Goal: Register for event/course

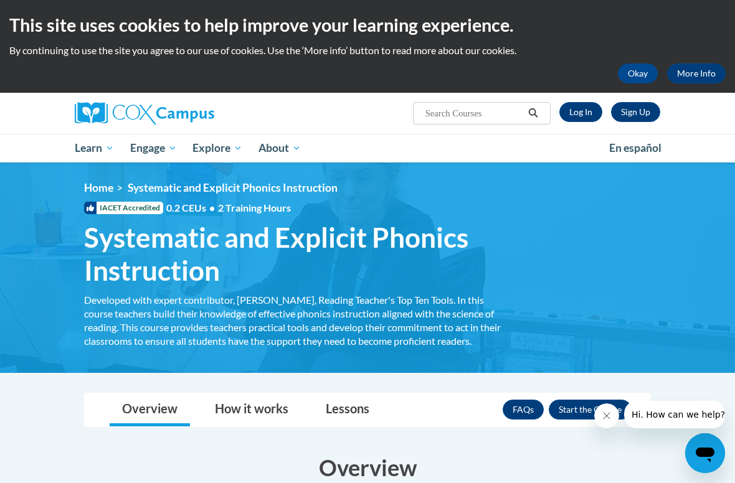
click at [623, 65] on button "Okay" at bounding box center [638, 74] width 40 height 20
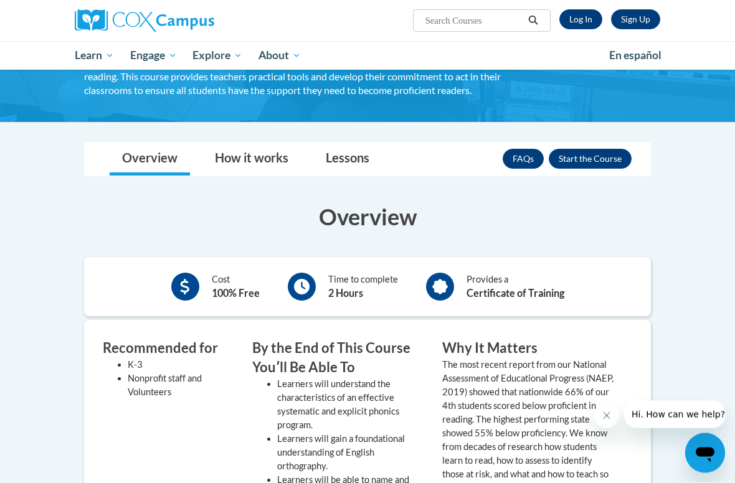
scroll to position [147, 0]
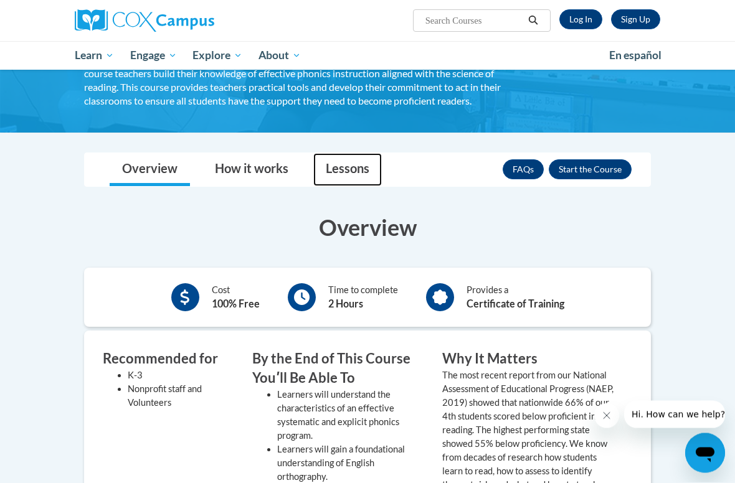
click at [339, 176] on link "Lessons" at bounding box center [347, 170] width 69 height 33
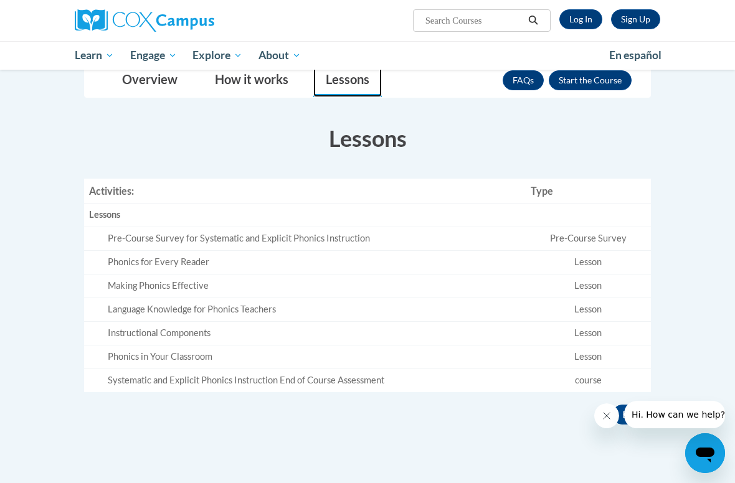
scroll to position [247, 0]
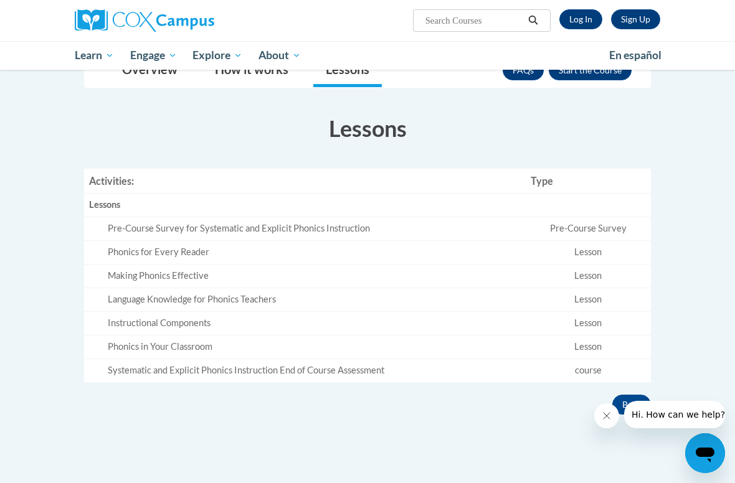
click at [612, 219] on td "Pre-Course Survey" at bounding box center [588, 229] width 125 height 24
click at [592, 224] on td "Pre-Course Survey" at bounding box center [588, 229] width 125 height 24
click at [316, 234] on td "Pre-Course Survey for Systematic and Explicit Phonics Instruction" at bounding box center [305, 229] width 442 height 24
click at [318, 236] on td "Pre-Course Survey for Systematic and Explicit Phonics Instruction" at bounding box center [305, 229] width 442 height 24
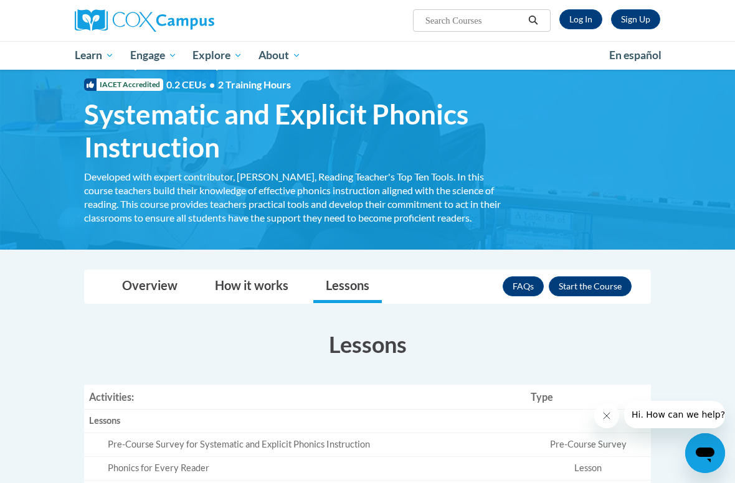
scroll to position [8, 0]
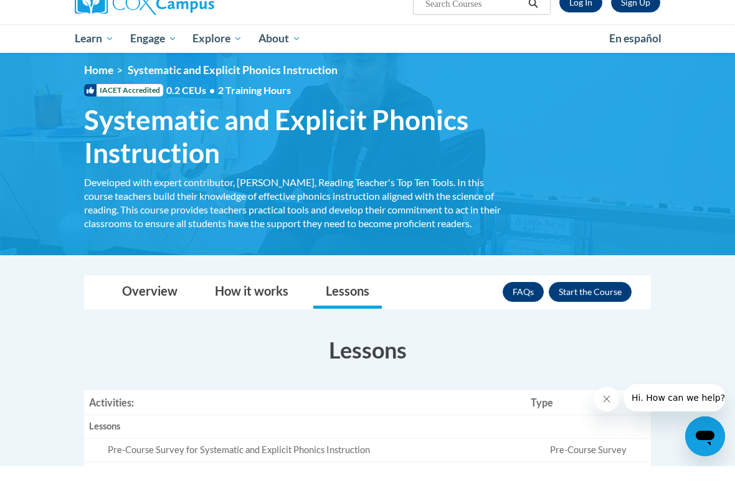
click at [607, 299] on button "Enroll" at bounding box center [590, 309] width 83 height 20
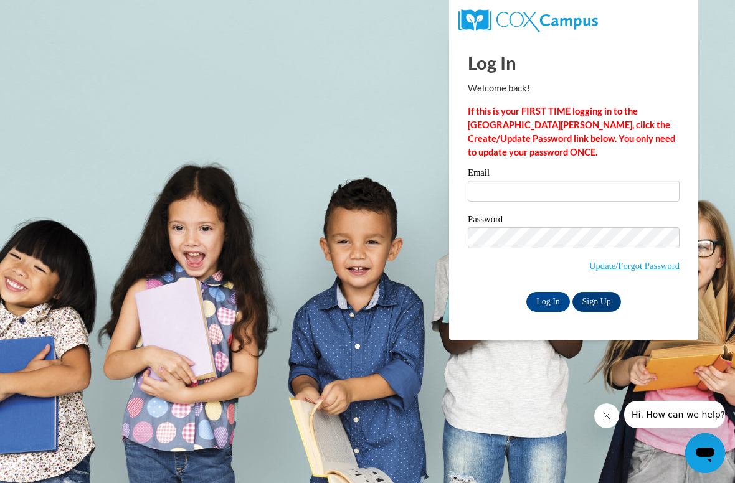
click at [607, 300] on link "Sign Up" at bounding box center [596, 302] width 49 height 20
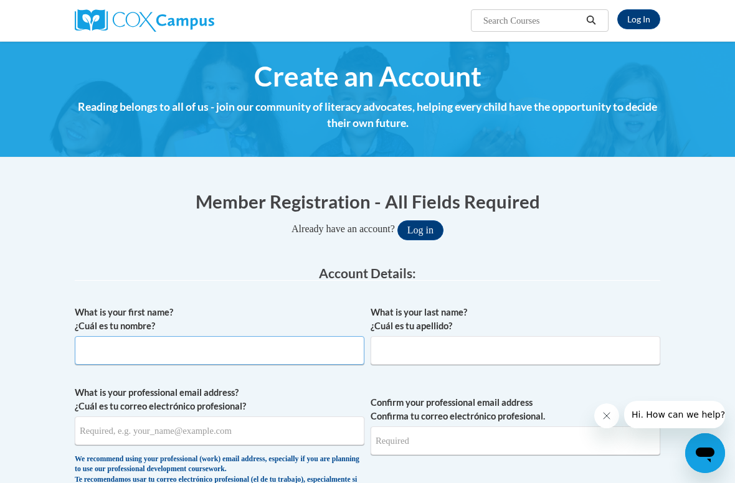
click at [278, 342] on input "What is your first name? ¿Cuál es tu nombre?" at bounding box center [220, 350] width 290 height 29
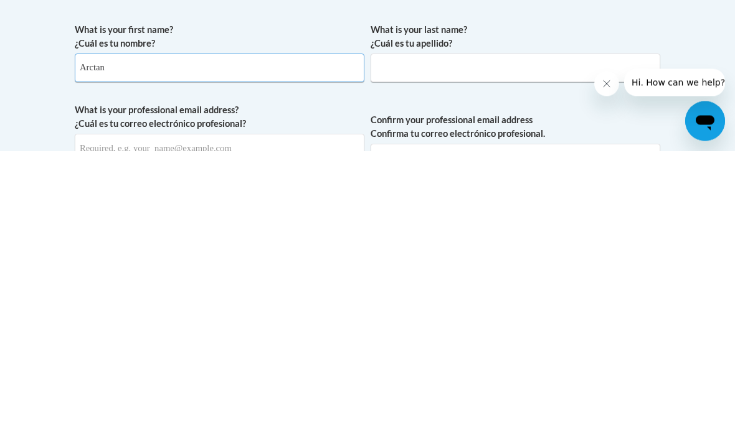
type input "Arctan"
click at [533, 306] on label "What is your last name? ¿Cuál es tu apellido?" at bounding box center [516, 319] width 290 height 27
click at [533, 336] on input "What is your last name? ¿Cuál es tu apellido?" at bounding box center [516, 350] width 290 height 29
click at [562, 336] on input "What is your last name? ¿Cuál es tu apellido?" at bounding box center [516, 350] width 290 height 29
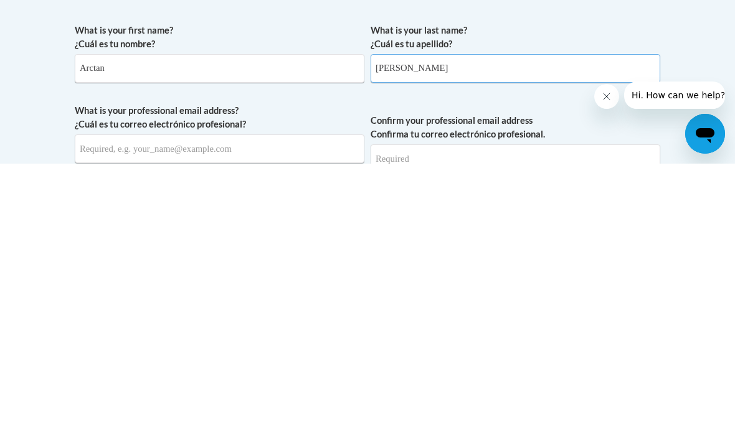
scroll to position [14, 0]
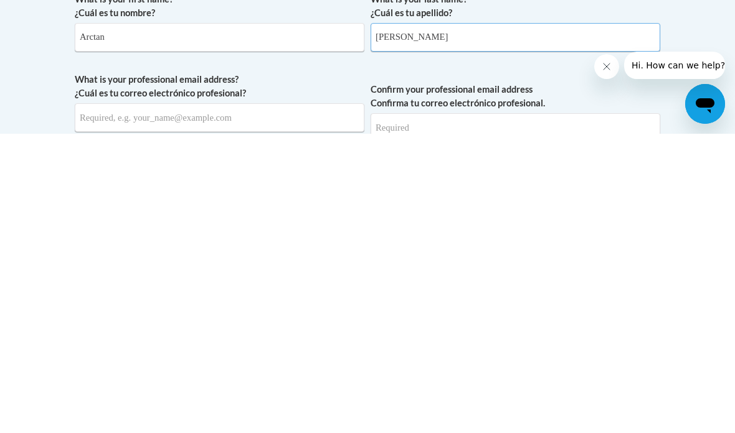
type input "Hudson"
click at [103, 403] on input "What is your professional email address? ¿Cuál es tu correo electrónico profesi…" at bounding box center [220, 417] width 290 height 29
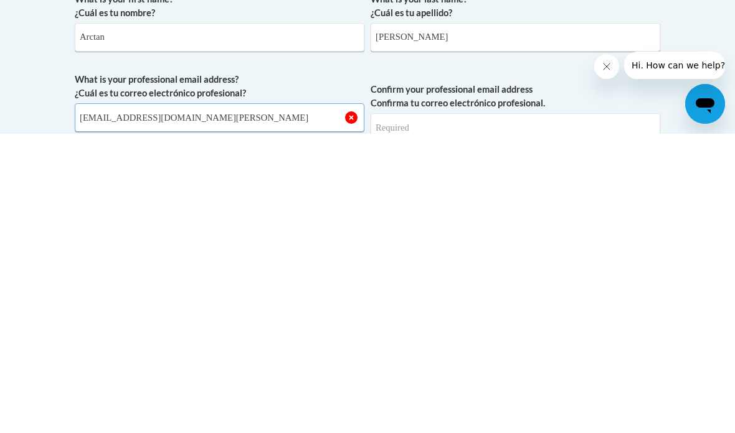
type input "khudso61@students.kennesaw.edu"
click at [544, 413] on input "Confirm your professional email address Confirma tu correo electrónico profesio…" at bounding box center [516, 427] width 290 height 29
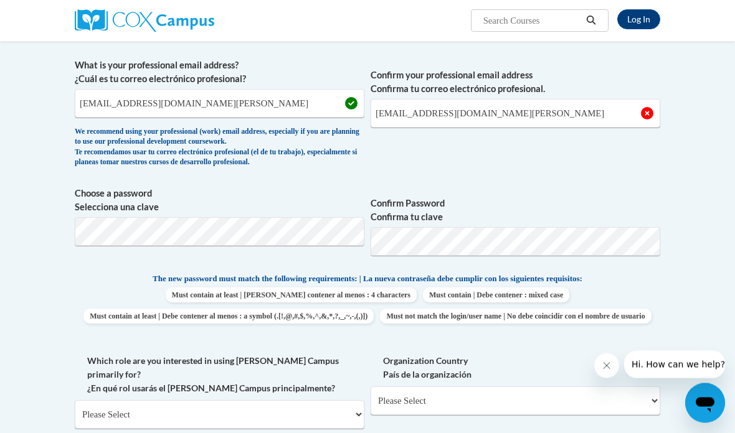
scroll to position [324, 0]
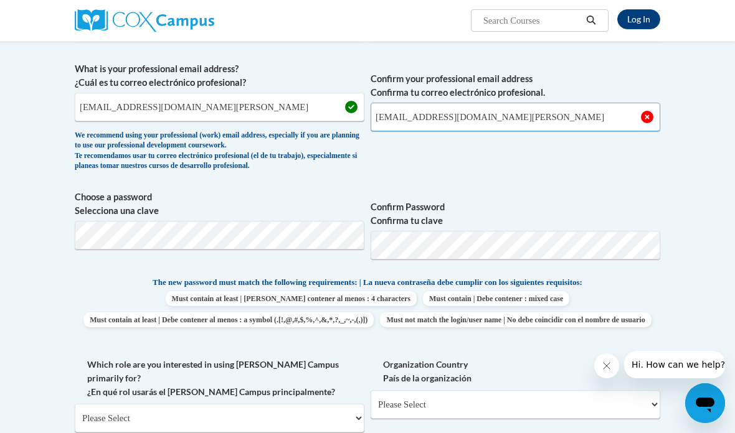
type input "khudso61@students.kennesaw.edu"
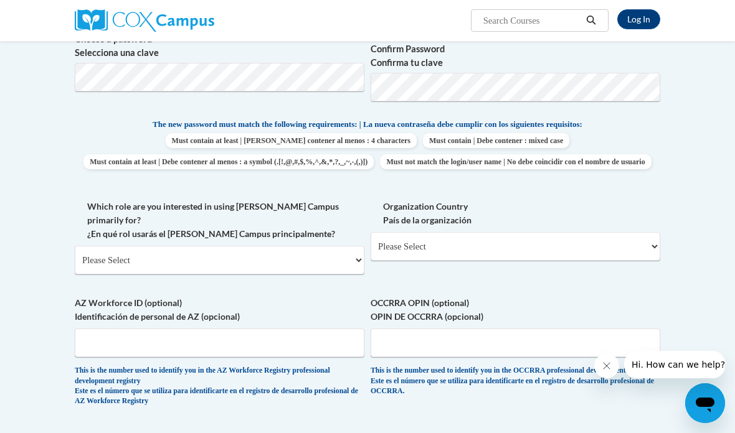
scroll to position [428, 0]
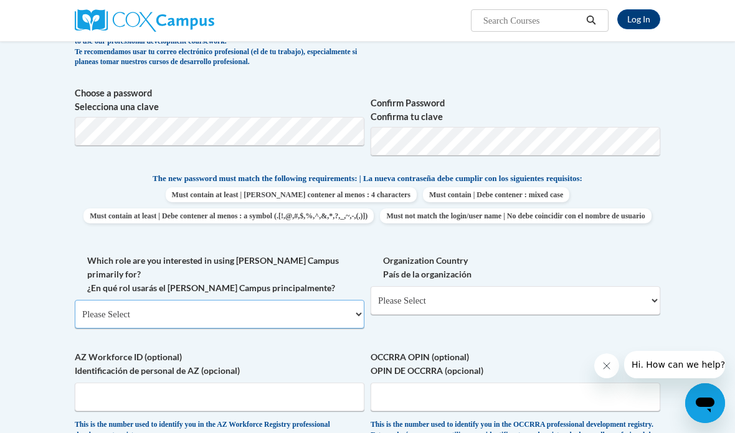
click at [299, 304] on select "Please Select College/University | Colegio/Universidad Community/Nonprofit Part…" at bounding box center [220, 314] width 290 height 29
select select "5a18ea06-2b54-4451-96f2-d152daf9eac5"
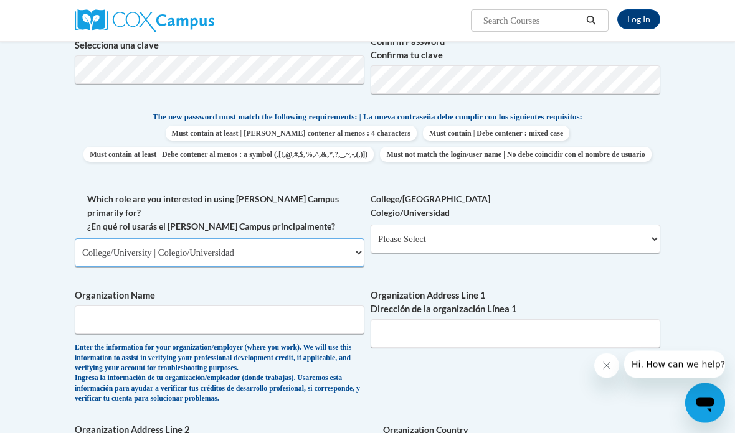
scroll to position [490, 0]
click at [465, 242] on select "Please Select College/University Staff | Empleado universitario College/Univers…" at bounding box center [516, 238] width 290 height 29
select select "99b32b07-cffc-426c-8bf6-0cd77760d84b"
click at [326, 309] on input "Organization Name" at bounding box center [220, 319] width 290 height 29
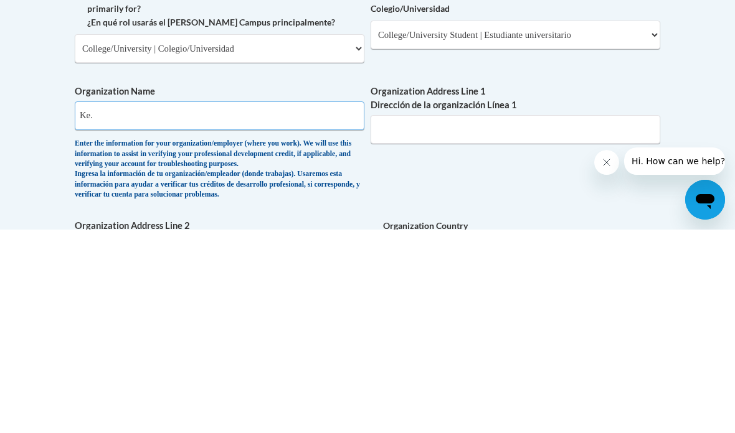
click at [329, 305] on input "Ke." at bounding box center [220, 319] width 290 height 29
click at [255, 305] on input "Ke." at bounding box center [220, 319] width 290 height 29
type input "Kennesaw State University"
click at [550, 319] on input "Organization Address Line 1 Dirección de la organización Línea 1" at bounding box center [516, 333] width 290 height 29
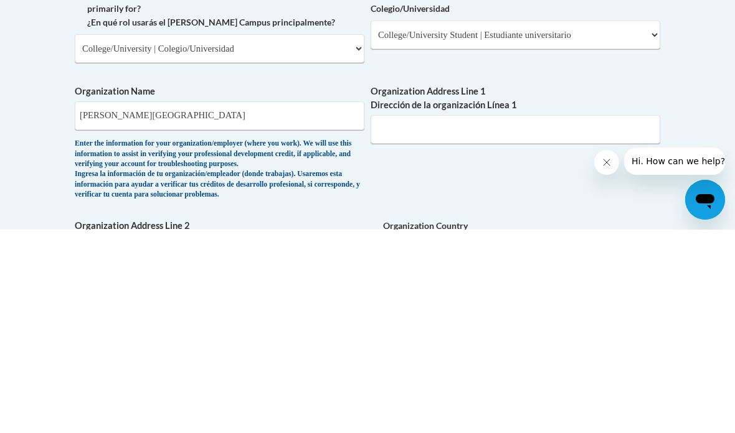
scroll to position [694, 0]
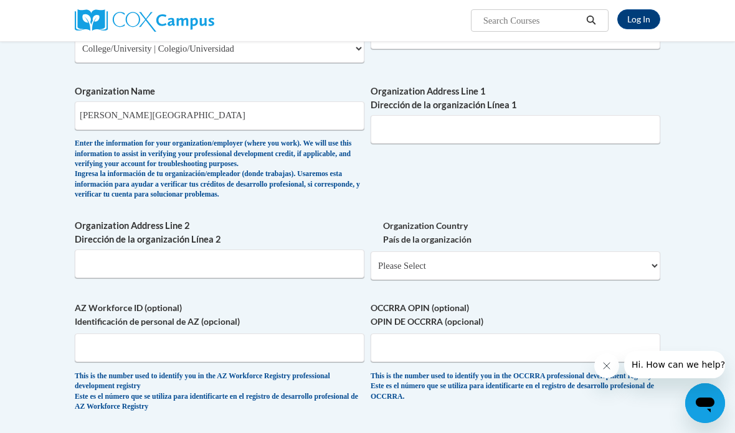
click at [541, 252] on select "Please Select United States | Estados Unidos Outside of the United States | Fue…" at bounding box center [516, 266] width 290 height 29
select select "ad49bcad-a171-4b2e-b99c-48b446064914"
select select
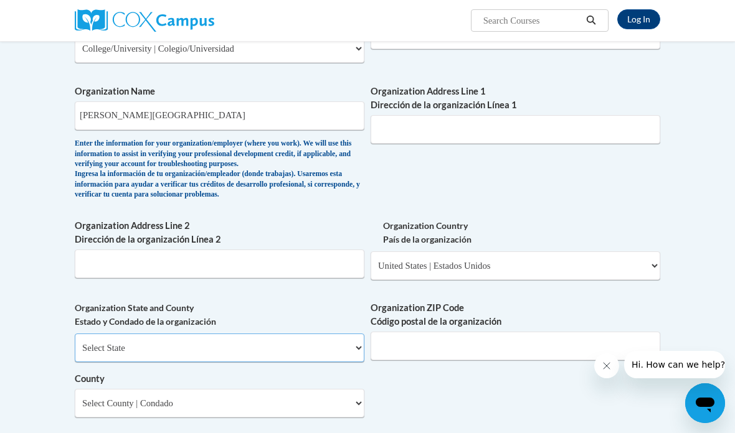
click at [316, 334] on select "Select State Alabama Alaska Arizona Arkansas California Colorado Connecticut De…" at bounding box center [220, 348] width 290 height 29
select select "Georgia"
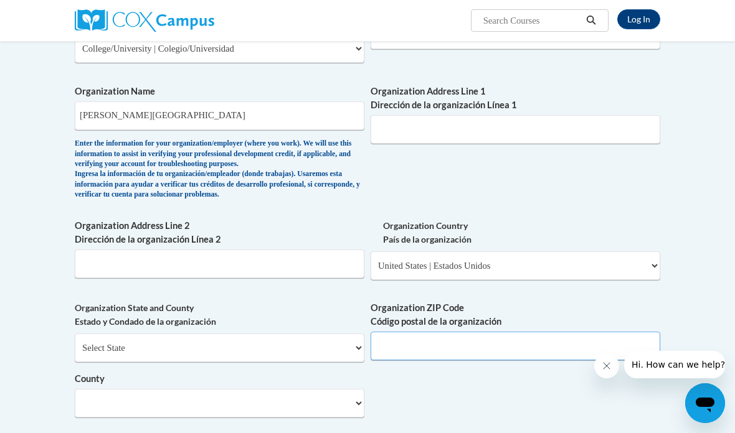
click at [475, 332] on input "Organization ZIP Code Código postal de la organización" at bounding box center [516, 346] width 290 height 29
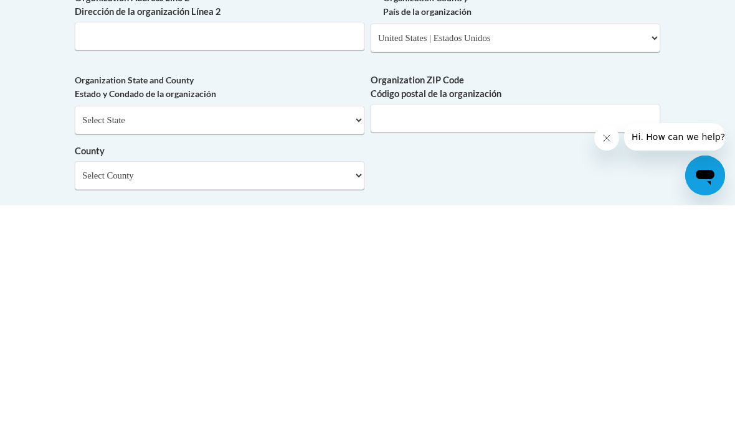
type input "3900 George Busbee NW"
type input "30144"
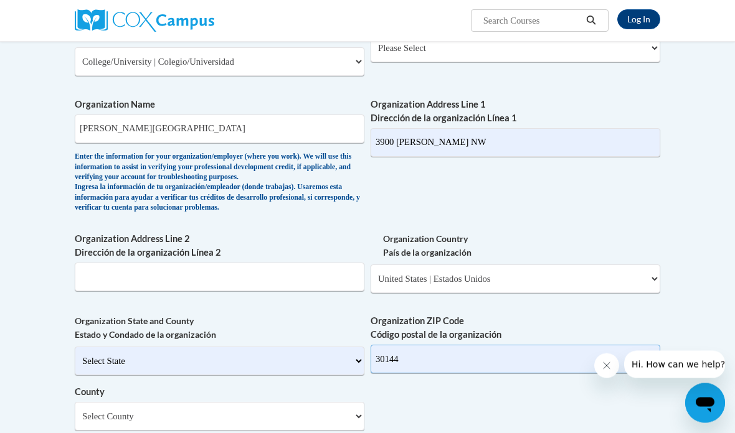
scroll to position [693, 0]
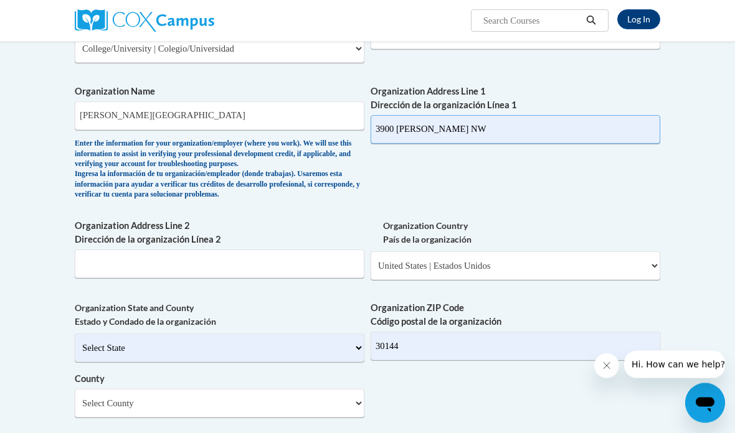
click at [530, 116] on input "3900 George Busbee NW" at bounding box center [516, 130] width 290 height 29
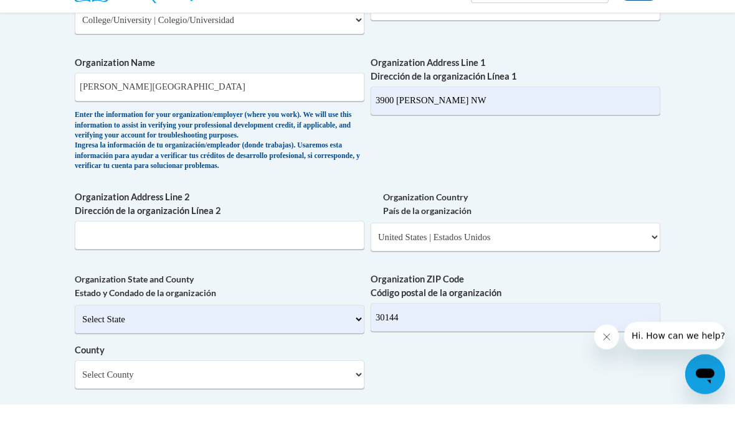
scroll to position [722, 0]
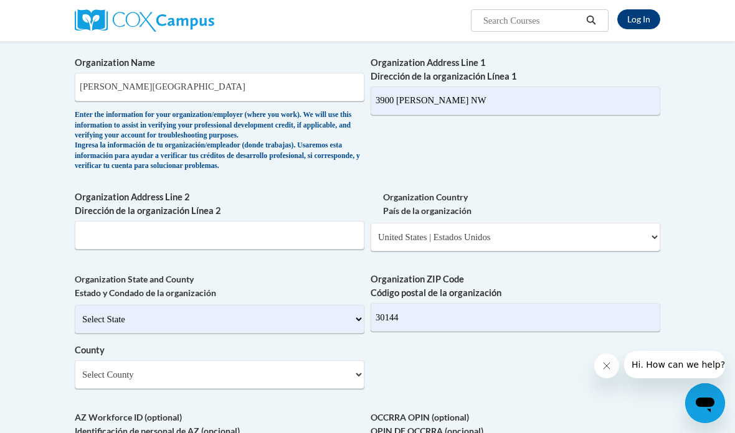
click at [306, 361] on select "Select County Appling Atkinson Bacon Baker Baldwin Banks Barrow Bartow Ben Hill…" at bounding box center [220, 375] width 290 height 29
select select "Cobb"
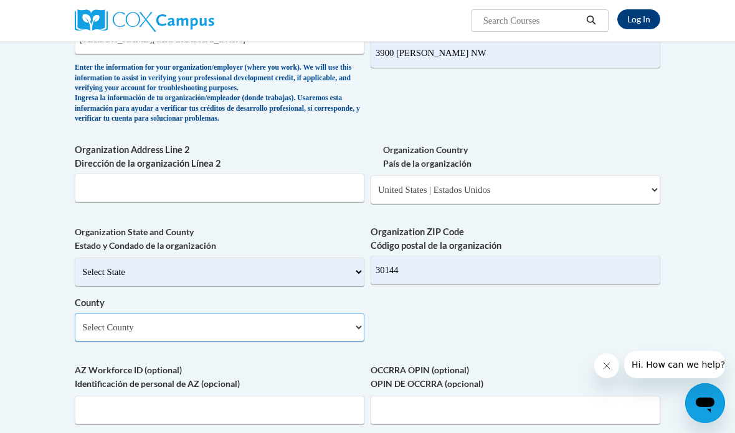
scroll to position [762, 0]
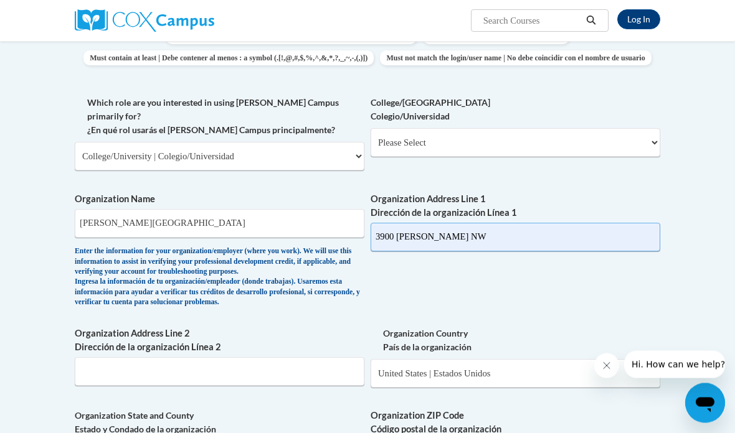
click at [473, 224] on input "3900 George Busbee NW" at bounding box center [516, 238] width 290 height 29
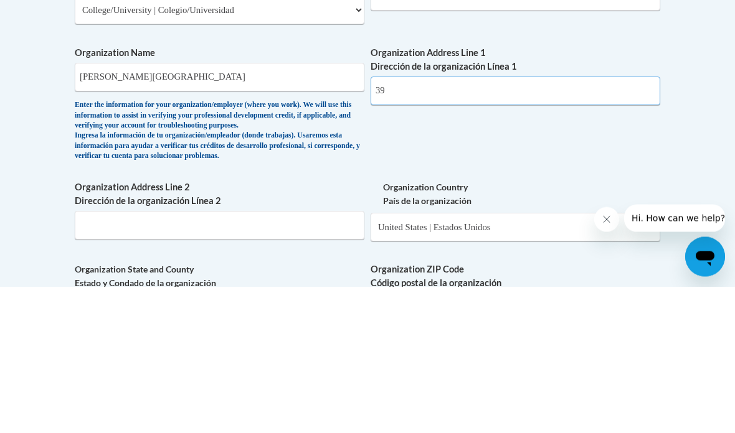
type input "3"
click at [407, 224] on input "Organization Address Line 1 Dirección de la organización Línea 1" at bounding box center [516, 238] width 290 height 29
paste input "1000 Chastain Rd NW"
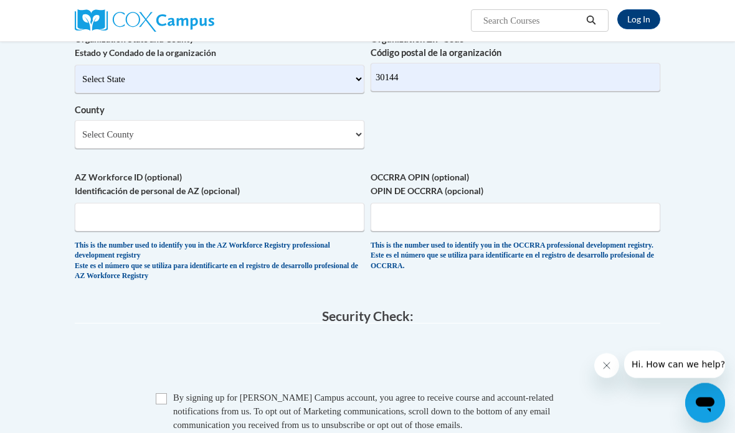
scroll to position [972, 0]
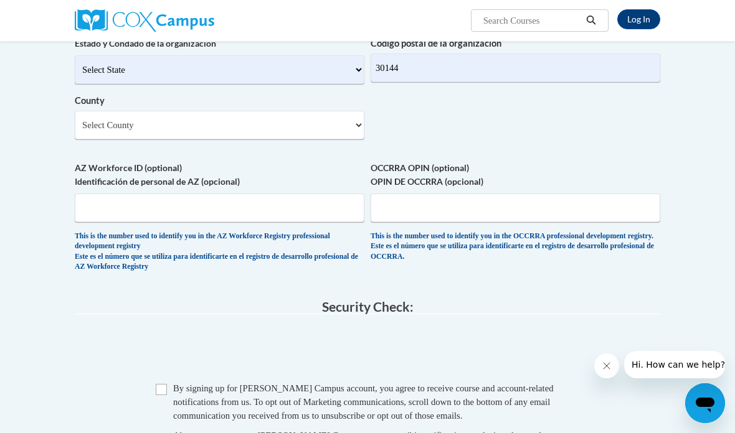
type input "1000 Chastain Rd NW"
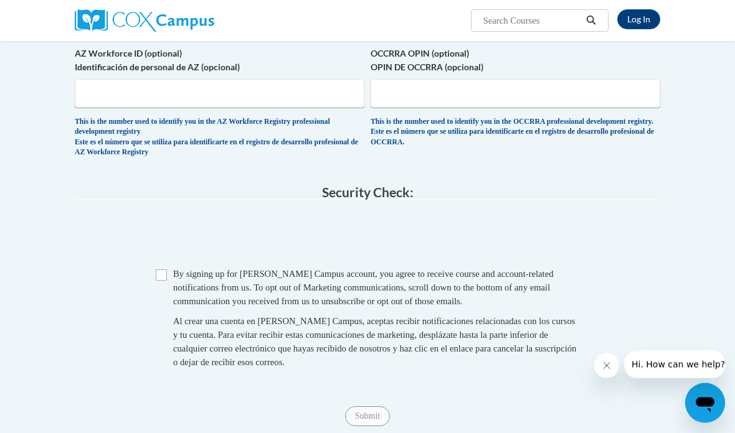
scroll to position [1087, 0]
click at [156, 267] on span "Checkbox By signing up for a Cox Campus account, you agree to receive course an…" at bounding box center [368, 324] width 424 height 115
click at [164, 270] on input "Checkbox" at bounding box center [161, 275] width 11 height 11
checkbox input "true"
click at [367, 407] on input "Submit" at bounding box center [367, 417] width 45 height 20
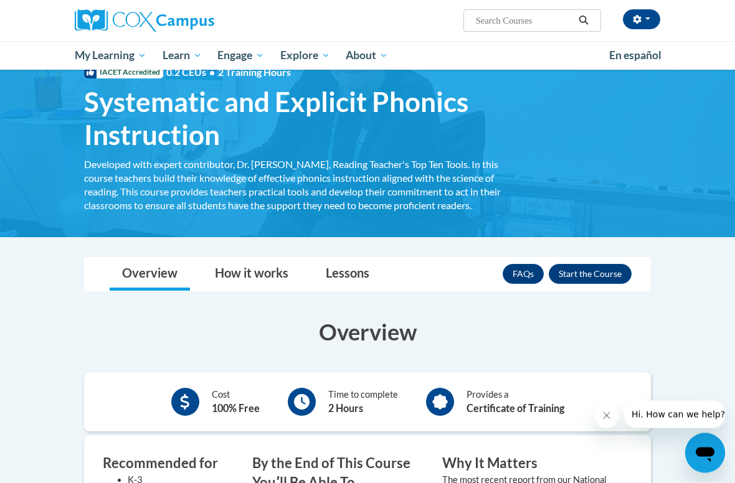
scroll to position [44, 0]
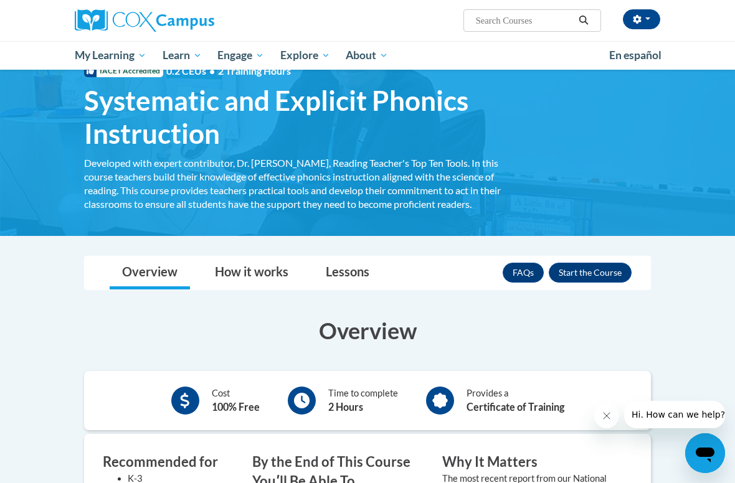
click at [594, 281] on button "Enroll" at bounding box center [590, 273] width 83 height 20
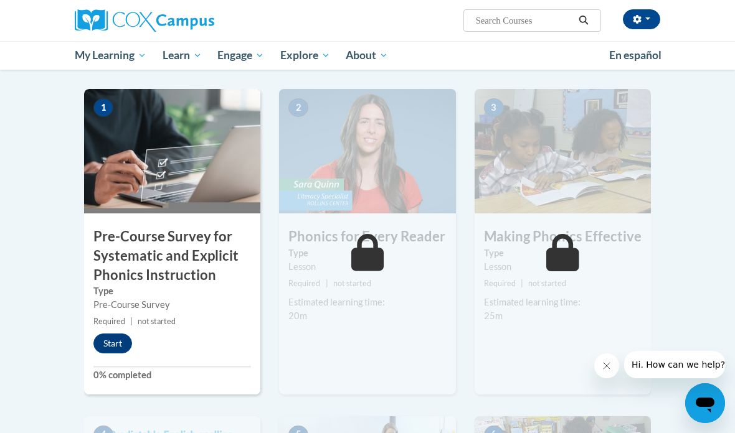
scroll to position [263, 0]
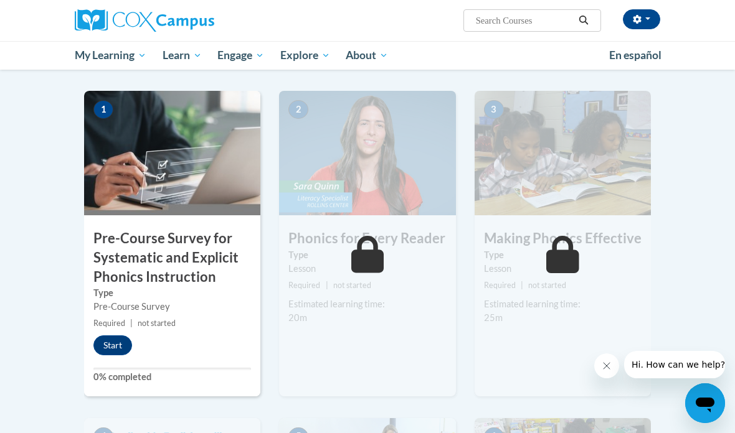
click at [115, 347] on button "Start" at bounding box center [112, 346] width 39 height 20
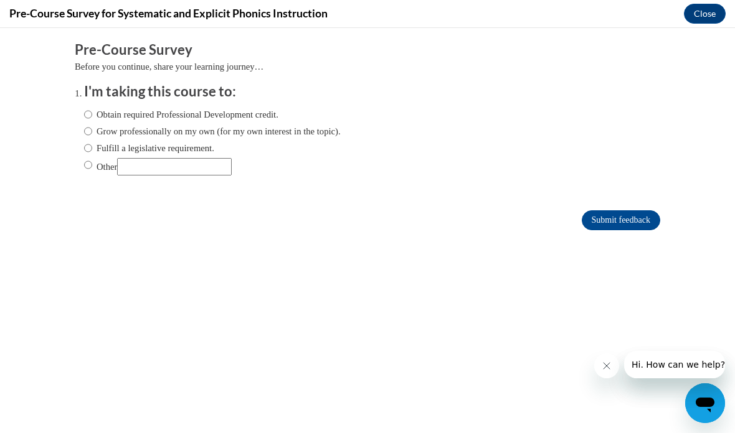
scroll to position [0, 0]
click at [252, 100] on h3 "I'm taking this course to:" at bounding box center [376, 91] width 585 height 19
click at [247, 111] on label "Obtain required Professional Development credit." at bounding box center [181, 115] width 194 height 14
click at [92, 111] on input "Obtain required Professional Development credit." at bounding box center [88, 115] width 8 height 14
radio input "true"
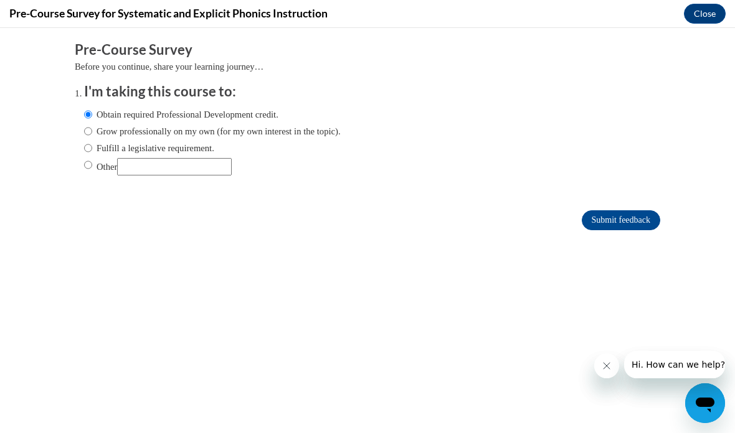
click at [635, 222] on input "Submit feedback" at bounding box center [621, 221] width 78 height 20
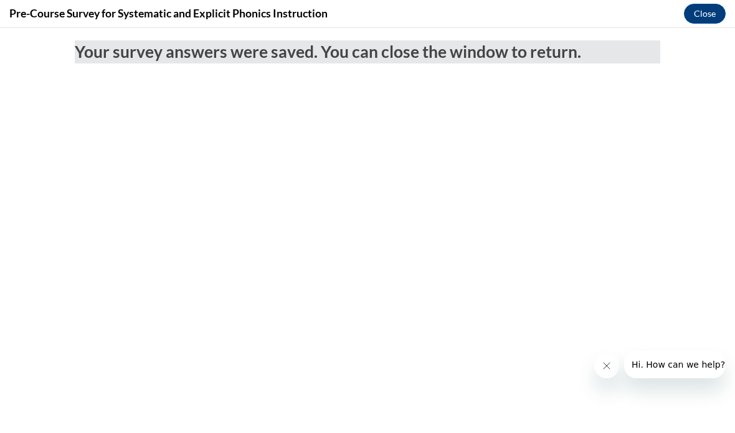
click at [708, 12] on button "Close" at bounding box center [705, 14] width 42 height 20
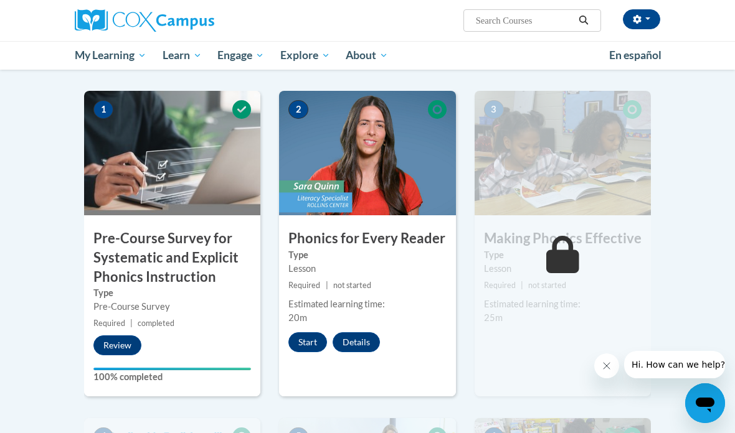
click at [313, 343] on button "Start" at bounding box center [307, 343] width 39 height 20
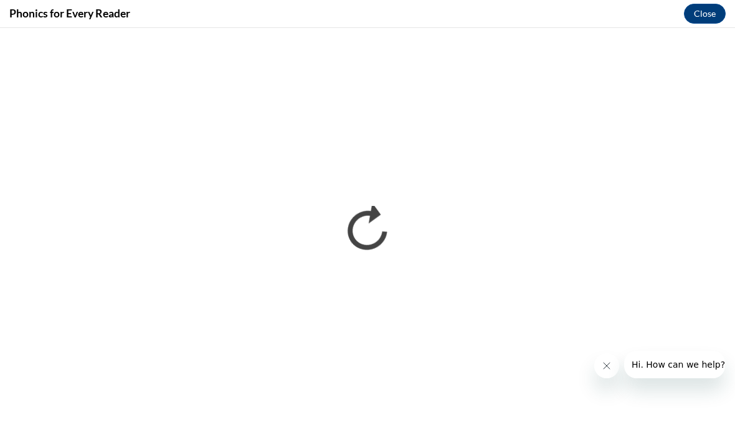
click at [612, 367] on button "Close message from company" at bounding box center [606, 366] width 25 height 25
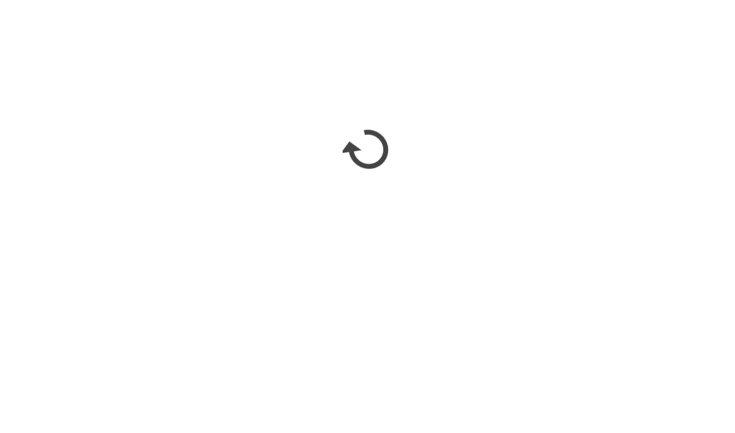
scroll to position [467, 0]
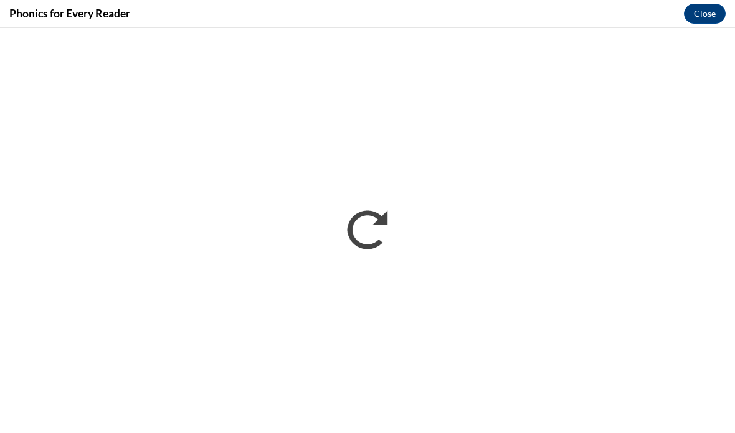
click at [711, 9] on button "Close" at bounding box center [705, 14] width 42 height 20
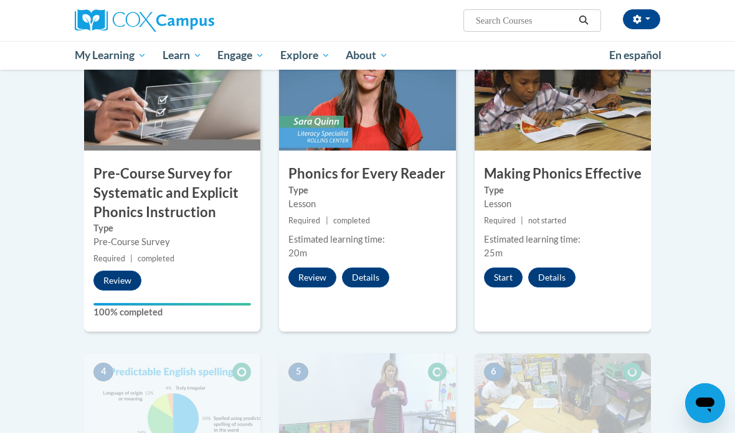
scroll to position [328, 0]
click at [407, 192] on label "Type" at bounding box center [367, 191] width 158 height 14
click at [300, 184] on label "Type" at bounding box center [367, 191] width 158 height 14
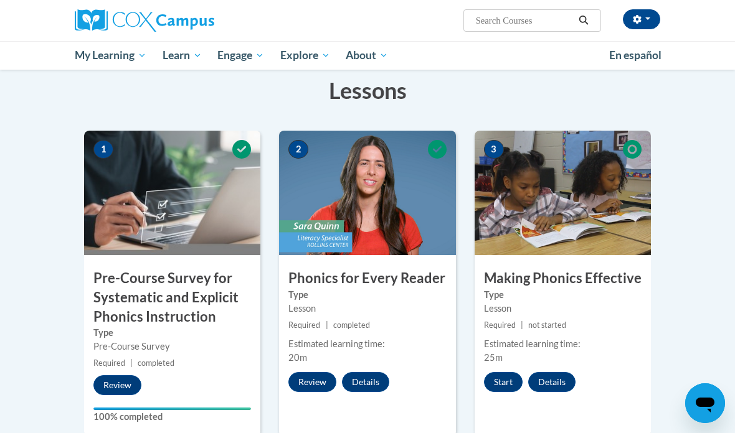
scroll to position [222, 0]
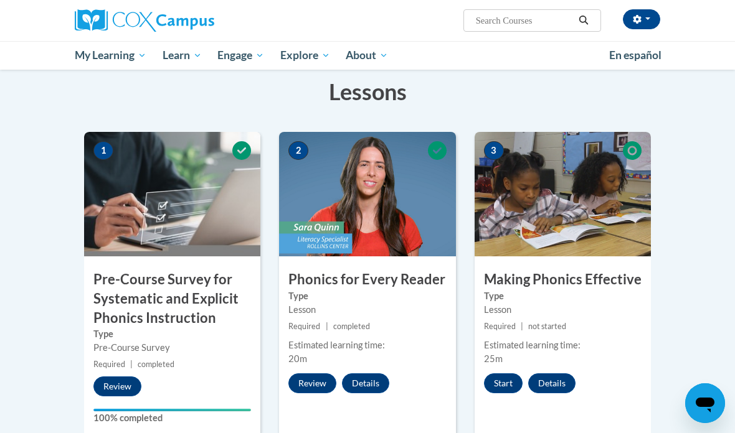
click at [398, 195] on img at bounding box center [367, 194] width 176 height 125
click at [437, 150] on icon at bounding box center [437, 150] width 19 height 19
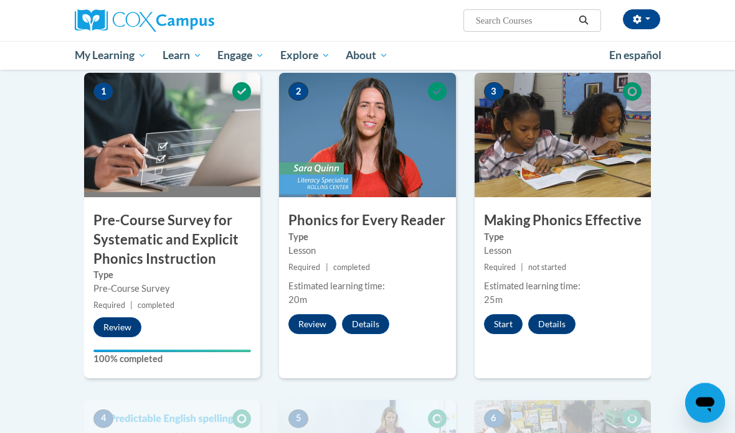
scroll to position [279, 0]
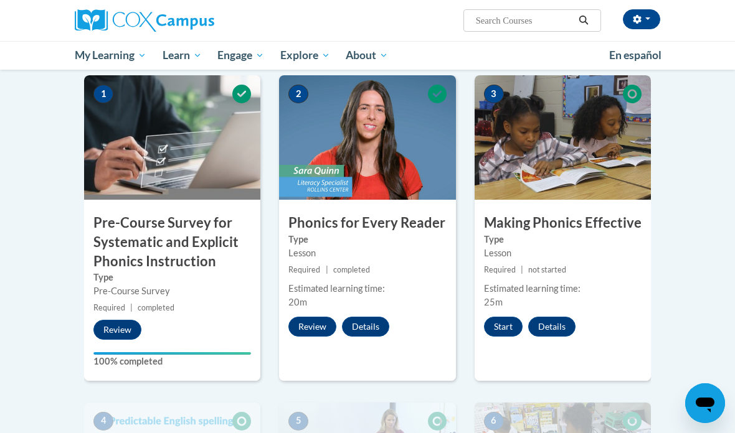
click at [494, 333] on button "Start" at bounding box center [503, 327] width 39 height 20
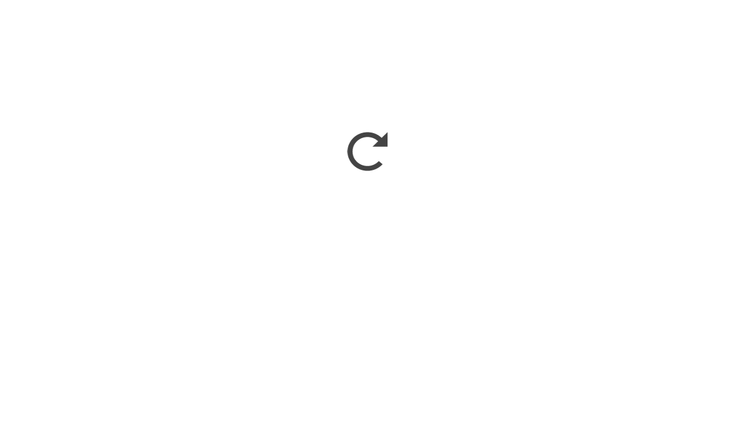
scroll to position [328, 0]
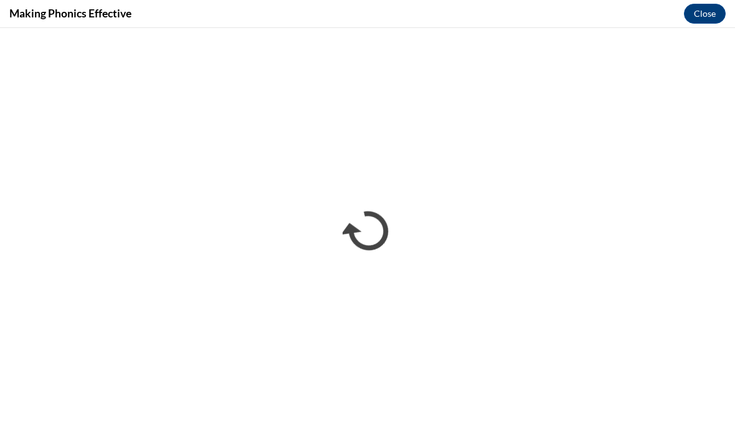
click at [704, 7] on button "Close" at bounding box center [705, 14] width 42 height 20
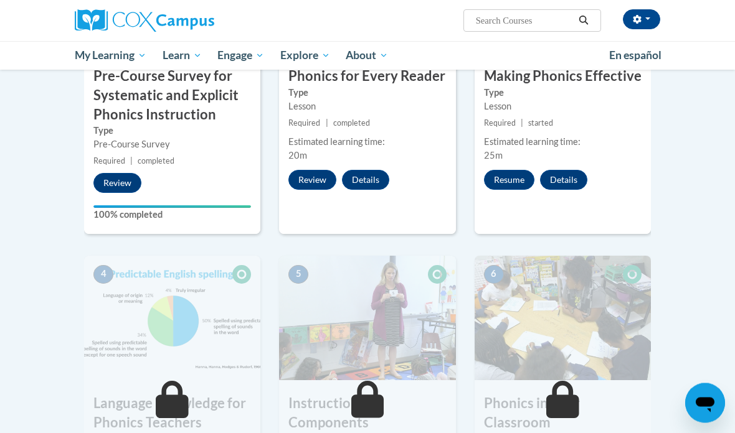
click at [510, 173] on button "Resume" at bounding box center [509, 181] width 50 height 20
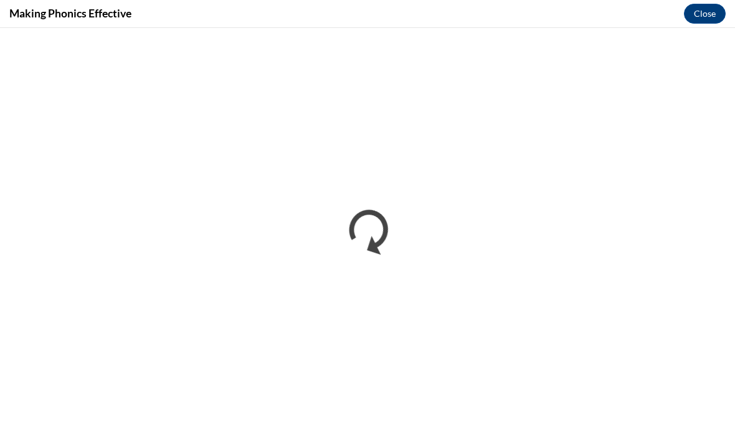
scroll to position [425, 0]
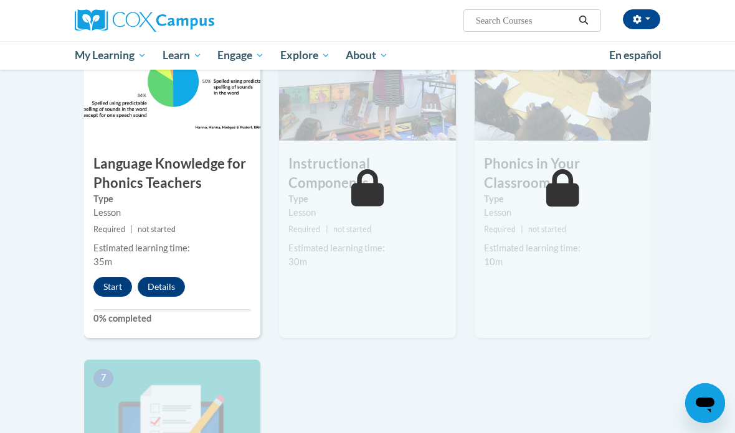
scroll to position [666, 0]
click at [106, 277] on button "Start" at bounding box center [112, 287] width 39 height 20
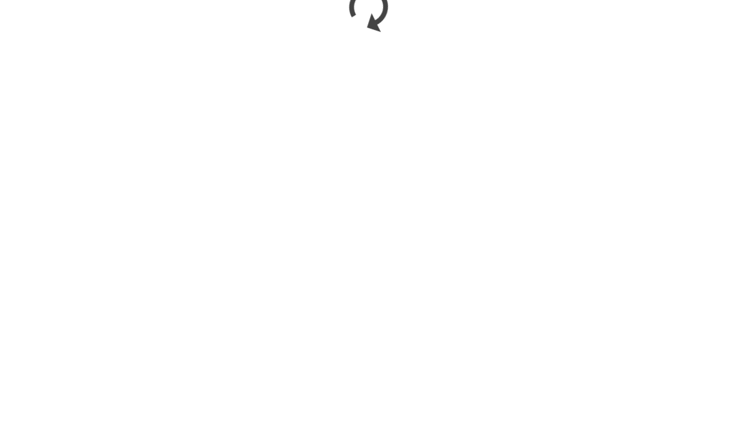
scroll to position [889, 0]
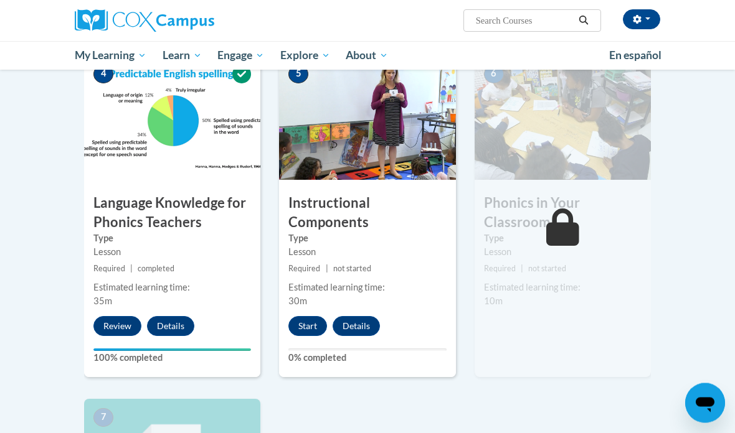
scroll to position [622, 0]
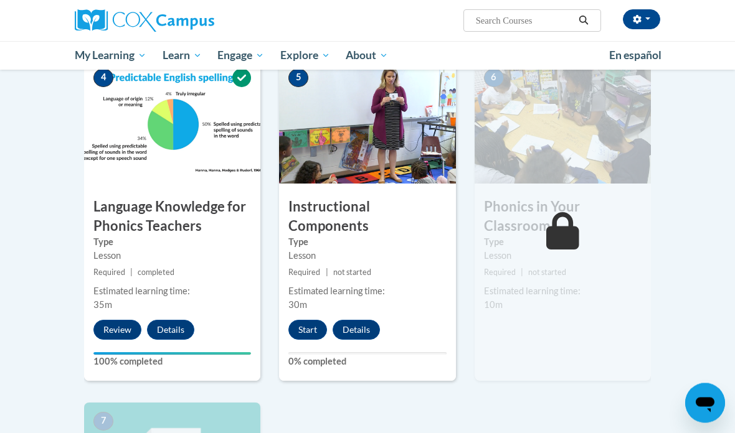
click at [308, 330] on button "Start" at bounding box center [307, 331] width 39 height 20
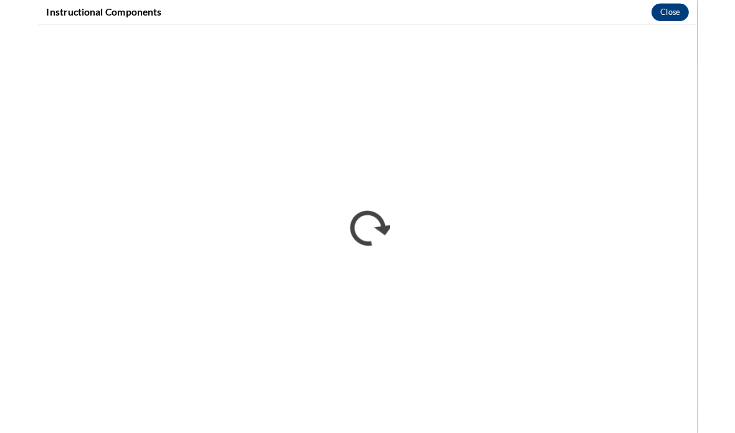
scroll to position [713, 0]
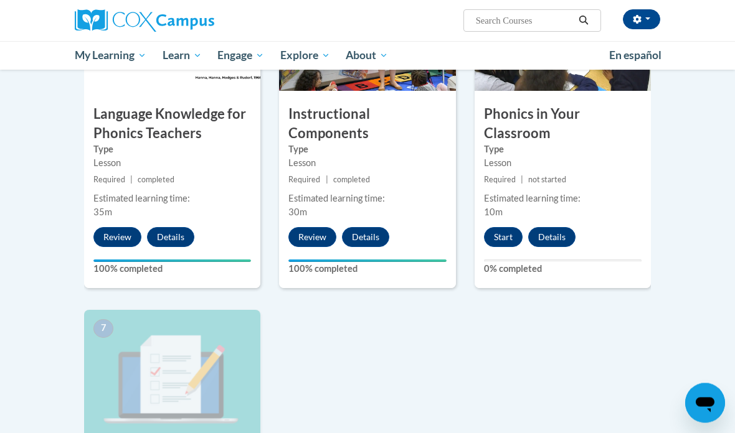
scroll to position [723, 0]
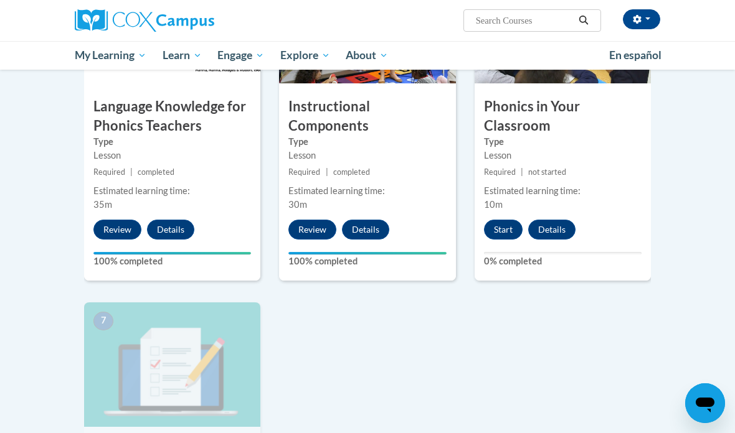
click at [490, 234] on button "Start" at bounding box center [503, 230] width 39 height 20
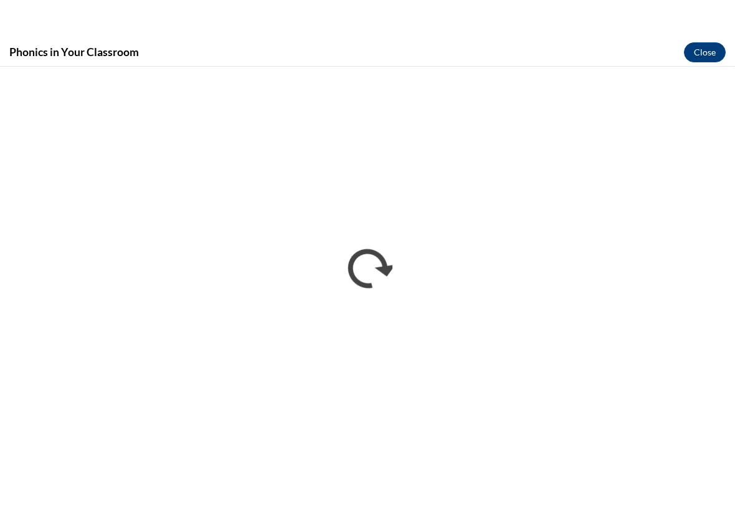
scroll to position [0, 0]
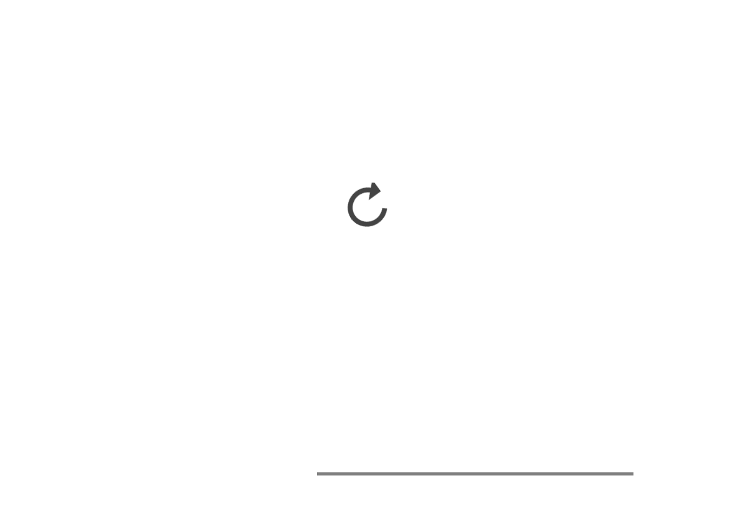
click at [599, 423] on html "Arctan Hudson (Eastern Daylight Time GMT-0400 ) My Profile Inbox My Transcripts…" at bounding box center [367, 255] width 735 height 511
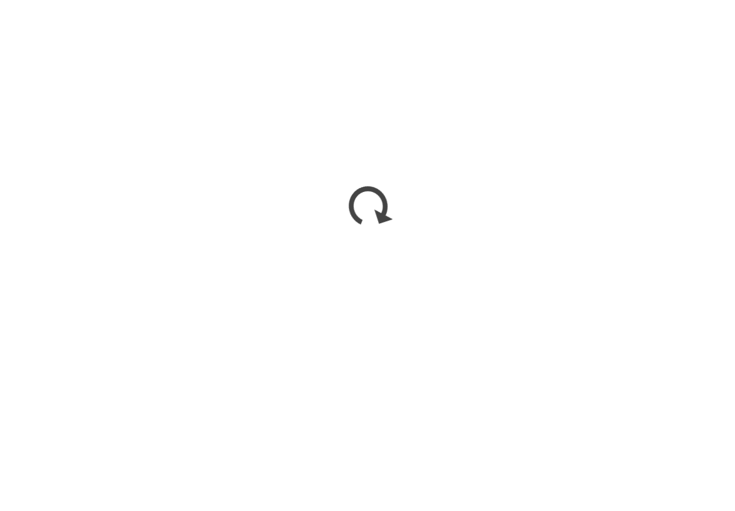
click at [605, 427] on html "Arctan Hudson (Eastern Daylight Time GMT-0400 ) My Profile Inbox My Transcripts…" at bounding box center [367, 255] width 735 height 511
click at [598, 427] on html "Arctan Hudson (Eastern Daylight Time GMT-0400 ) My Profile Inbox My Transcripts…" at bounding box center [367, 255] width 735 height 511
click at [596, 424] on html "Arctan Hudson (Eastern Daylight Time GMT-0400 ) My Profile Inbox My Transcripts…" at bounding box center [367, 255] width 735 height 511
click at [603, 429] on html "Arctan Hudson (Eastern Daylight Time GMT-0400 ) My Profile Inbox My Transcripts…" at bounding box center [367, 255] width 735 height 511
click at [693, 426] on html "Arctan Hudson (Eastern Daylight Time GMT-0400 ) My Profile Inbox My Transcripts…" at bounding box center [367, 255] width 735 height 511
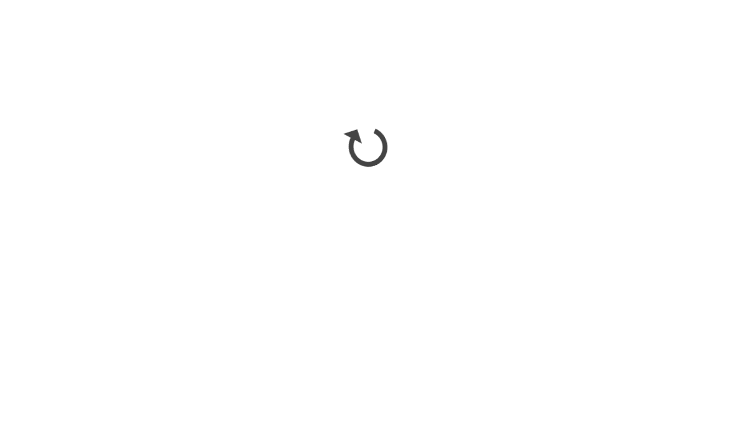
scroll to position [879, 0]
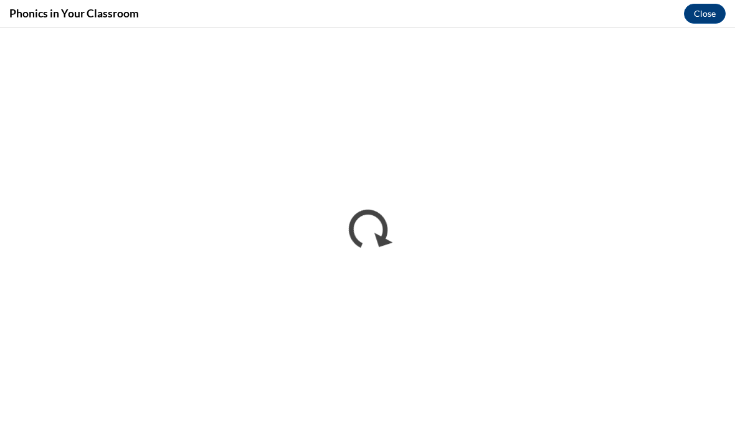
click at [700, 21] on button "Close" at bounding box center [705, 14] width 42 height 20
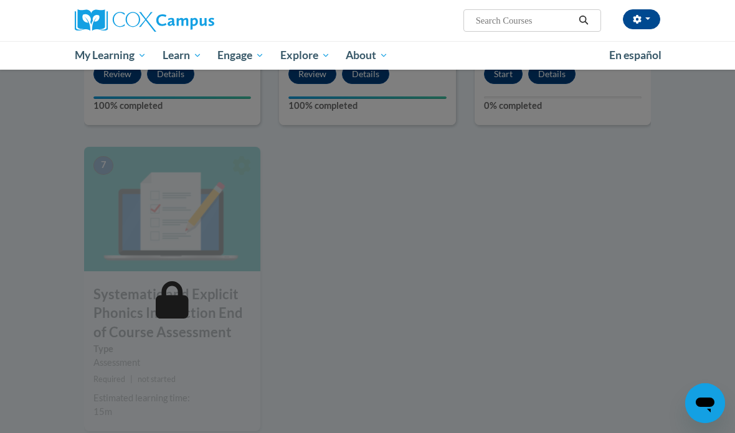
click at [619, 158] on div at bounding box center [367, 216] width 735 height 433
click at [571, 177] on div at bounding box center [367, 216] width 735 height 433
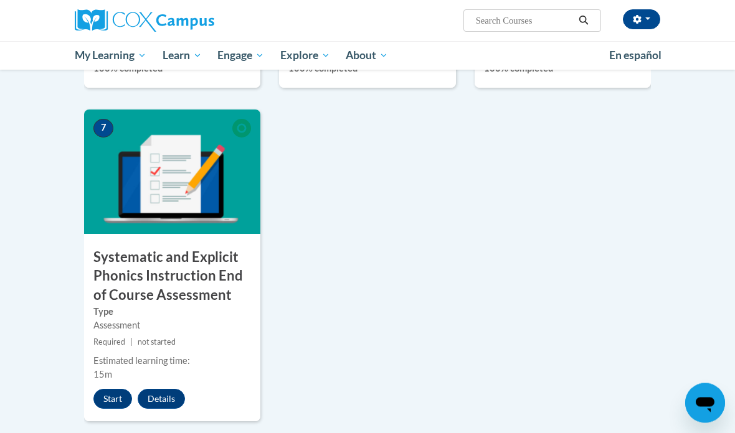
scroll to position [916, 0]
click at [107, 393] on button "Start" at bounding box center [112, 399] width 39 height 20
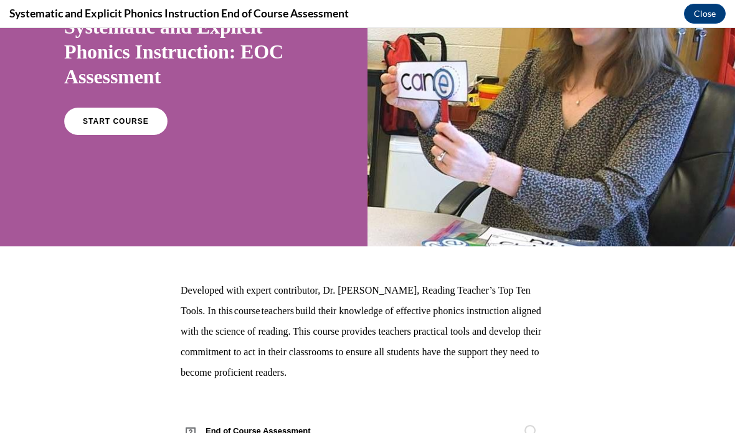
scroll to position [123, 0]
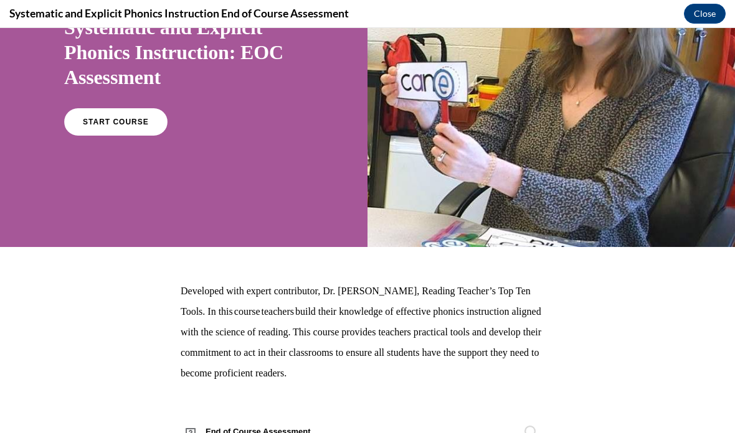
click at [124, 128] on link "START COURSE" at bounding box center [115, 121] width 103 height 27
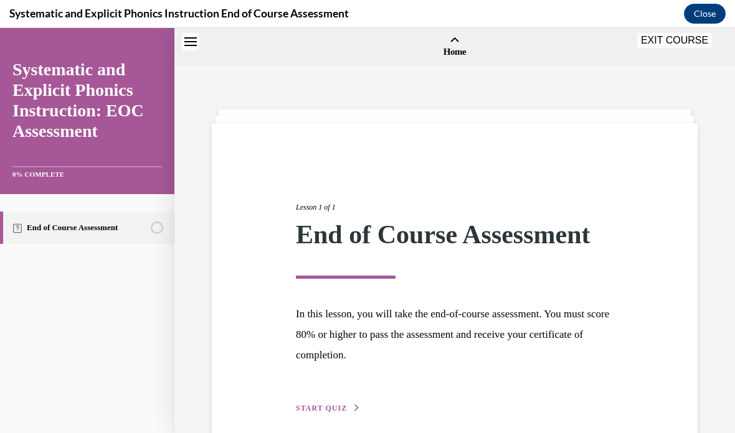
scroll to position [39, 0]
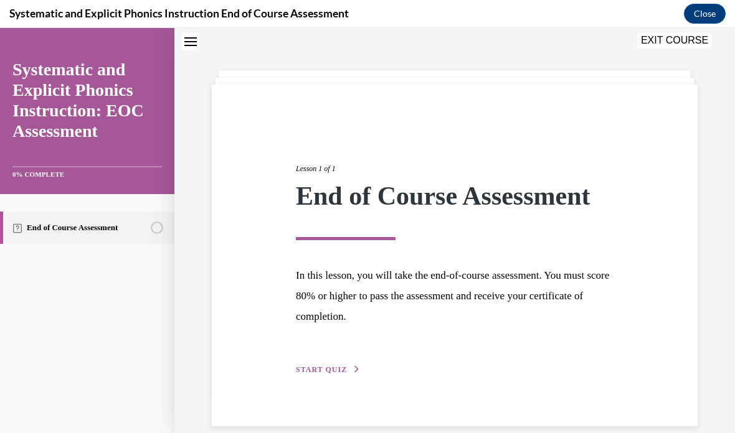
click at [361, 351] on div "Lesson 1 of 1 End of Course Assessment In this lesson, you will take the end-of…" at bounding box center [455, 256] width 336 height 242
click at [329, 361] on div "Lesson 1 of 1 End of Course Assessment In this lesson, you will take the end-of…" at bounding box center [455, 256] width 336 height 242
click at [339, 374] on button "START QUIZ" at bounding box center [328, 369] width 65 height 11
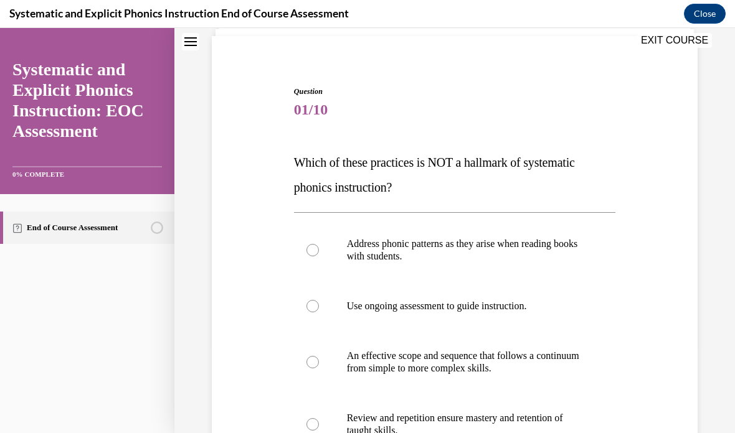
scroll to position [83, 0]
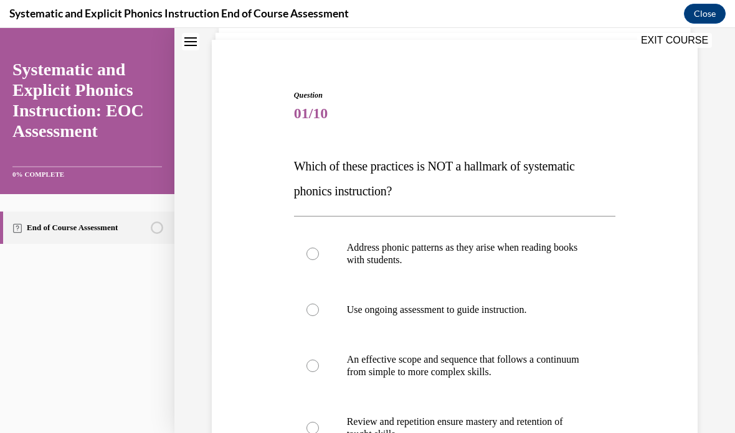
click at [557, 255] on p "Address phonic patterns as they arise when reading books with students." at bounding box center [466, 254] width 238 height 25
click at [550, 250] on p "Address phonic patterns as they arise when reading books with students." at bounding box center [466, 254] width 238 height 25
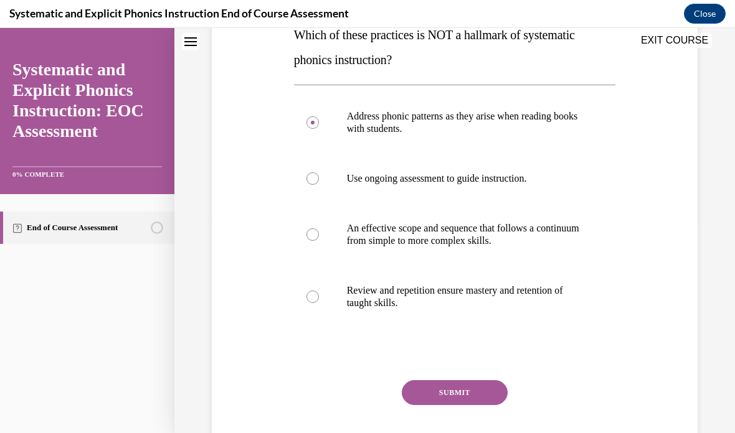
scroll to position [219, 0]
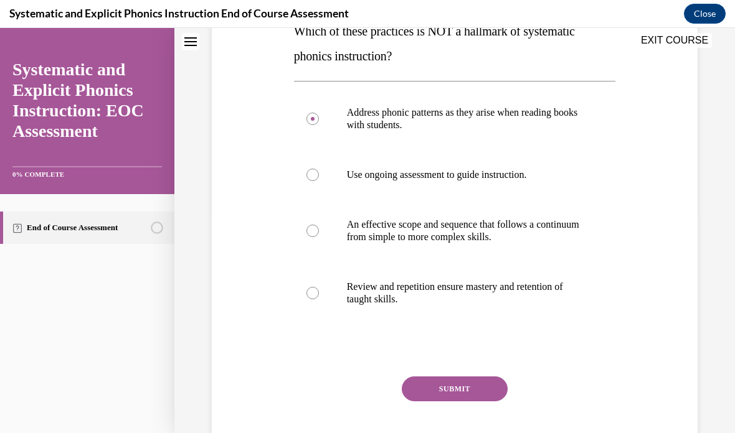
click at [452, 391] on button "SUBMIT" at bounding box center [455, 389] width 106 height 25
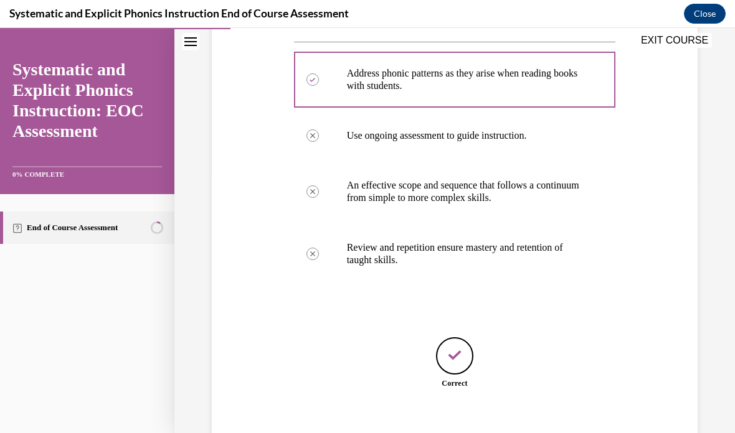
scroll to position [263, 0]
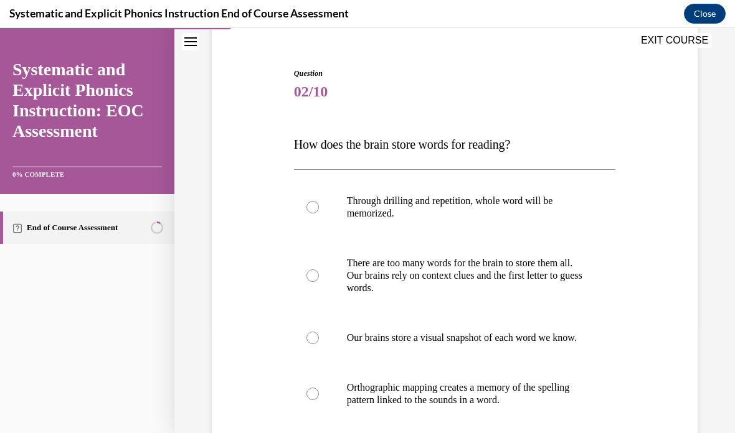
scroll to position [106, 0]
click at [500, 406] on p "Orthographic mapping creates a memory of the spelling pattern linked to the sou…" at bounding box center [466, 393] width 238 height 25
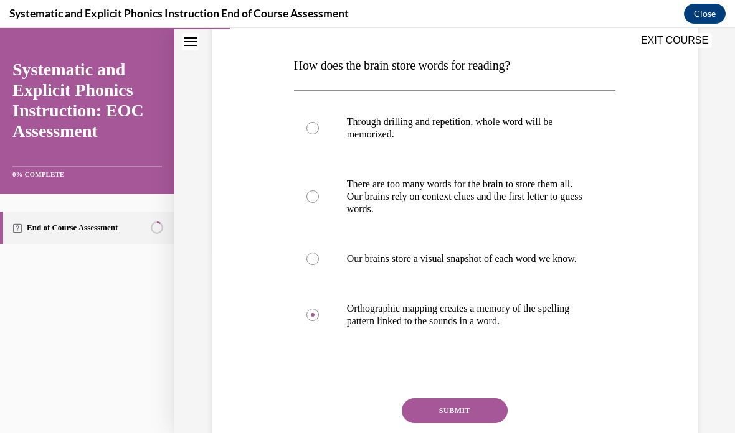
click at [465, 424] on button "SUBMIT" at bounding box center [455, 411] width 106 height 25
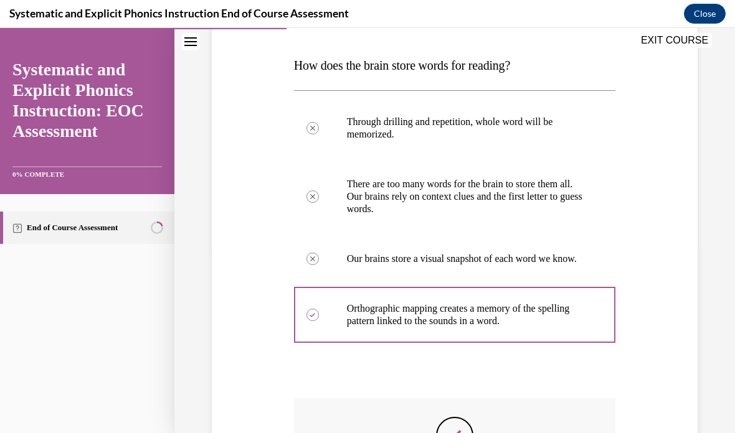
scroll to position [15, 0]
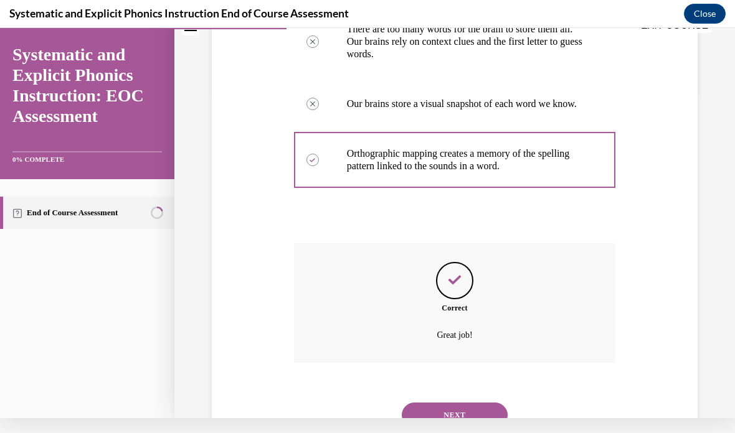
click at [467, 414] on button "NEXT" at bounding box center [455, 415] width 106 height 25
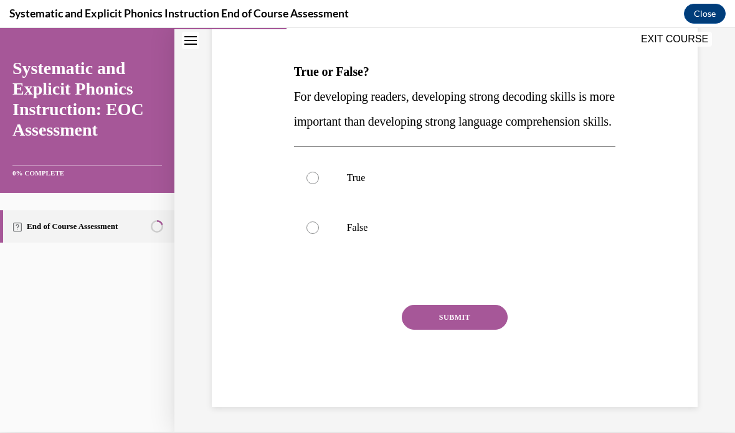
scroll to position [137, 0]
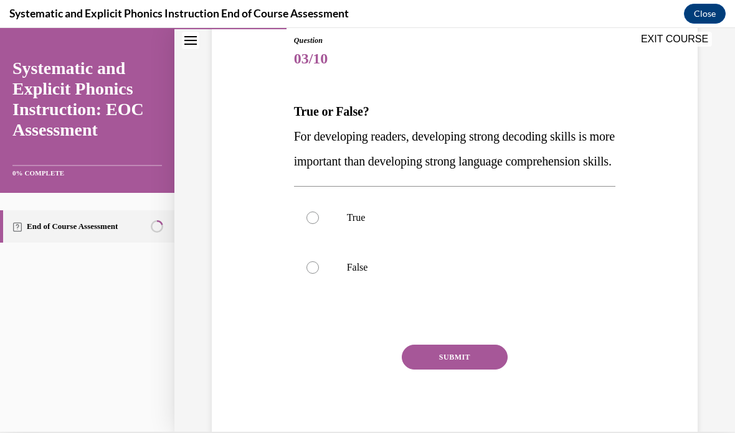
click at [309, 283] on div at bounding box center [455, 268] width 322 height 50
click at [310, 243] on div at bounding box center [455, 218] width 322 height 50
click at [457, 370] on button "SUBMIT" at bounding box center [455, 357] width 106 height 25
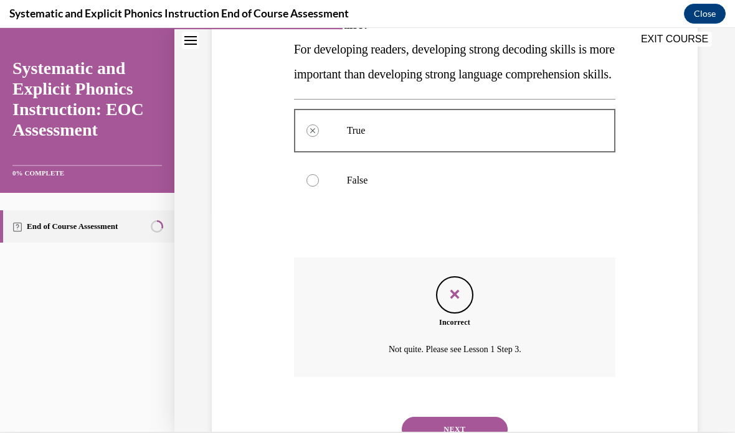
scroll to position [237, 0]
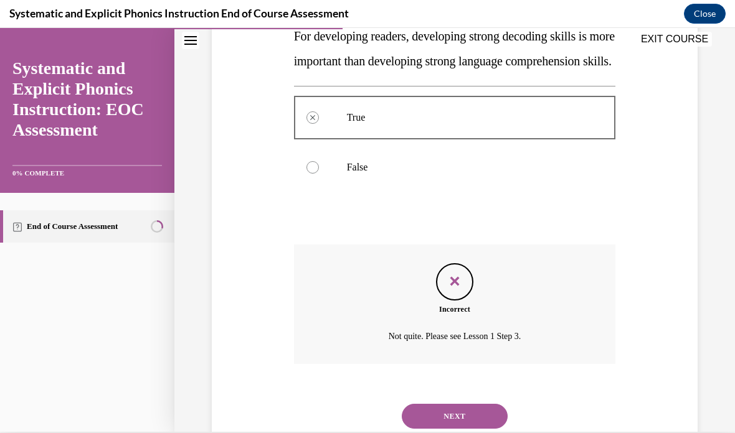
click at [478, 429] on button "NEXT" at bounding box center [455, 416] width 106 height 25
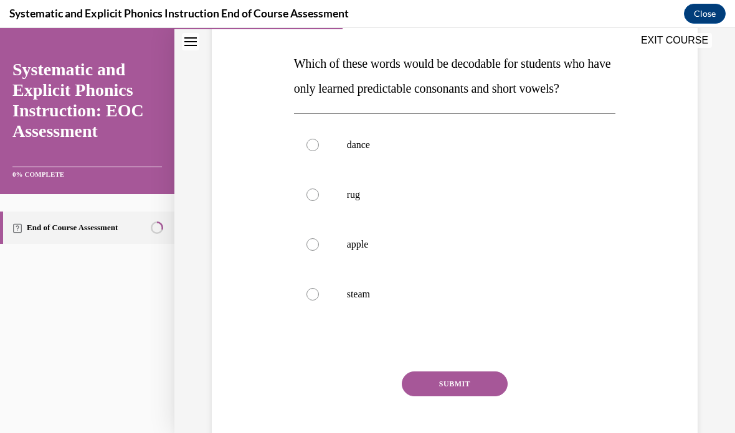
click at [709, 14] on button "Close" at bounding box center [705, 14] width 42 height 20
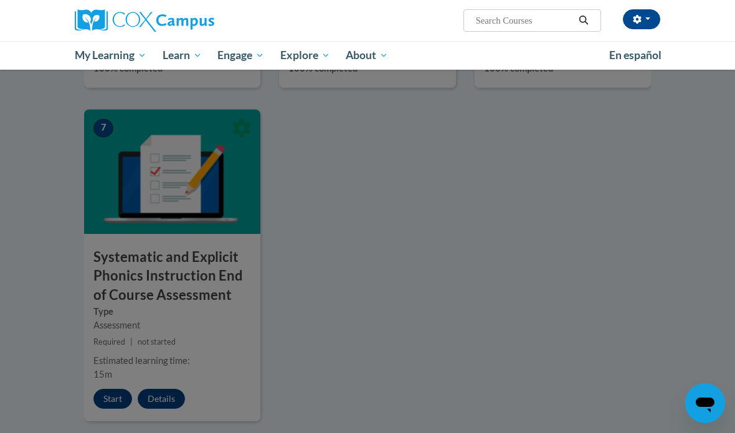
click at [384, 287] on div at bounding box center [367, 216] width 735 height 433
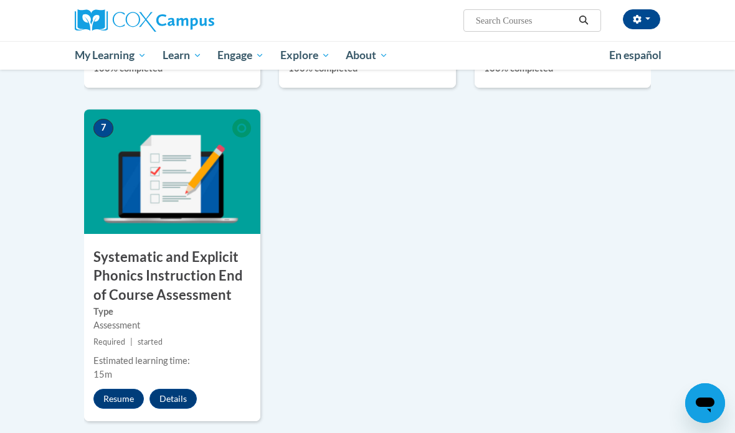
click at [196, 272] on h3 "Systematic and Explicit Phonics Instruction End of Course Assessment" at bounding box center [172, 276] width 176 height 57
click at [131, 379] on div "7 Systematic and Explicit Phonics Instruction End of Course Assessment Type Ass…" at bounding box center [172, 266] width 176 height 313
click at [120, 398] on button "Resume" at bounding box center [118, 399] width 50 height 20
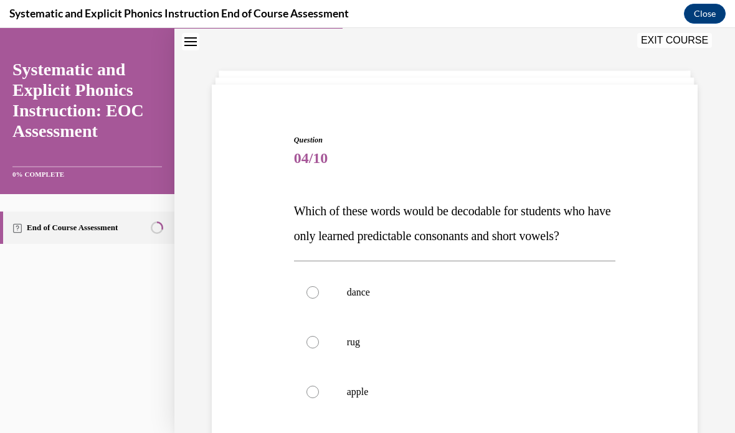
scroll to position [80, 0]
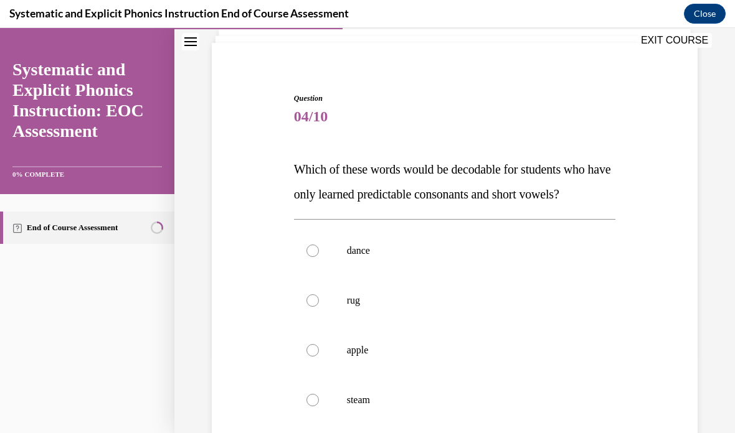
click at [339, 313] on div at bounding box center [455, 301] width 322 height 50
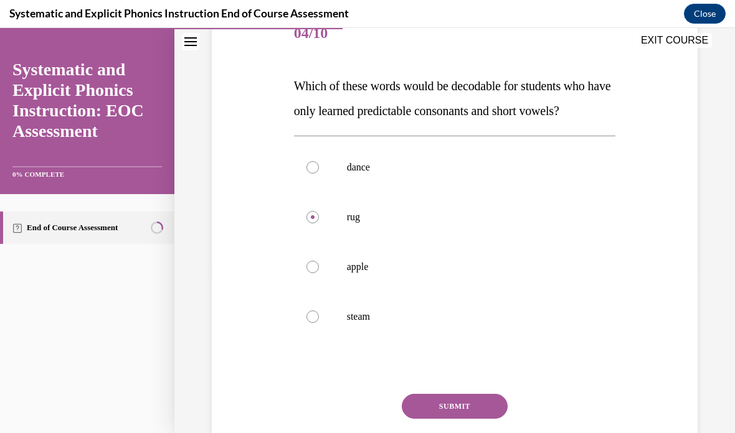
scroll to position [178, 0]
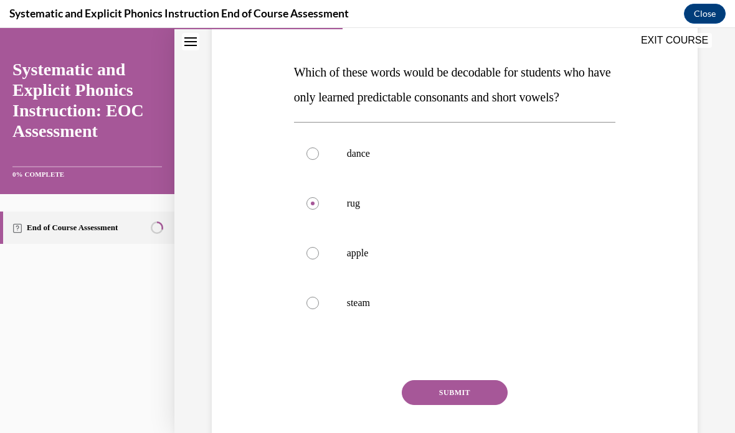
click at [462, 391] on button "SUBMIT" at bounding box center [455, 393] width 106 height 25
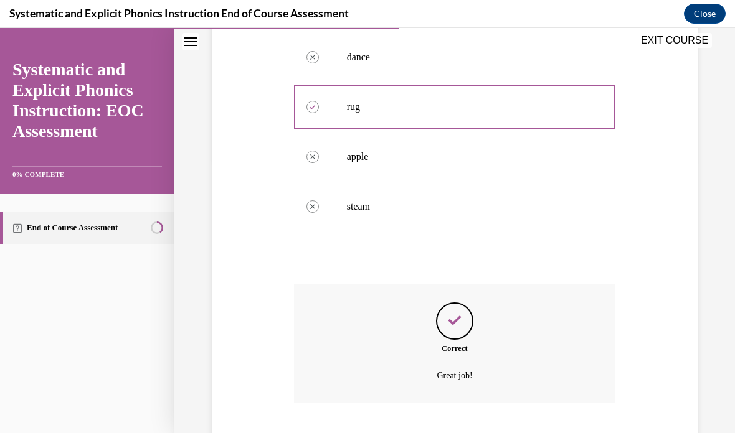
scroll to position [287, 0]
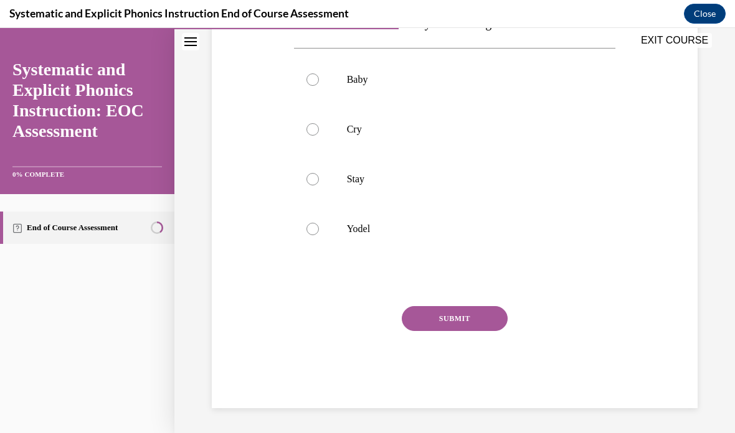
scroll to position [139, 0]
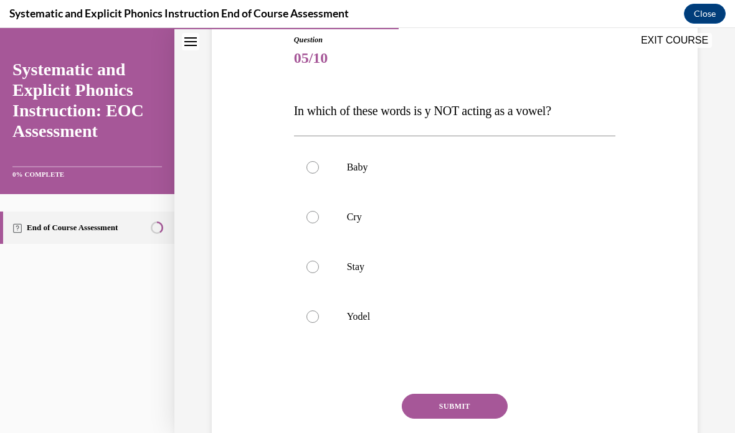
click at [367, 219] on p "Cry" at bounding box center [466, 217] width 238 height 12
click at [481, 309] on div at bounding box center [455, 317] width 322 height 50
click at [464, 409] on button "SUBMIT" at bounding box center [455, 406] width 106 height 25
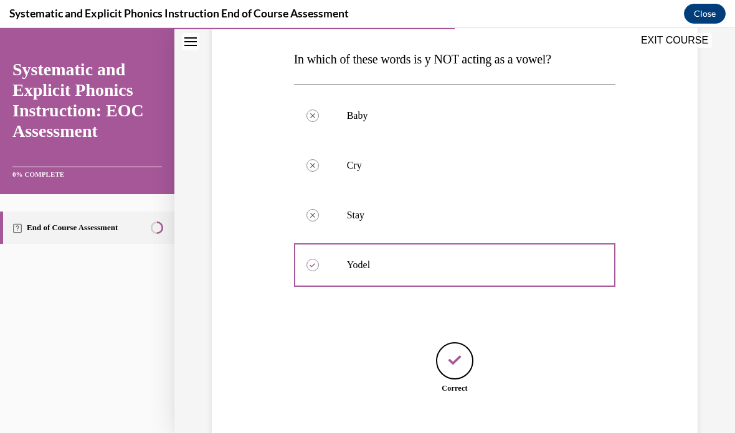
scroll to position [201, 0]
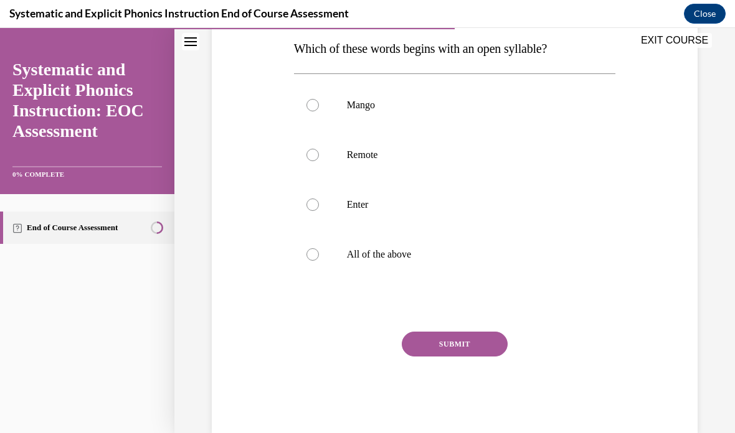
scroll to position [139, 0]
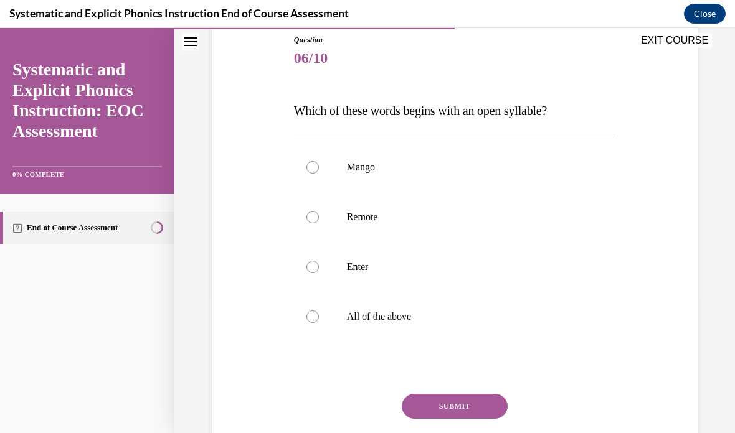
click at [499, 282] on div at bounding box center [455, 267] width 322 height 50
click at [419, 318] on p "All of the above" at bounding box center [466, 317] width 238 height 12
click at [448, 410] on button "SUBMIT" at bounding box center [455, 406] width 106 height 25
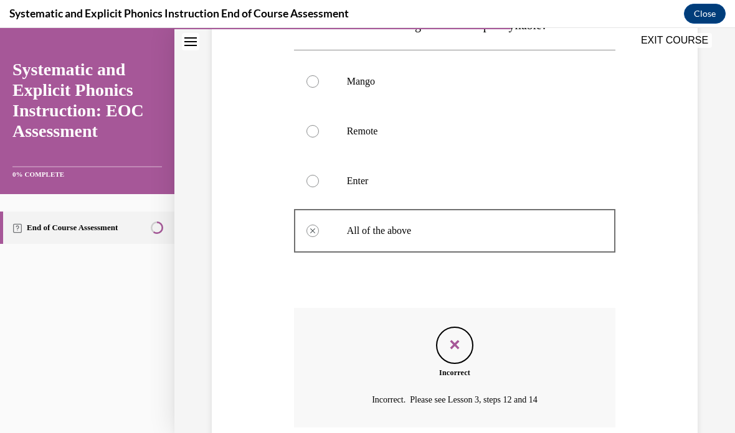
scroll to position [262, 0]
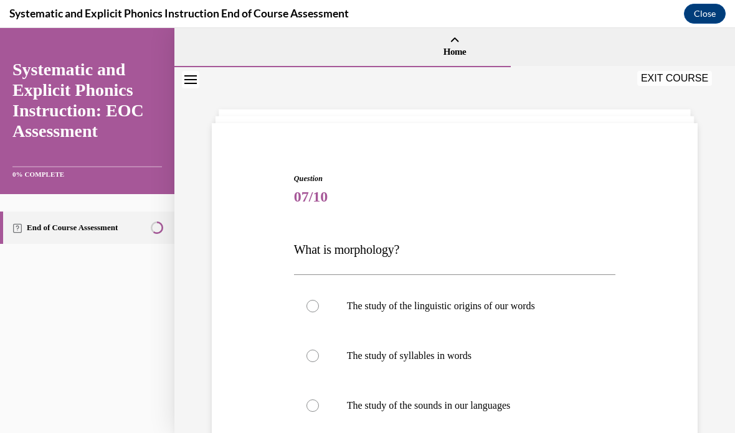
click at [457, 408] on div at bounding box center [455, 406] width 322 height 50
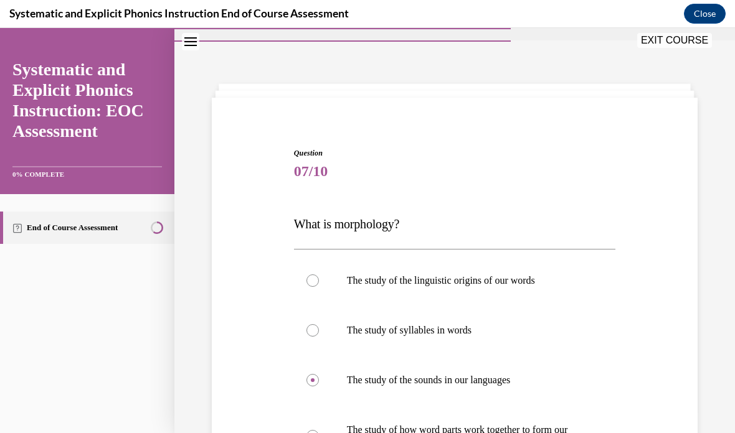
scroll to position [44, 0]
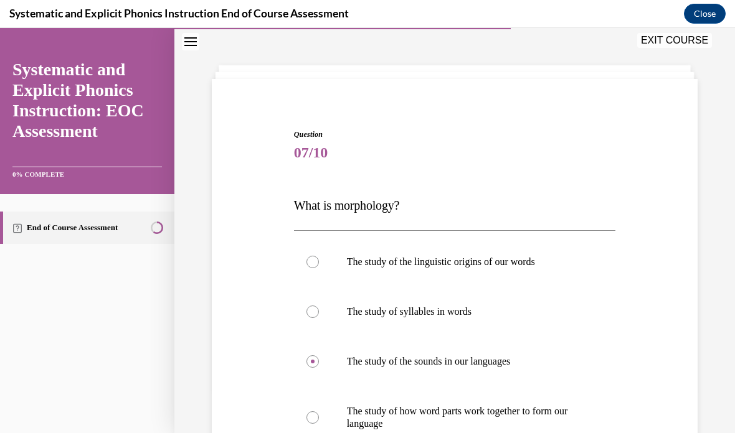
click at [519, 416] on p "The study of how word parts work together to form our language" at bounding box center [466, 417] width 238 height 25
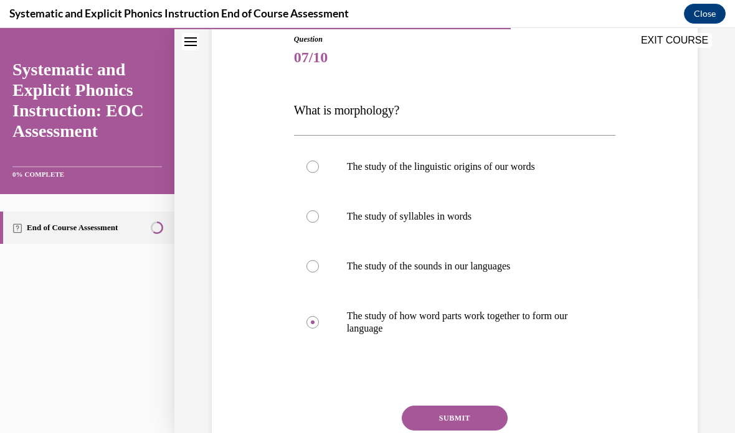
scroll to position [141, 0]
click at [480, 414] on button "SUBMIT" at bounding box center [455, 417] width 106 height 25
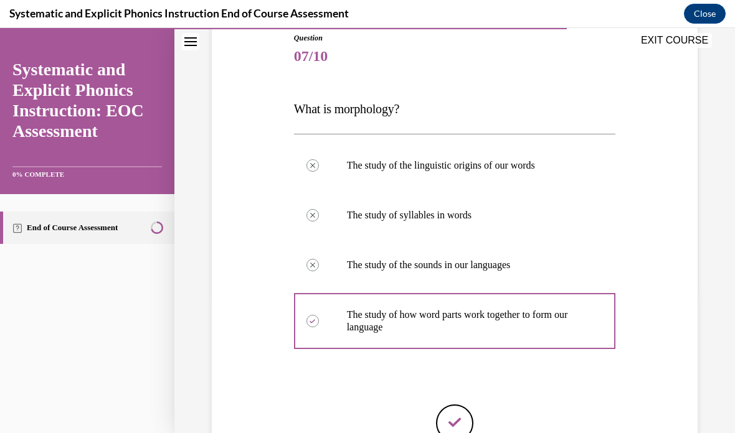
scroll to position [15, 0]
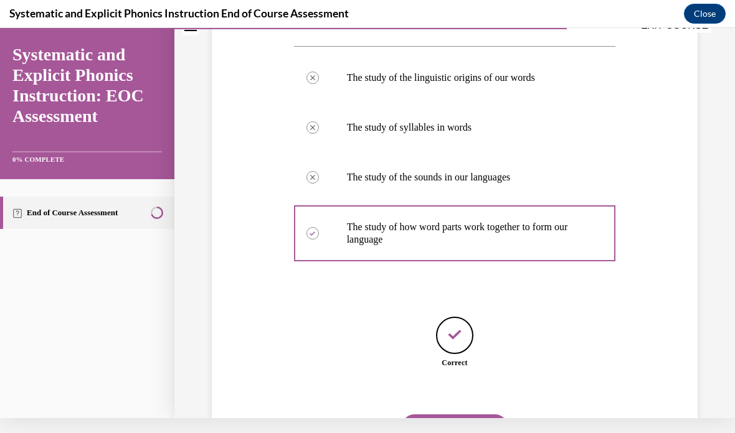
click at [467, 415] on button "NEXT" at bounding box center [455, 427] width 106 height 25
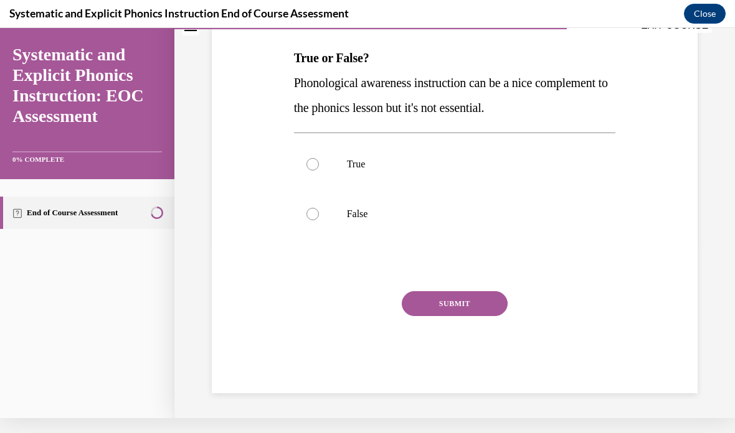
scroll to position [112, 0]
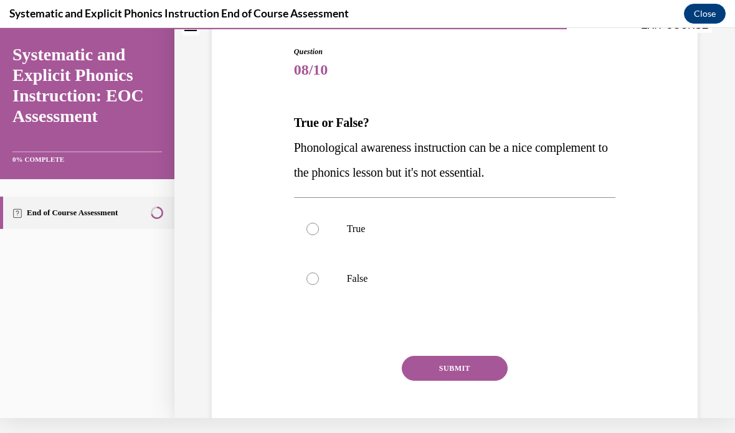
click at [364, 271] on div at bounding box center [455, 279] width 322 height 50
click at [451, 367] on button "SUBMIT" at bounding box center [455, 368] width 106 height 25
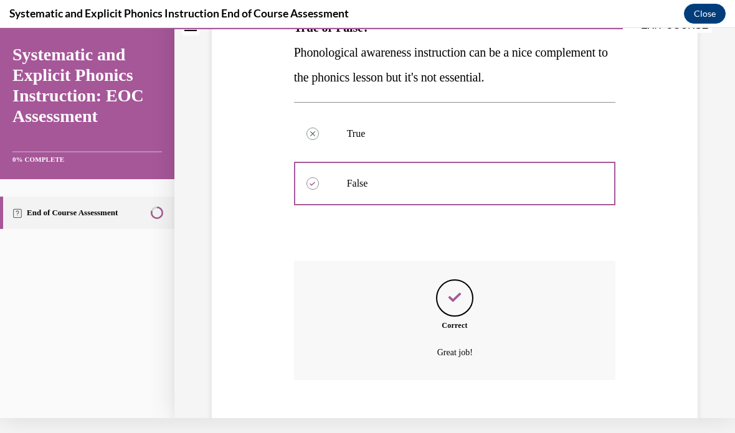
scroll to position [212, 0]
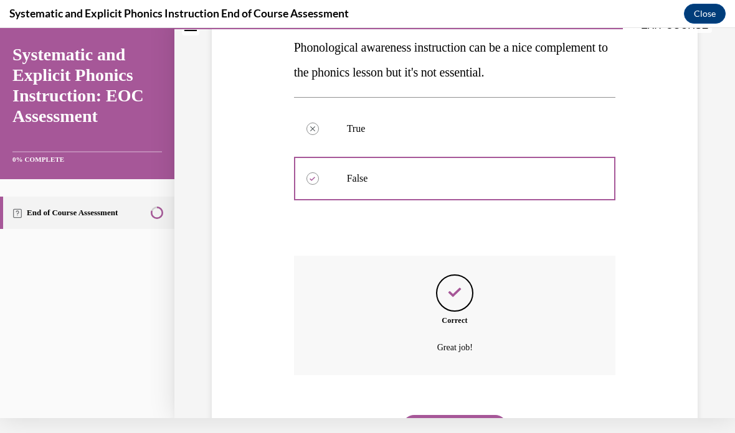
click at [467, 421] on button "NEXT" at bounding box center [455, 427] width 106 height 25
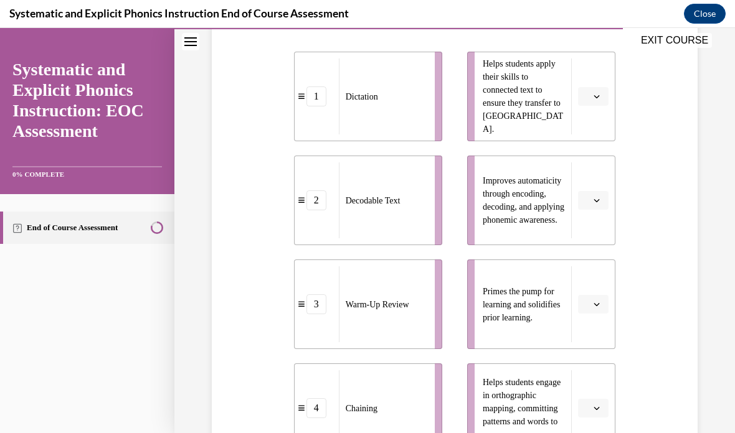
scroll to position [279, 0]
click at [600, 205] on button "button" at bounding box center [593, 200] width 31 height 19
click at [596, 277] on div "2" at bounding box center [591, 278] width 31 height 25
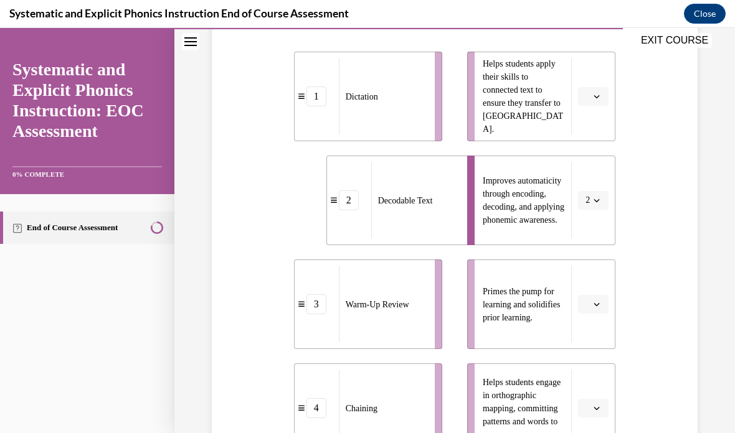
click at [603, 296] on button "button" at bounding box center [593, 304] width 31 height 19
click at [596, 404] on div "3" at bounding box center [591, 407] width 31 height 25
click at [591, 432] on li "Helps students engage in orthographic mapping, committing patterns and words to…" at bounding box center [541, 409] width 148 height 90
click at [592, 417] on button "button" at bounding box center [593, 408] width 31 height 19
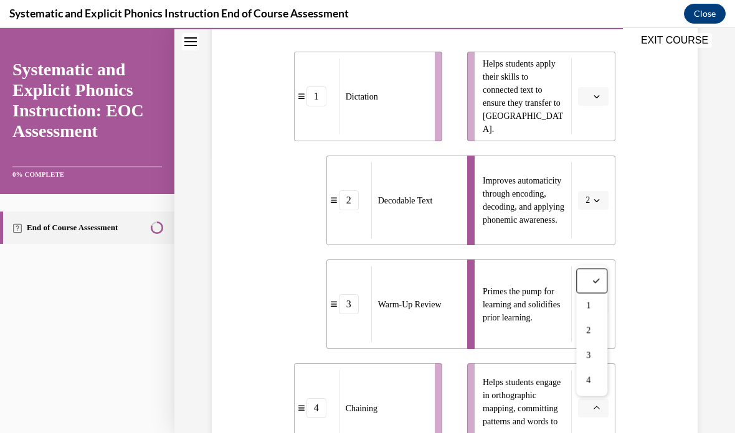
click at [594, 306] on div "1" at bounding box center [591, 306] width 31 height 25
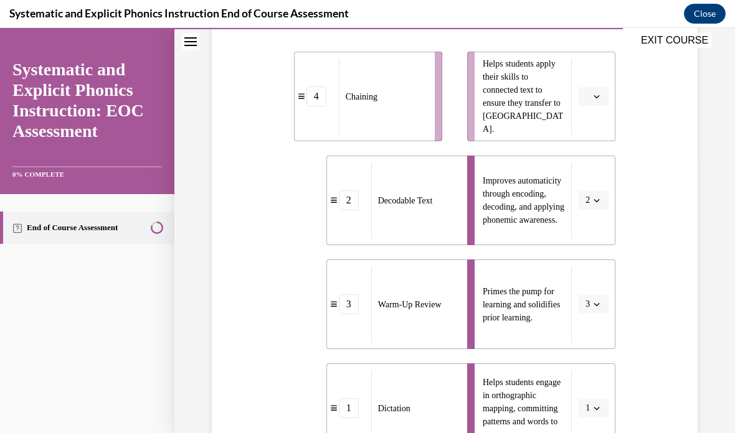
click at [602, 88] on button "button" at bounding box center [593, 96] width 31 height 19
click at [589, 234] on div "4" at bounding box center [591, 224] width 31 height 25
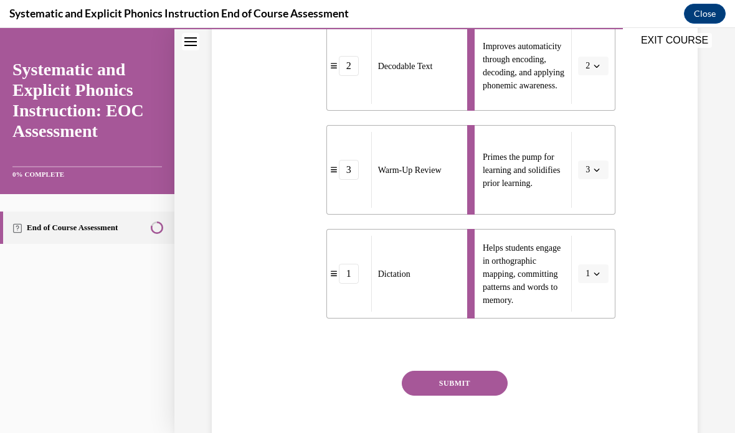
click at [471, 385] on button "SUBMIT" at bounding box center [455, 383] width 106 height 25
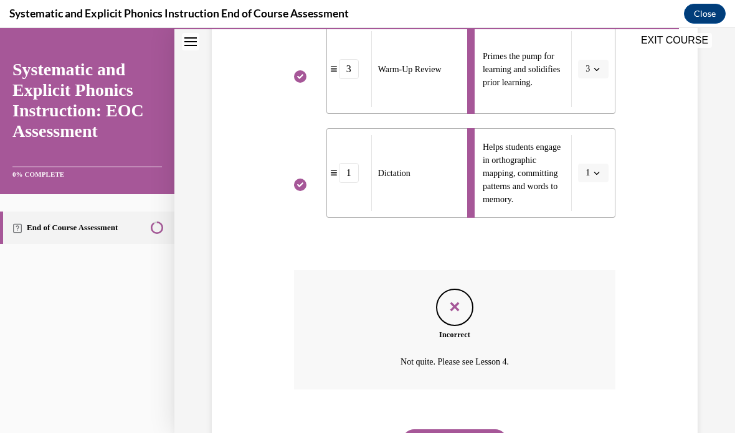
scroll to position [514, 0]
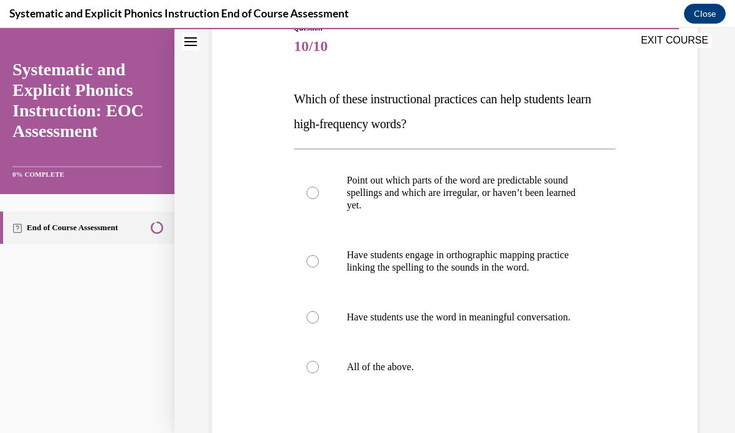
scroll to position [154, 0]
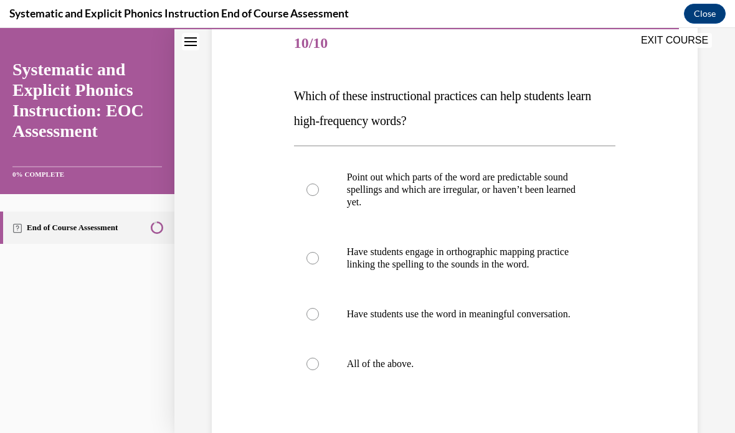
click at [443, 368] on div at bounding box center [455, 364] width 322 height 50
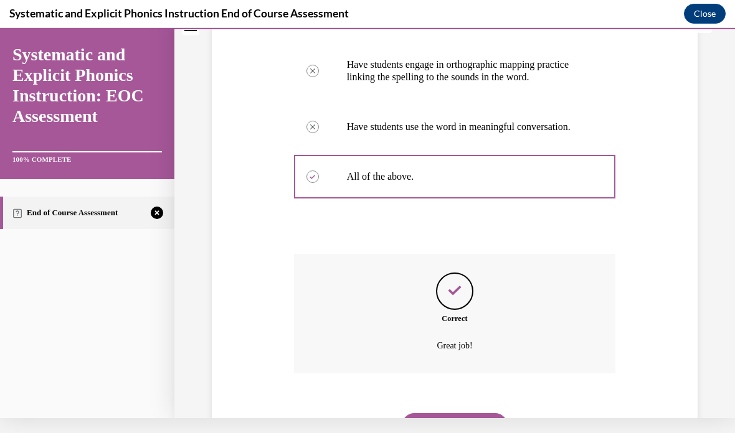
scroll to position [337, 0]
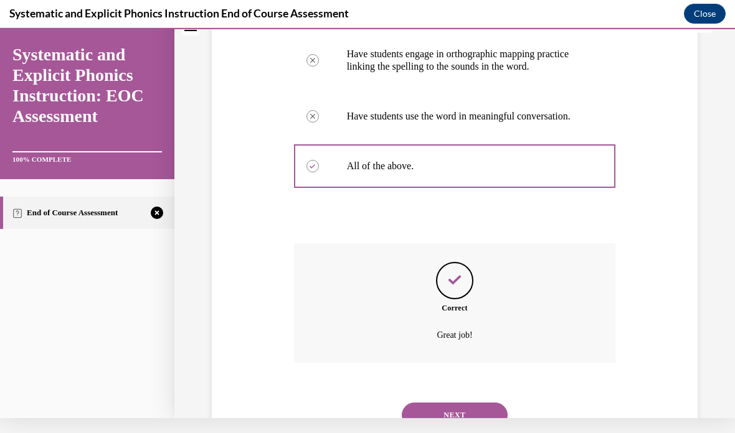
click at [472, 420] on button "NEXT" at bounding box center [455, 415] width 106 height 25
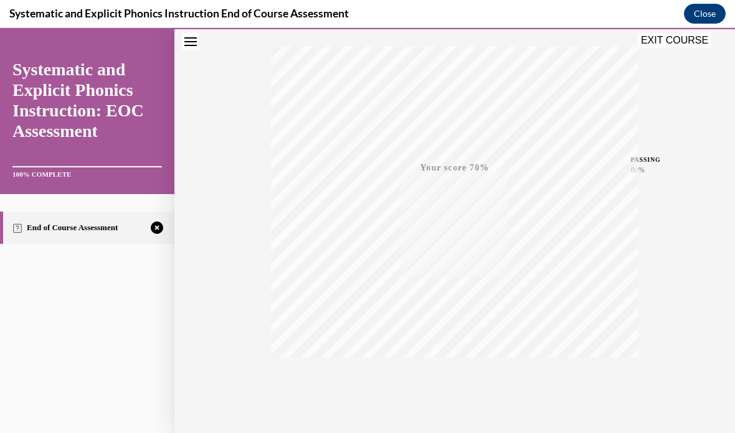
scroll to position [186, 0]
click at [454, 416] on button "TAKE AGAIN" at bounding box center [455, 397] width 74 height 56
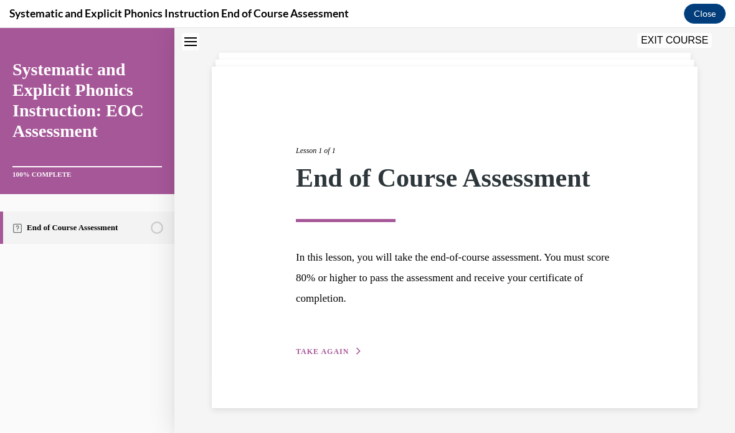
scroll to position [39, 0]
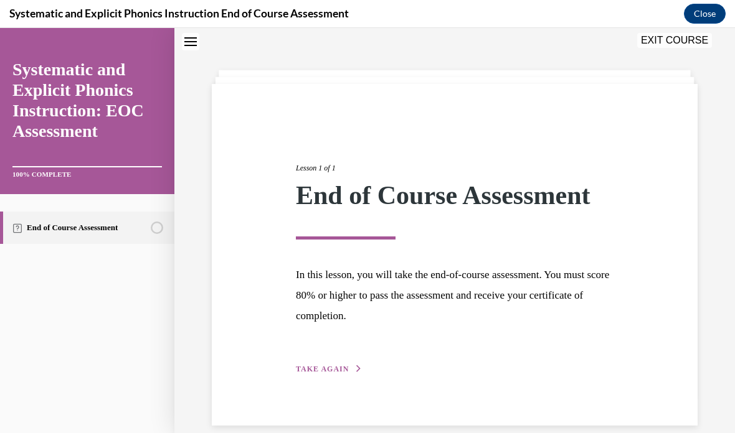
click at [358, 364] on button "TAKE AGAIN" at bounding box center [329, 369] width 67 height 11
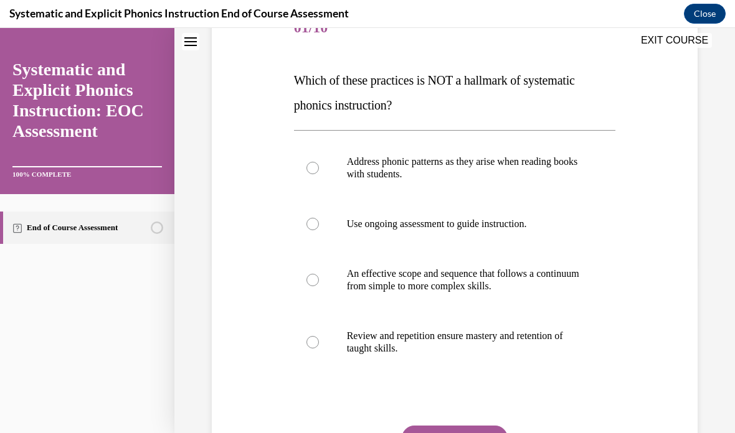
scroll to position [171, 0]
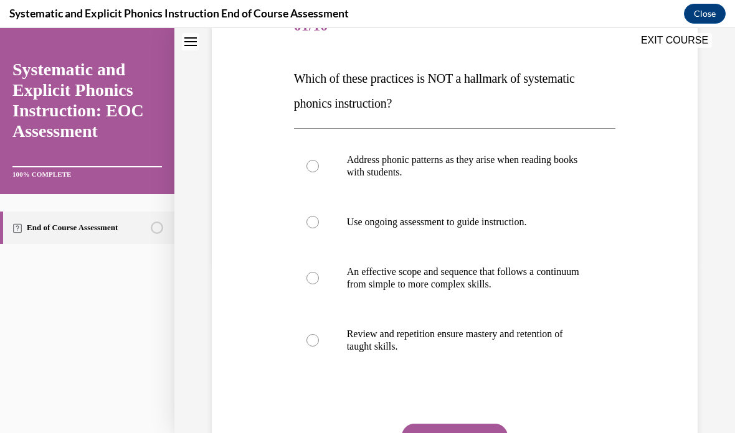
click at [536, 163] on p "Address phonic patterns as they arise when reading books with students." at bounding box center [466, 166] width 238 height 25
click at [458, 428] on button "SUBMIT" at bounding box center [455, 436] width 106 height 25
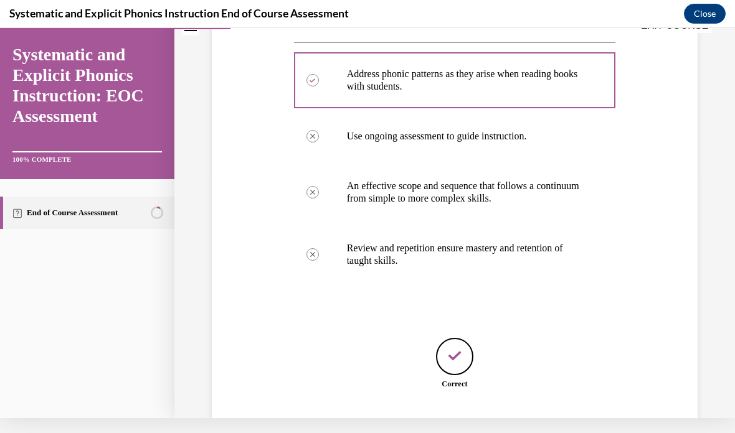
scroll to position [263, 0]
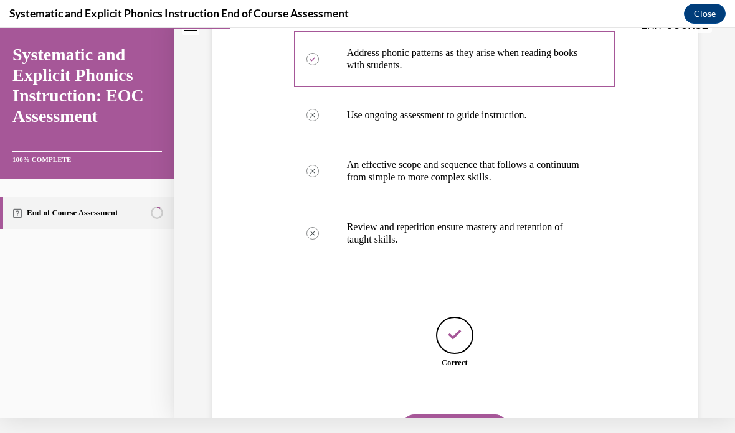
click at [457, 424] on button "NEXT" at bounding box center [455, 427] width 106 height 25
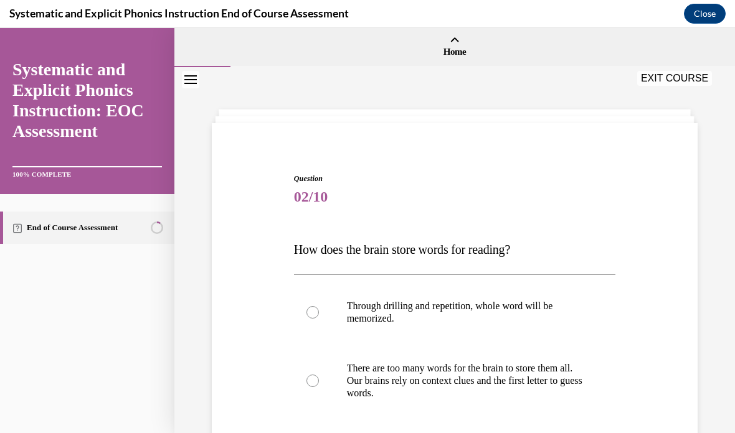
scroll to position [49, 0]
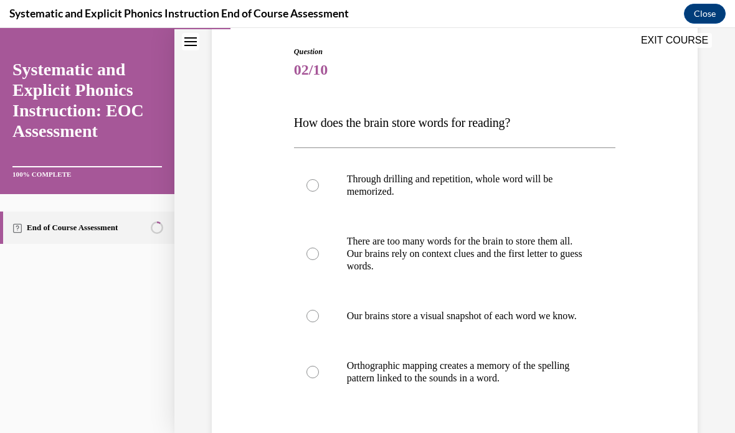
click at [461, 399] on div at bounding box center [455, 372] width 322 height 62
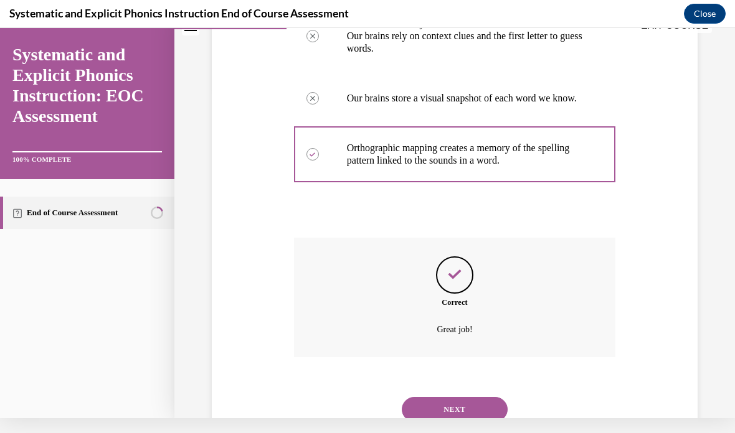
scroll to position [324, 0]
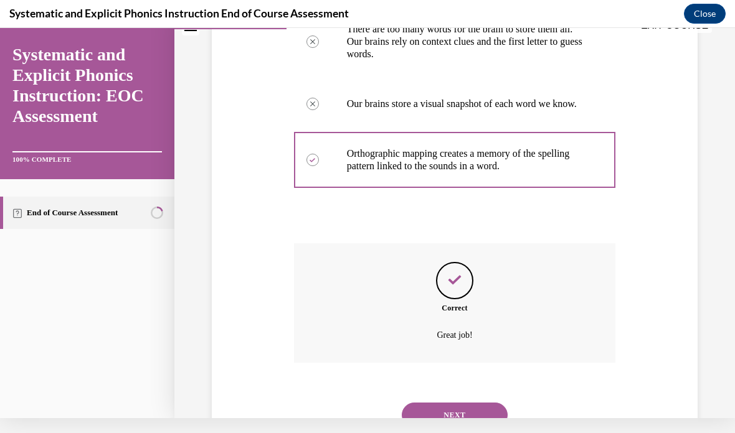
click at [467, 413] on button "NEXT" at bounding box center [455, 415] width 106 height 25
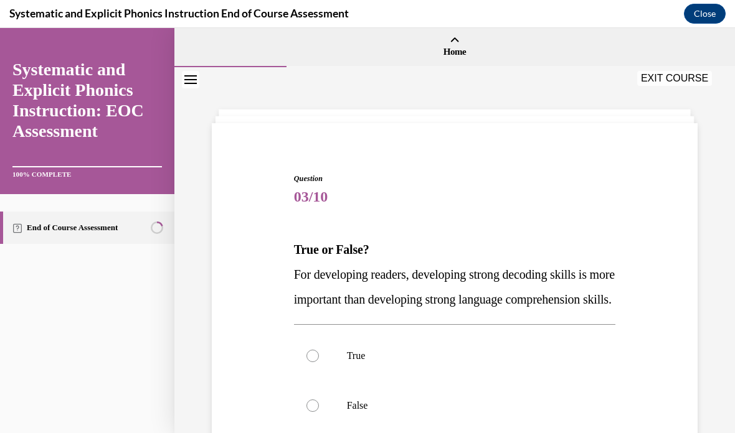
scroll to position [55, 0]
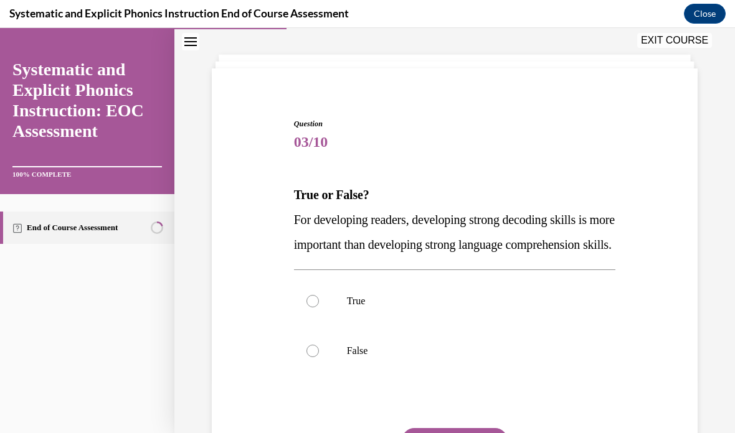
click at [409, 376] on div at bounding box center [455, 351] width 322 height 50
click at [444, 433] on button "SUBMIT" at bounding box center [455, 441] width 106 height 25
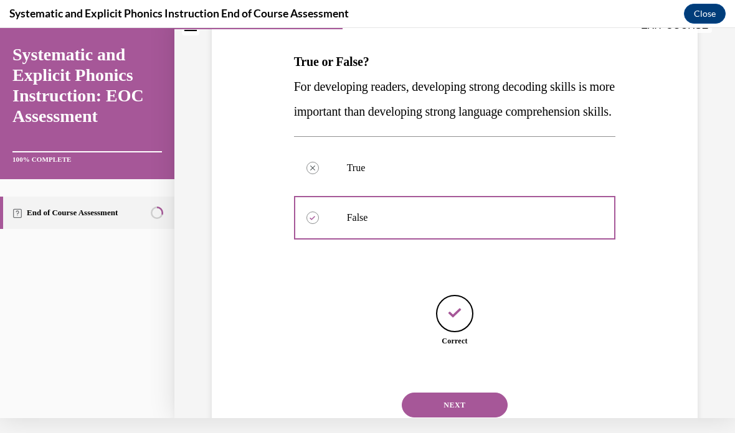
scroll to position [176, 0]
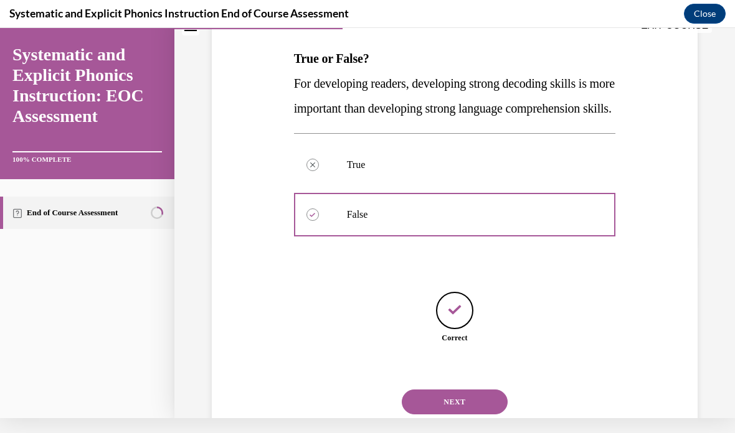
click at [453, 405] on button "NEXT" at bounding box center [455, 402] width 106 height 25
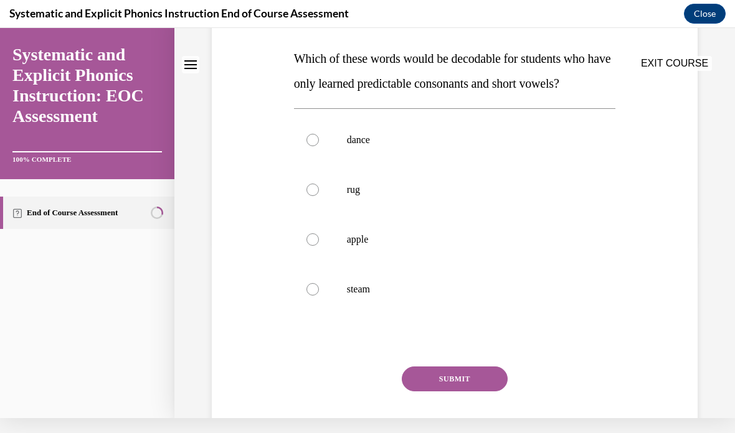
scroll to position [0, 0]
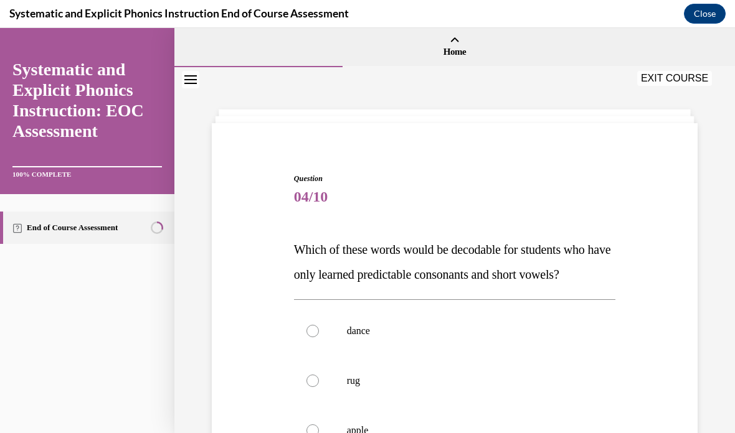
click at [424, 396] on div at bounding box center [455, 381] width 322 height 50
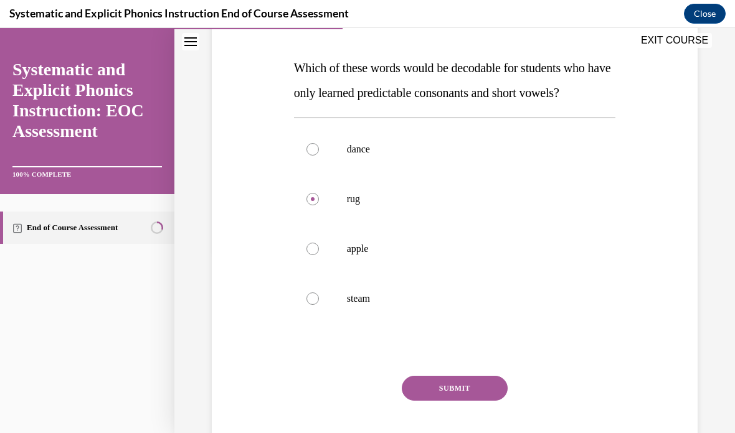
click at [464, 397] on button "SUBMIT" at bounding box center [455, 388] width 106 height 25
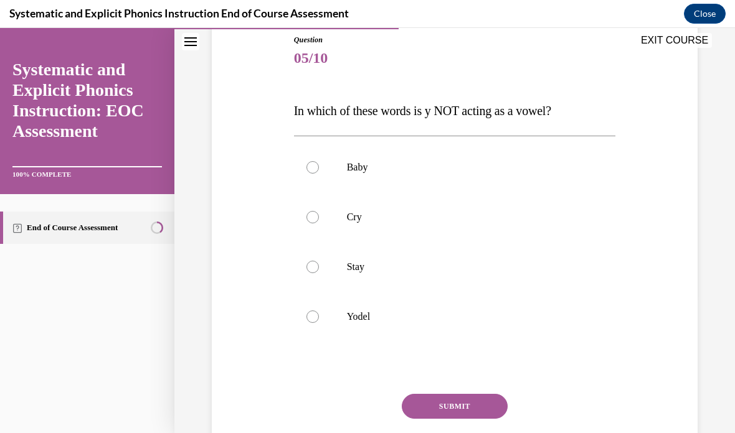
click at [443, 323] on div at bounding box center [455, 317] width 322 height 50
click at [470, 412] on button "SUBMIT" at bounding box center [455, 406] width 106 height 25
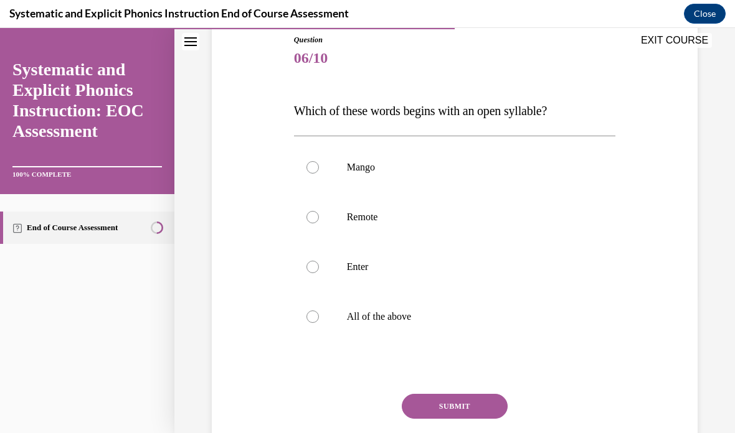
click at [460, 285] on div at bounding box center [455, 267] width 322 height 50
click at [463, 409] on button "SUBMIT" at bounding box center [455, 406] width 106 height 25
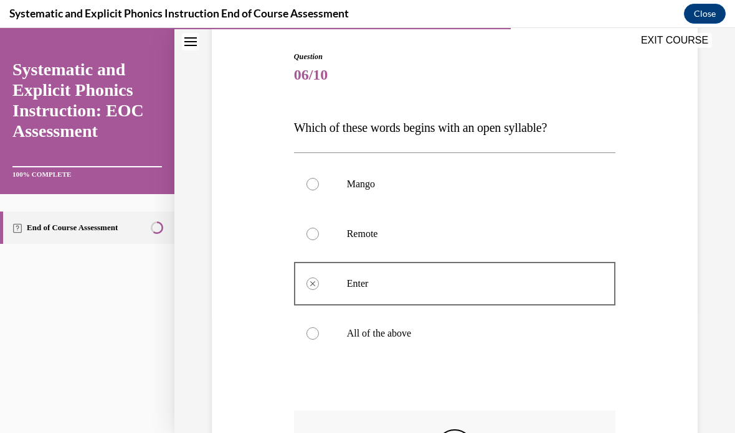
click at [539, 227] on div at bounding box center [455, 234] width 322 height 50
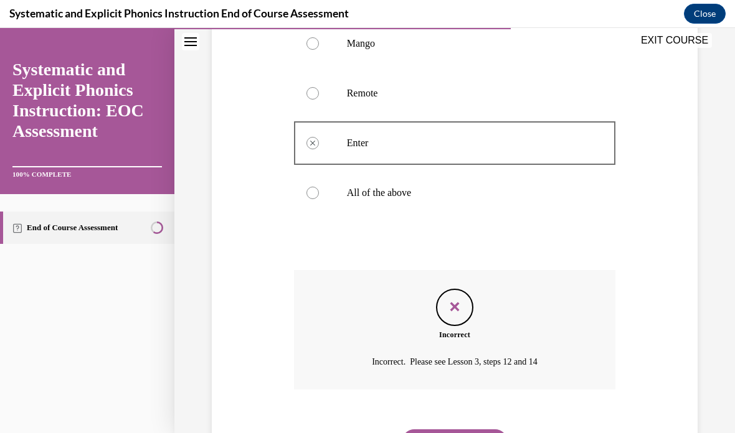
scroll to position [262, 0]
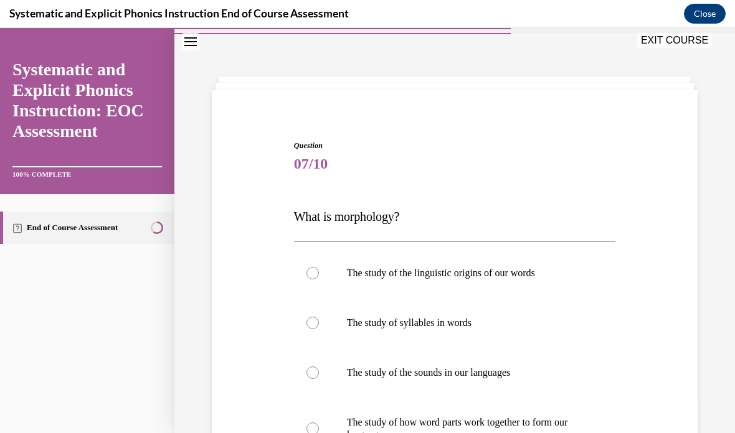
scroll to position [49, 0]
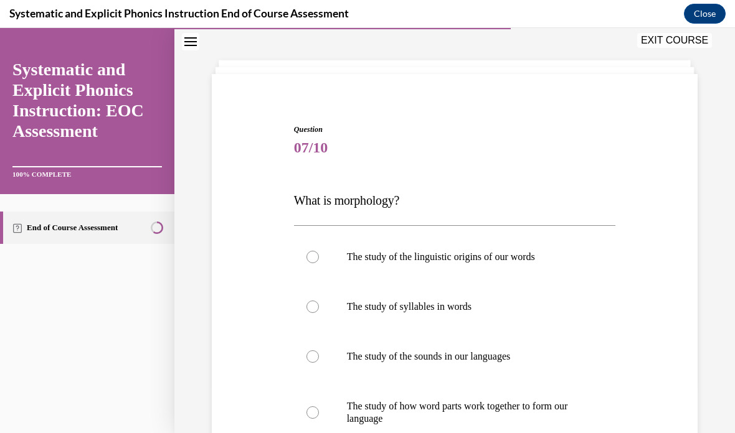
click at [501, 414] on p "The study of how word parts work together to form our language" at bounding box center [466, 412] width 238 height 25
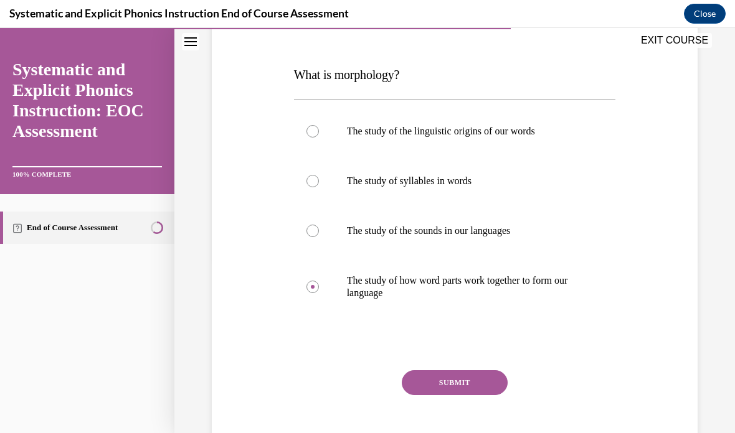
click at [470, 382] on button "SUBMIT" at bounding box center [455, 383] width 106 height 25
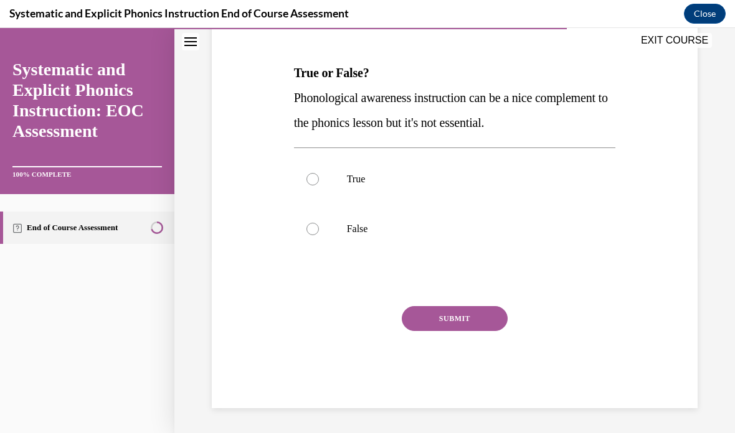
scroll to position [112, 0]
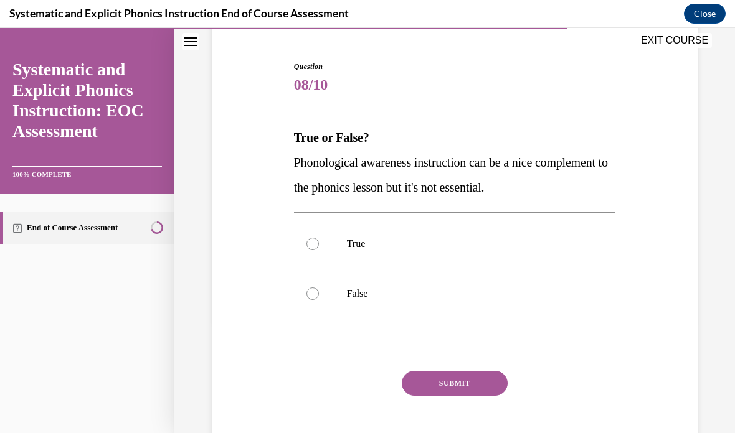
click at [402, 287] on div at bounding box center [455, 294] width 322 height 50
click at [452, 381] on button "SUBMIT" at bounding box center [455, 383] width 106 height 25
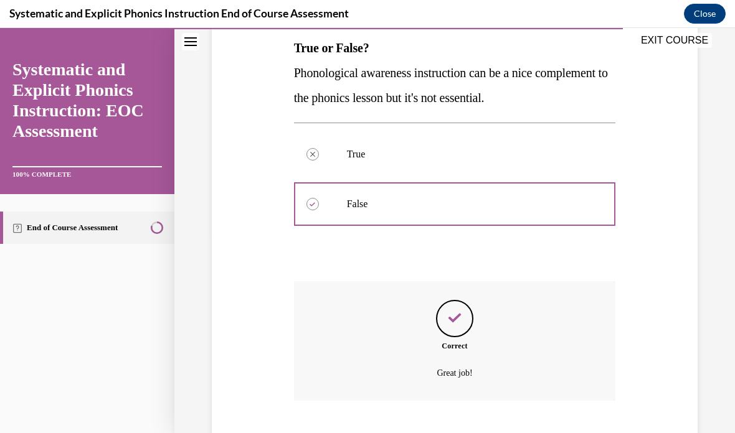
scroll to position [212, 0]
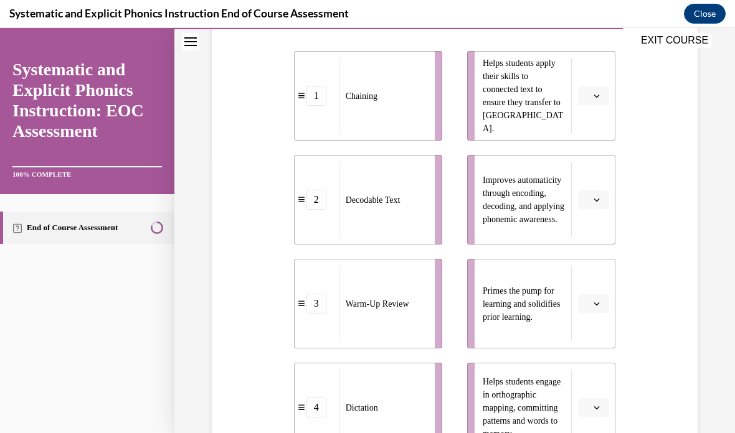
scroll to position [280, 0]
click at [605, 102] on button "button" at bounding box center [593, 96] width 31 height 19
click at [599, 230] on div "4" at bounding box center [591, 223] width 31 height 25
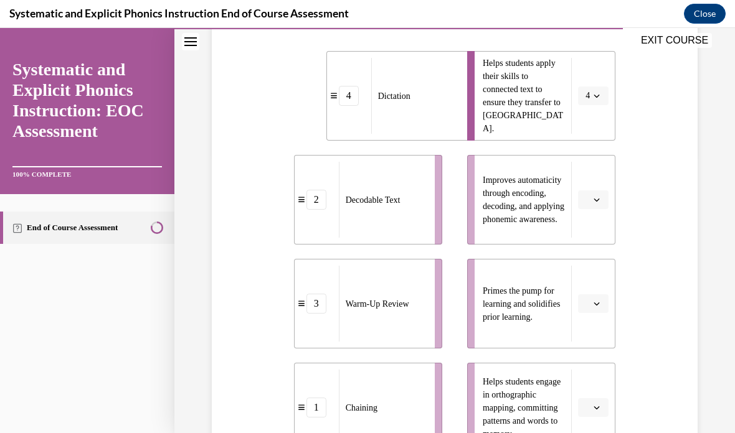
click at [602, 407] on button "button" at bounding box center [593, 408] width 31 height 19
click at [596, 307] on div "1" at bounding box center [591, 305] width 31 height 25
click at [590, 310] on button "button" at bounding box center [593, 304] width 31 height 19
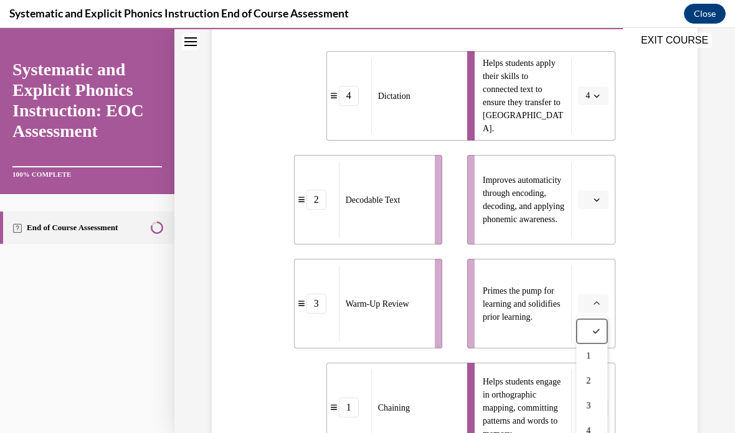
click at [597, 406] on div "3" at bounding box center [591, 406] width 31 height 25
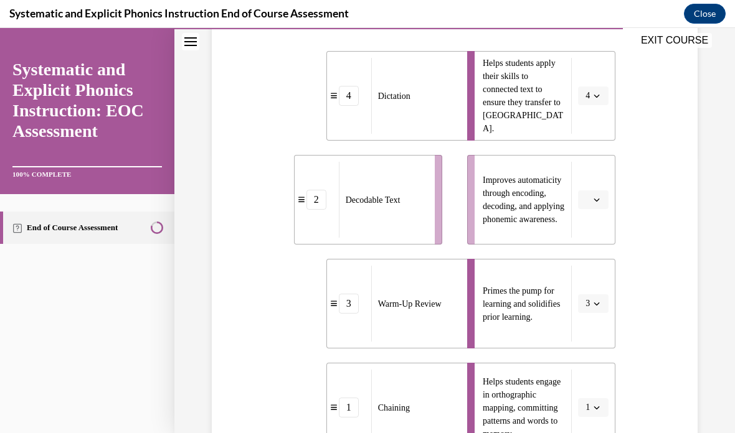
click at [600, 204] on button "button" at bounding box center [593, 200] width 31 height 19
click at [594, 276] on div "2" at bounding box center [591, 277] width 31 height 25
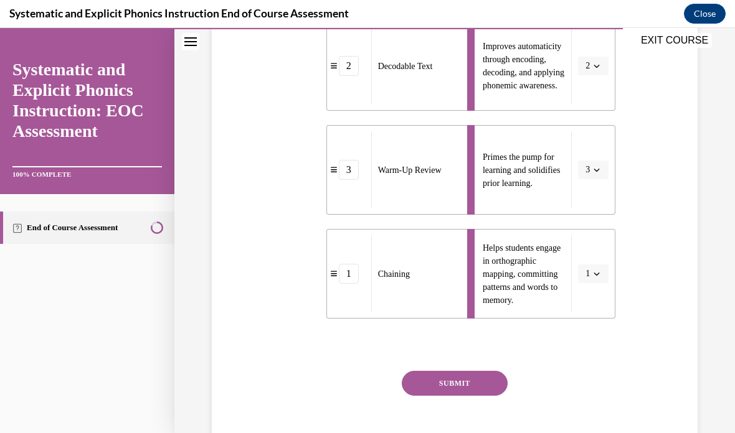
click at [471, 388] on button "SUBMIT" at bounding box center [455, 383] width 106 height 25
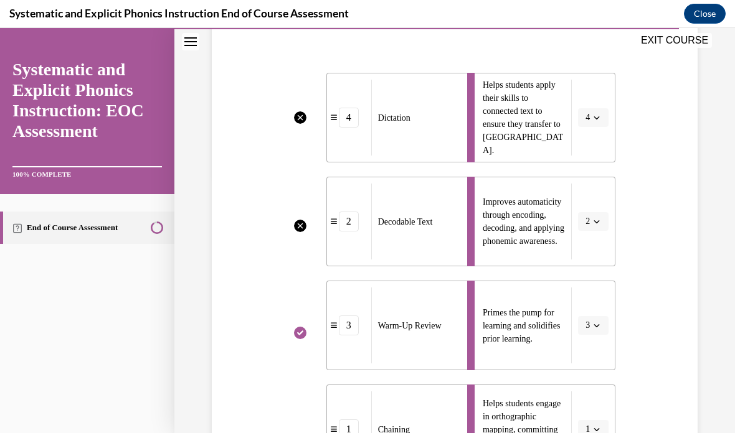
scroll to position [244, 0]
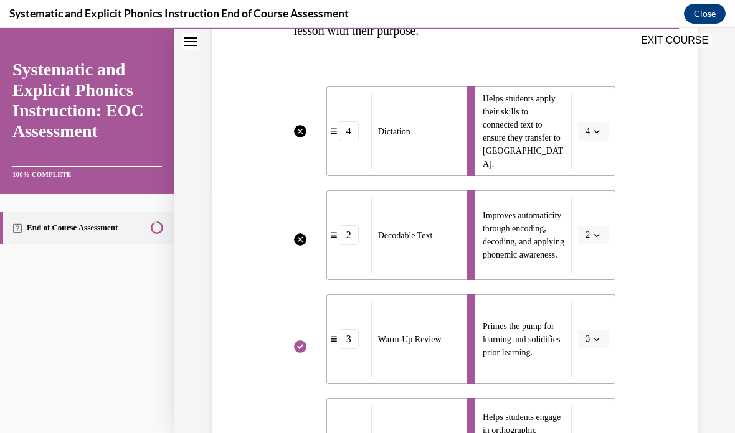
click at [605, 247] on li "Improves automaticity through encoding, decoding, and applying phonemic awarene…" at bounding box center [541, 236] width 148 height 90
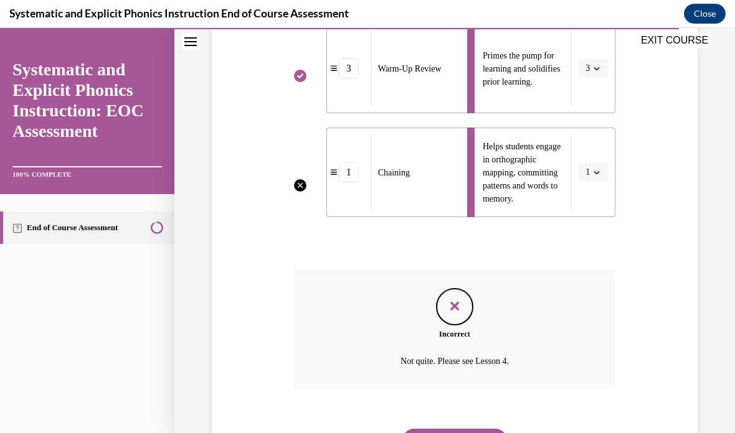
scroll to position [514, 0]
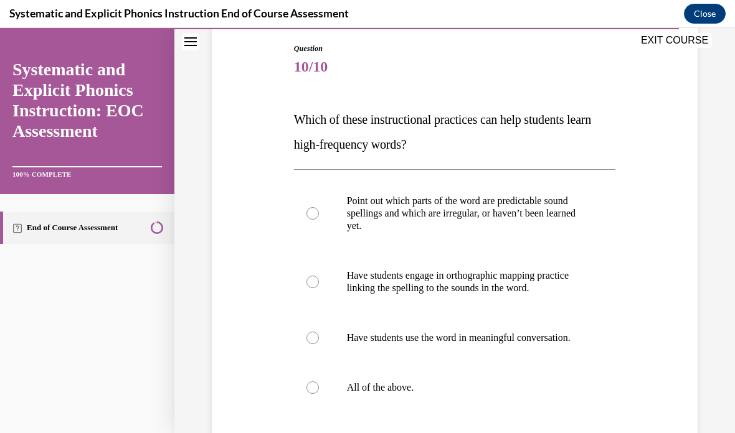
scroll to position [152, 0]
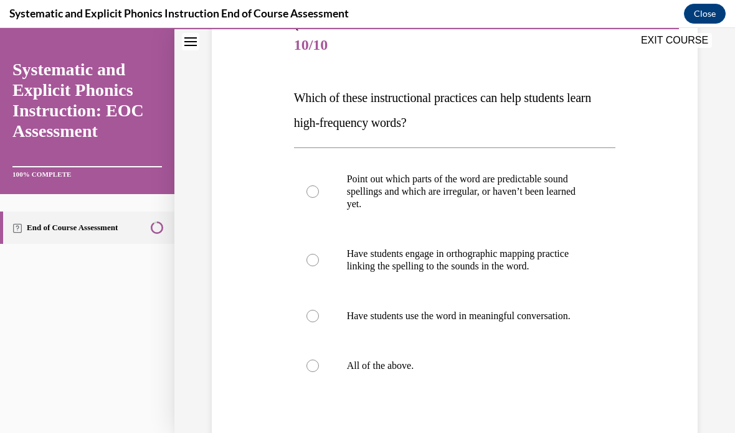
click at [412, 389] on div at bounding box center [455, 366] width 322 height 50
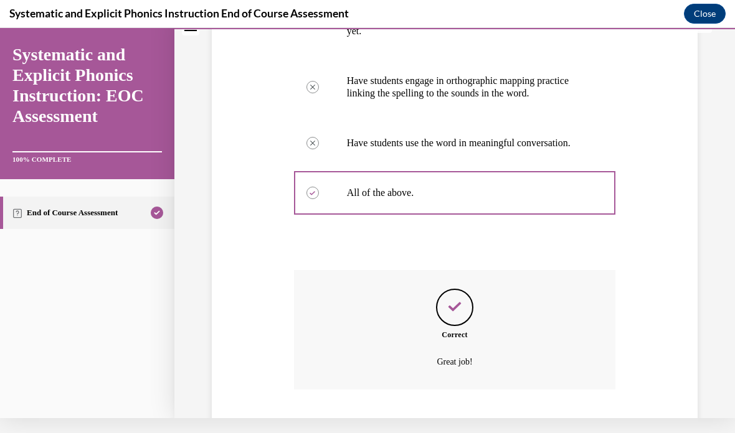
scroll to position [337, 0]
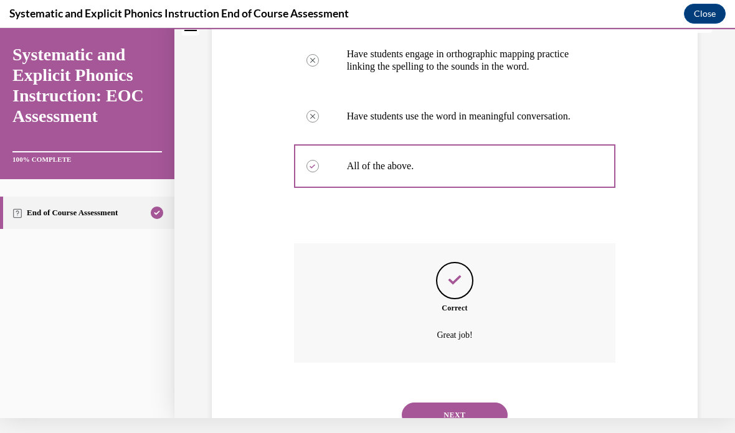
click at [480, 419] on button "NEXT" at bounding box center [455, 415] width 106 height 25
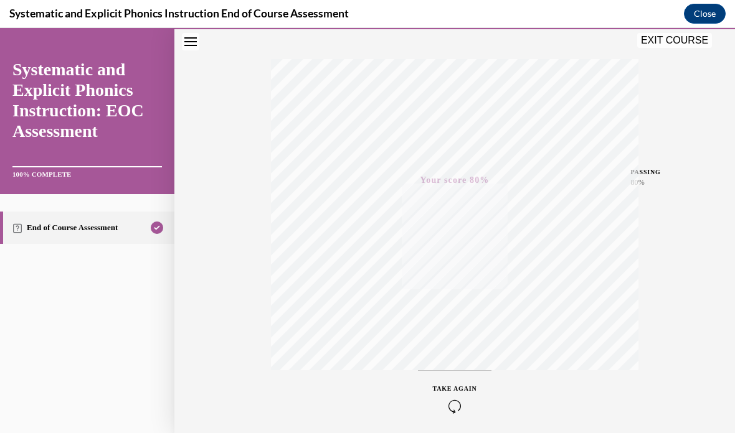
scroll to position [39, 0]
click at [453, 402] on div "TAKE AGAIN" at bounding box center [455, 416] width 44 height 29
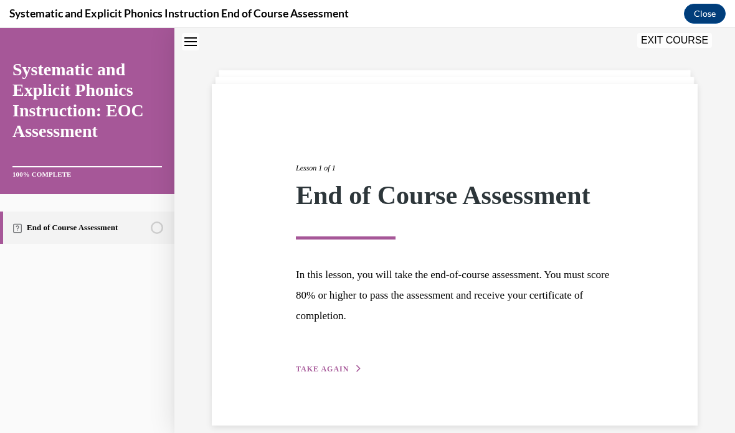
click at [331, 373] on span "TAKE AGAIN" at bounding box center [322, 369] width 53 height 9
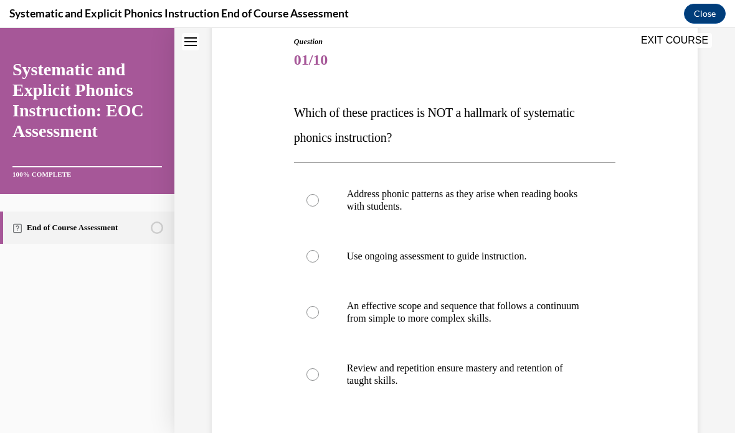
scroll to position [136, 0]
click at [545, 214] on div at bounding box center [455, 201] width 322 height 62
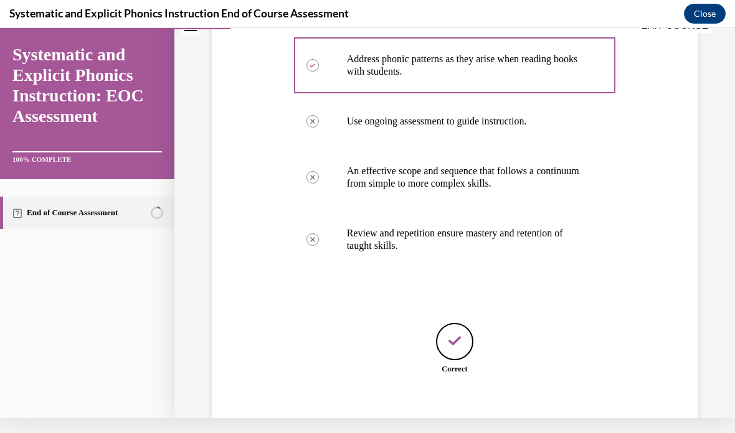
scroll to position [263, 0]
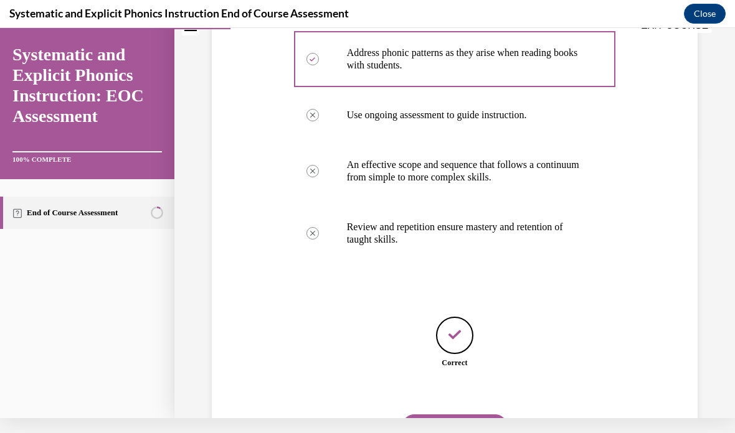
click at [453, 424] on button "NEXT" at bounding box center [455, 427] width 106 height 25
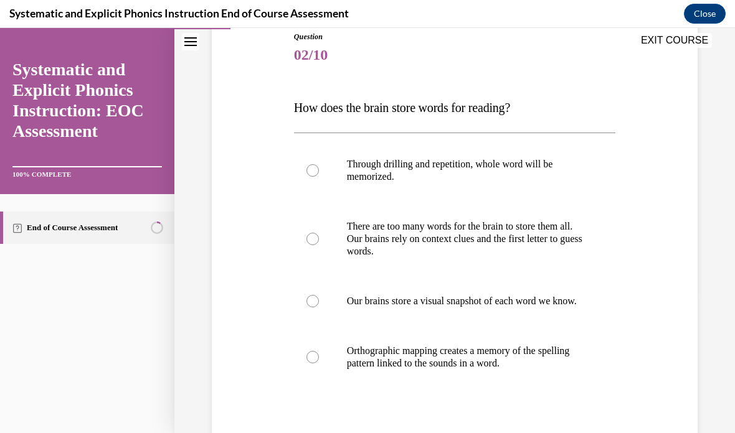
scroll to position [144, 0]
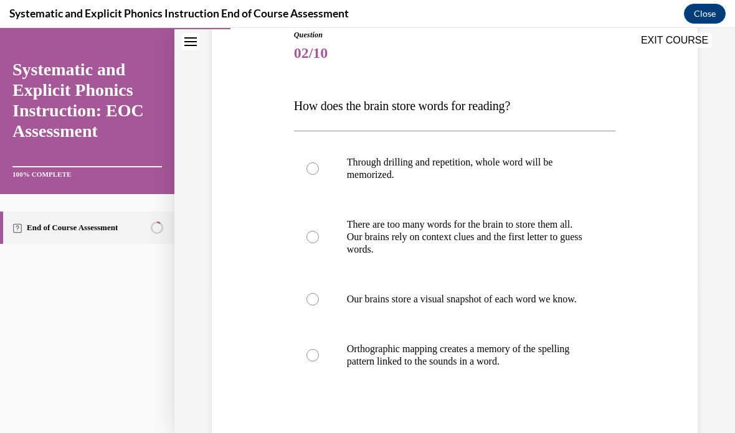
click at [511, 384] on div at bounding box center [455, 355] width 322 height 62
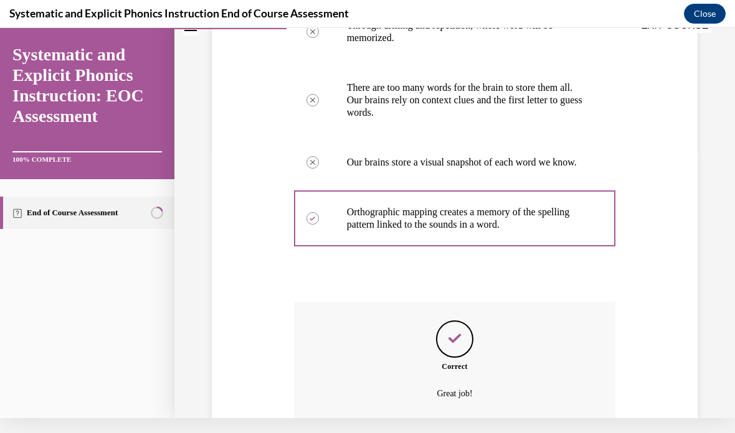
click at [494, 433] on div "EXIT COURSE Systematic and Explicit Phonics Instruction: EOC Assessment 100% CO…" at bounding box center [367, 230] width 735 height 405
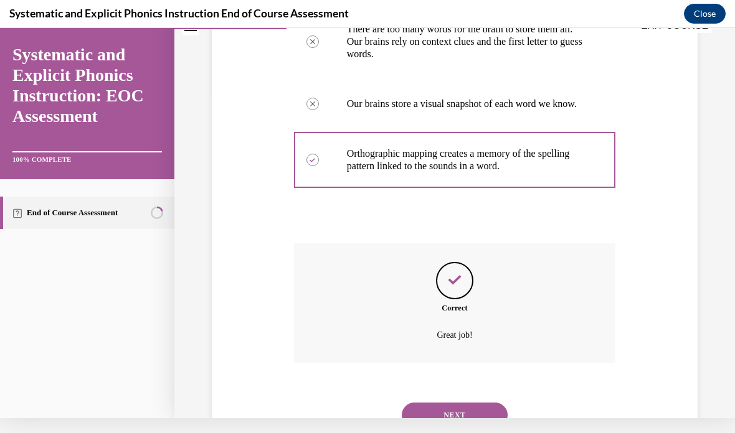
click at [467, 420] on button "NEXT" at bounding box center [455, 415] width 106 height 25
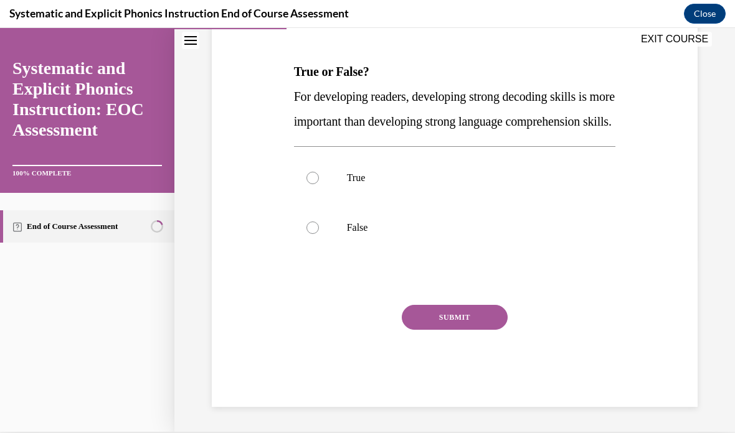
scroll to position [137, 0]
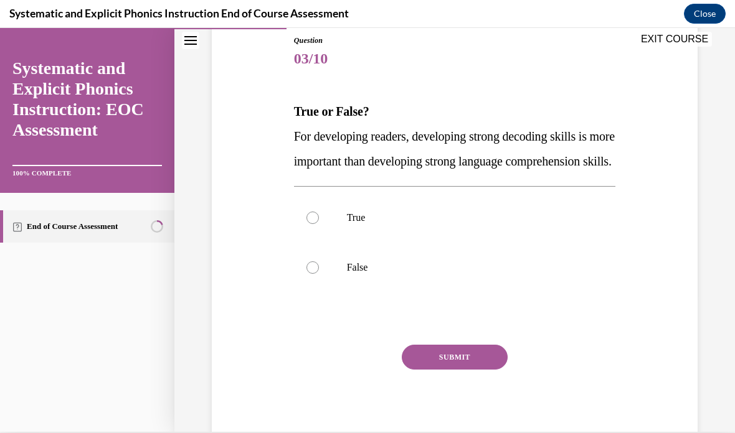
click at [347, 293] on div at bounding box center [455, 268] width 322 height 50
click at [460, 370] on button "SUBMIT" at bounding box center [455, 357] width 106 height 25
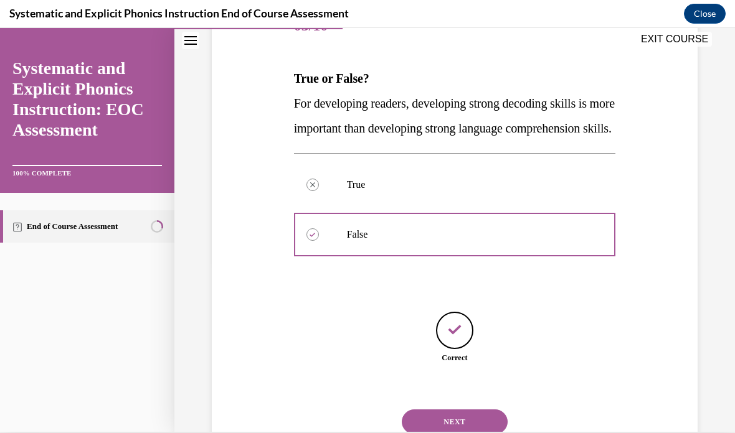
scroll to position [176, 0]
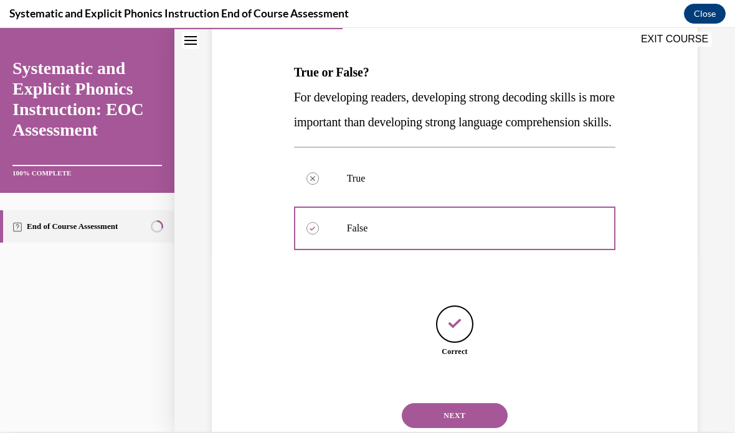
click at [449, 427] on button "NEXT" at bounding box center [455, 416] width 106 height 25
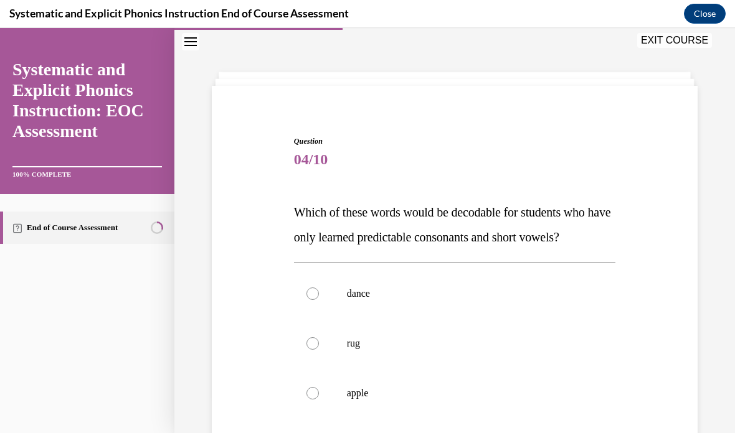
scroll to position [45, 0]
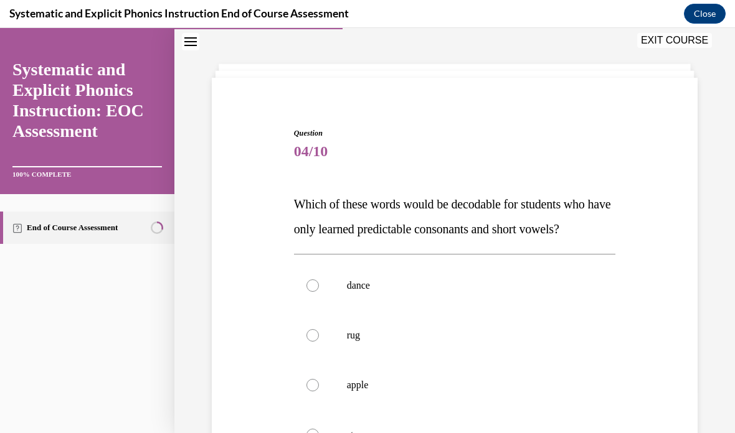
click at [377, 329] on div at bounding box center [455, 336] width 322 height 50
click at [381, 333] on p "rug" at bounding box center [466, 335] width 238 height 12
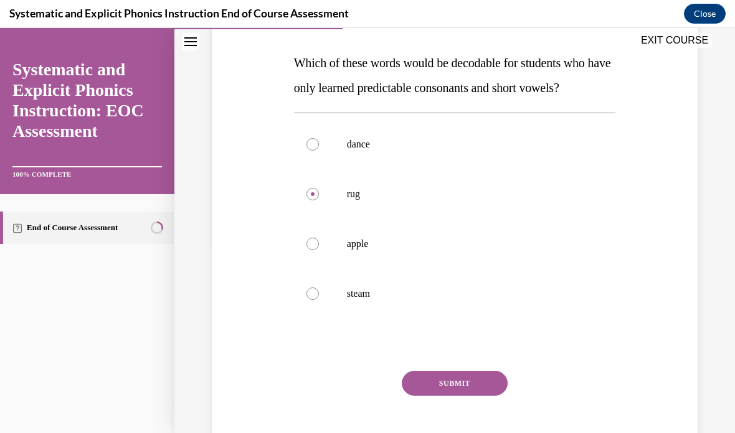
click at [477, 384] on button "SUBMIT" at bounding box center [455, 383] width 106 height 25
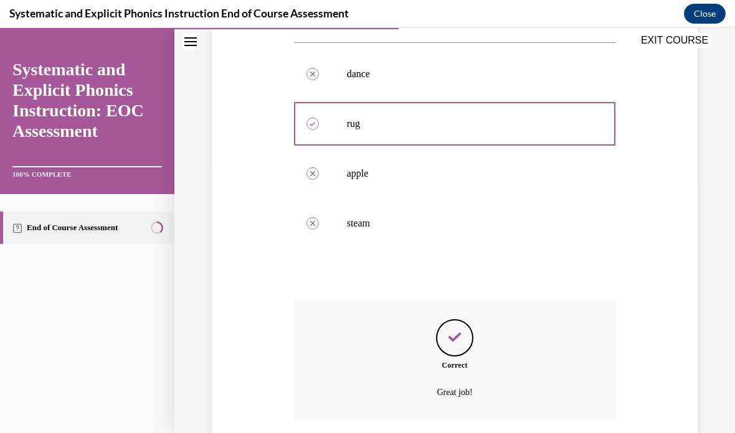
scroll to position [287, 0]
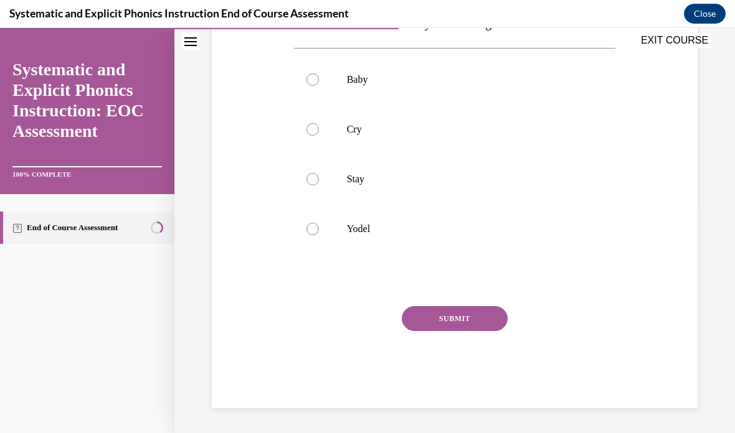
scroll to position [139, 0]
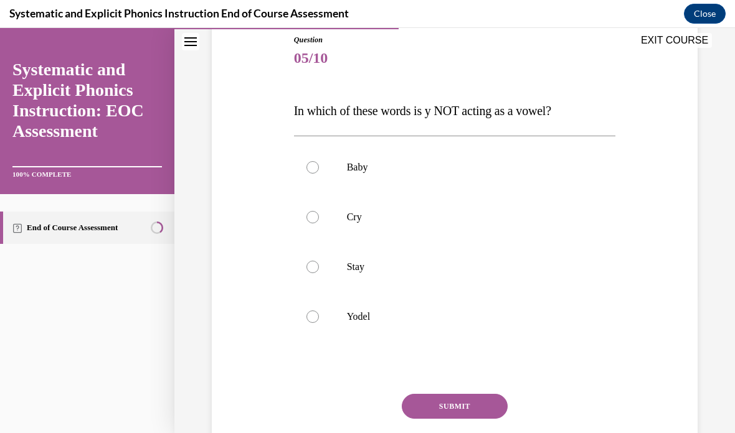
click at [386, 328] on div at bounding box center [455, 317] width 322 height 50
click at [449, 395] on button "SUBMIT" at bounding box center [455, 406] width 106 height 25
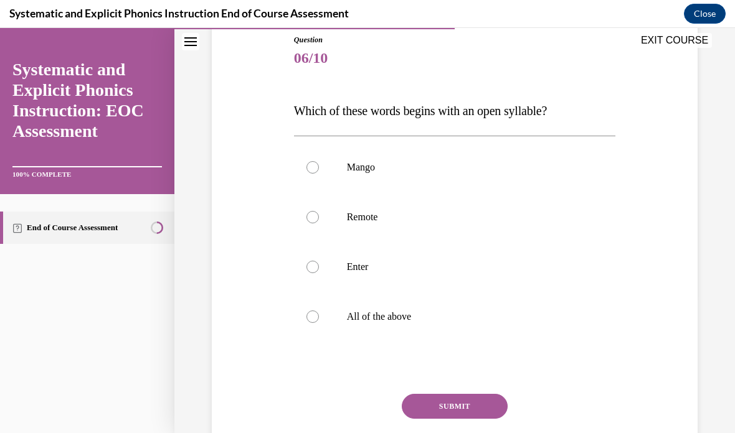
click at [455, 404] on button "SUBMIT" at bounding box center [455, 406] width 106 height 25
click at [476, 174] on div at bounding box center [455, 168] width 322 height 50
click at [443, 412] on button "SUBMIT" at bounding box center [455, 406] width 106 height 25
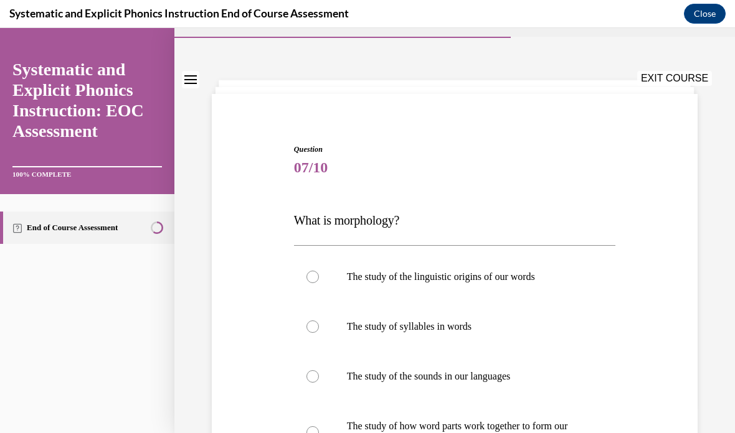
scroll to position [44, 0]
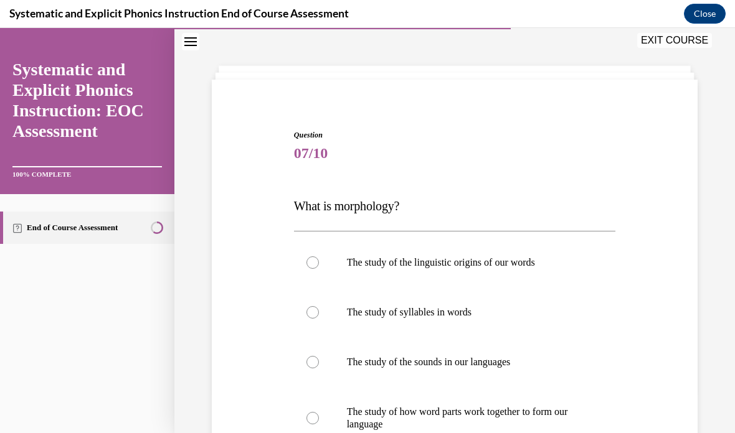
click at [460, 425] on p "The study of how word parts work together to form our language" at bounding box center [466, 418] width 238 height 25
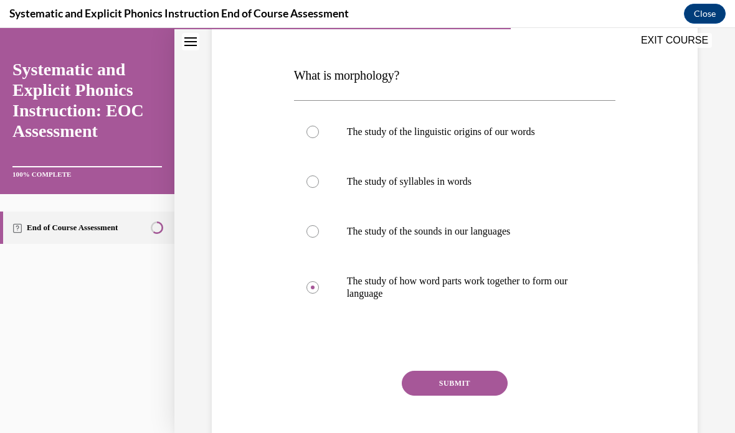
click at [458, 392] on button "SUBMIT" at bounding box center [455, 383] width 106 height 25
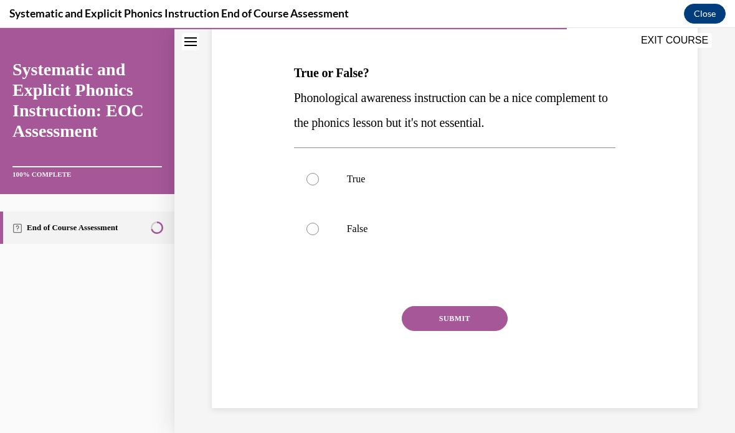
scroll to position [112, 0]
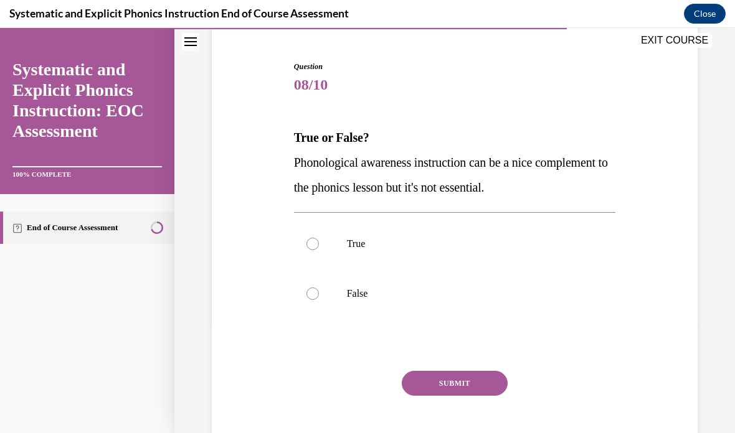
click at [425, 297] on p "False" at bounding box center [466, 294] width 238 height 12
click at [454, 394] on button "SUBMIT" at bounding box center [455, 383] width 106 height 25
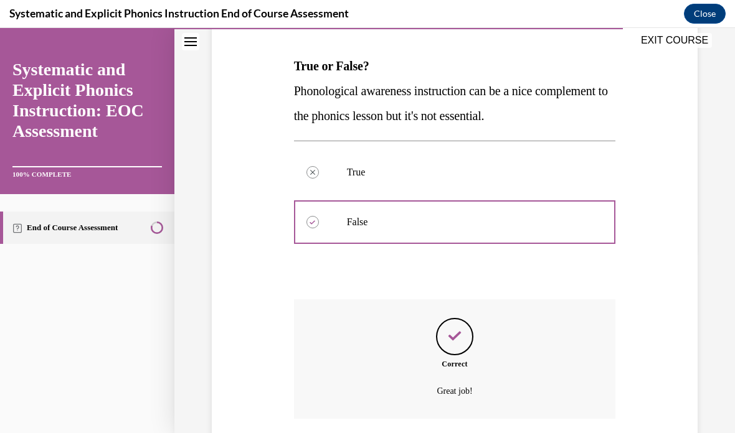
scroll to position [212, 0]
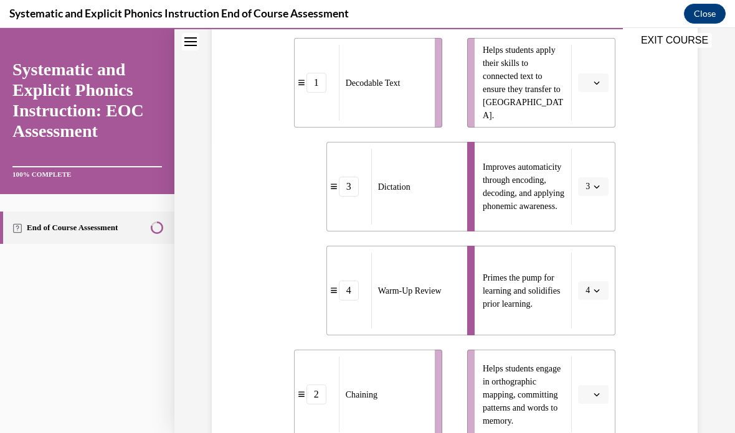
scroll to position [292, 0]
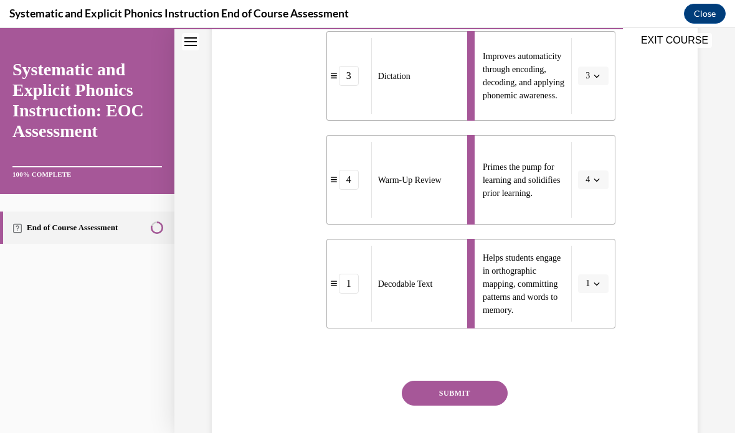
click at [475, 387] on button "SUBMIT" at bounding box center [455, 393] width 106 height 25
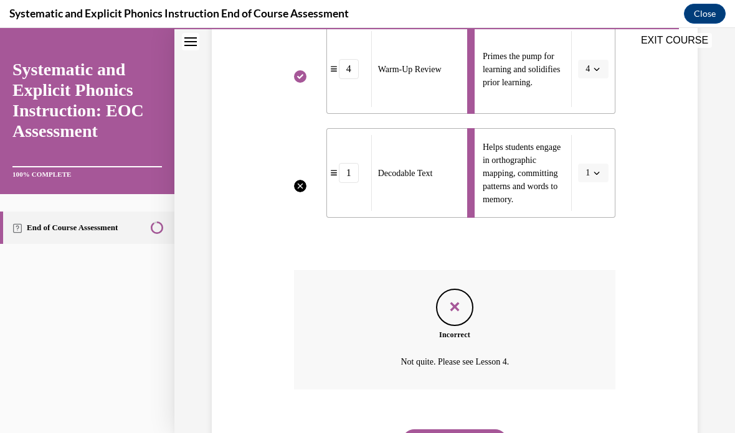
scroll to position [514, 0]
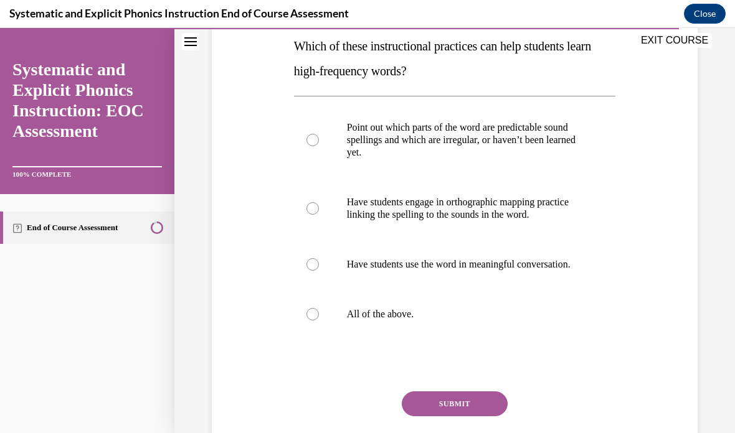
click at [437, 336] on div at bounding box center [455, 315] width 322 height 50
click at [461, 417] on button "SUBMIT" at bounding box center [455, 404] width 106 height 25
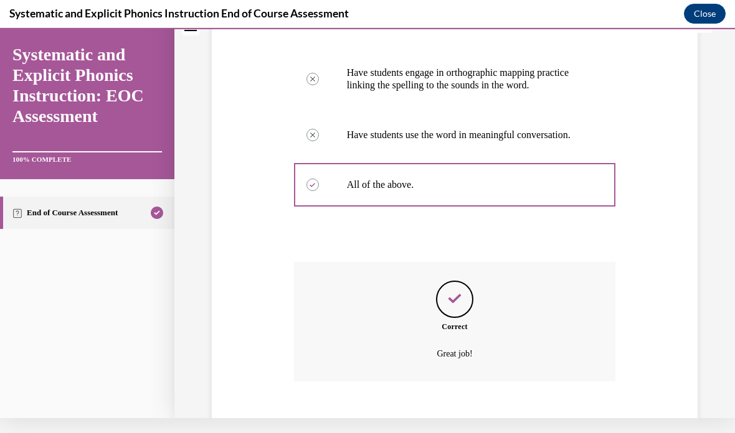
scroll to position [337, 0]
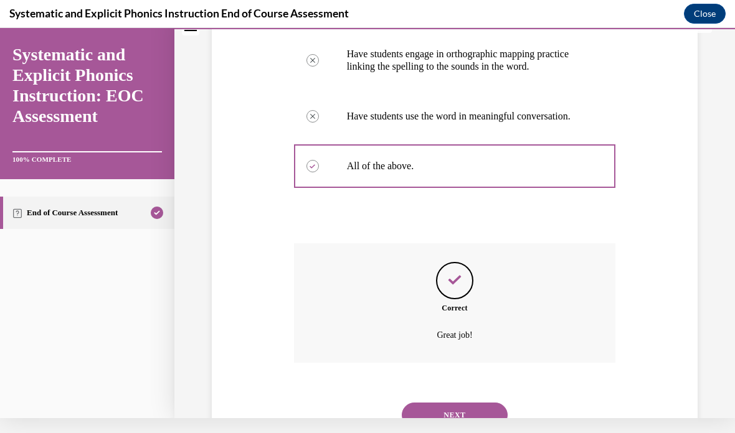
click at [478, 420] on button "NEXT" at bounding box center [455, 415] width 106 height 25
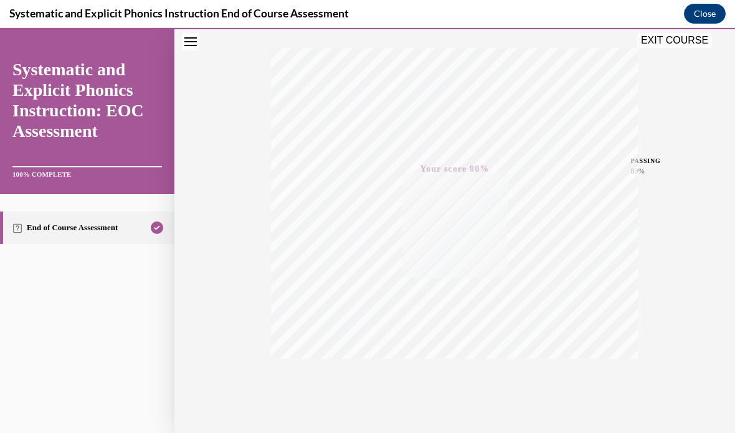
scroll to position [193, 0]
click at [457, 392] on span "TAKE AGAIN" at bounding box center [455, 389] width 44 height 7
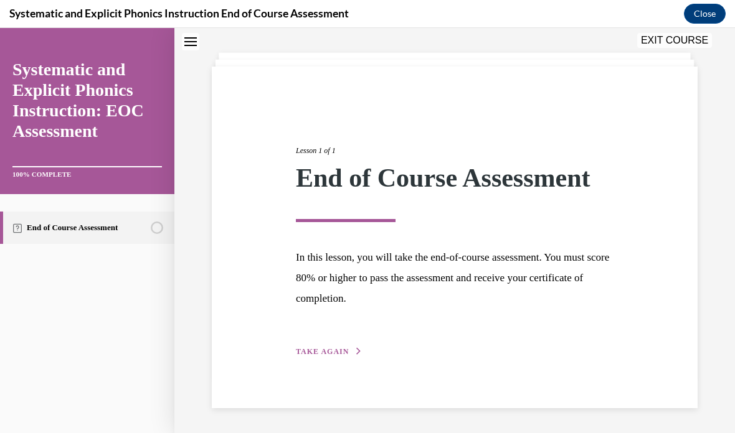
scroll to position [39, 0]
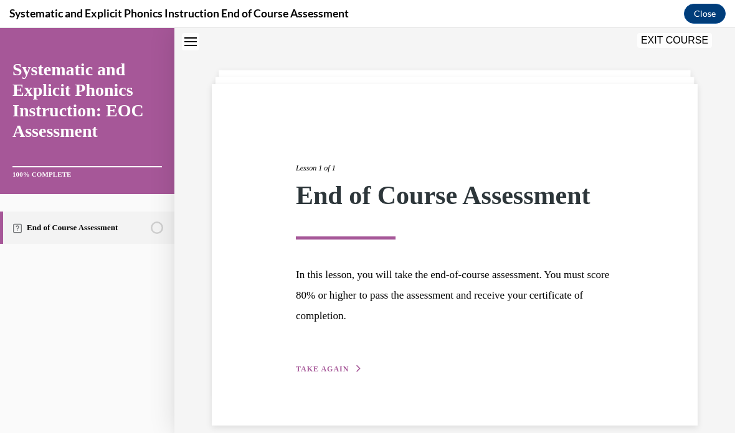
click at [326, 367] on span "TAKE AGAIN" at bounding box center [322, 369] width 53 height 9
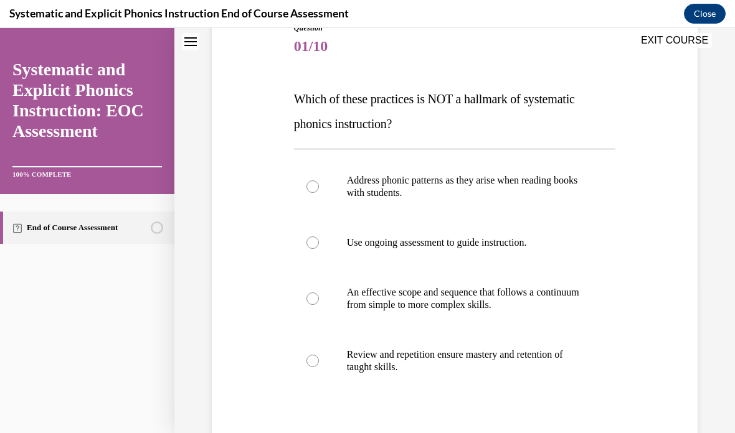
scroll to position [154, 0]
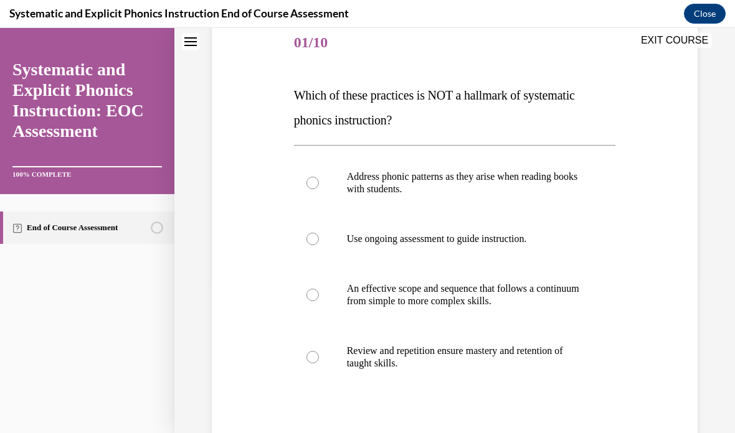
click at [526, 241] on p "Use ongoing assessment to guide instruction." at bounding box center [466, 239] width 238 height 12
click at [524, 184] on p "Address phonic patterns as they arise when reading books with students." at bounding box center [466, 183] width 238 height 25
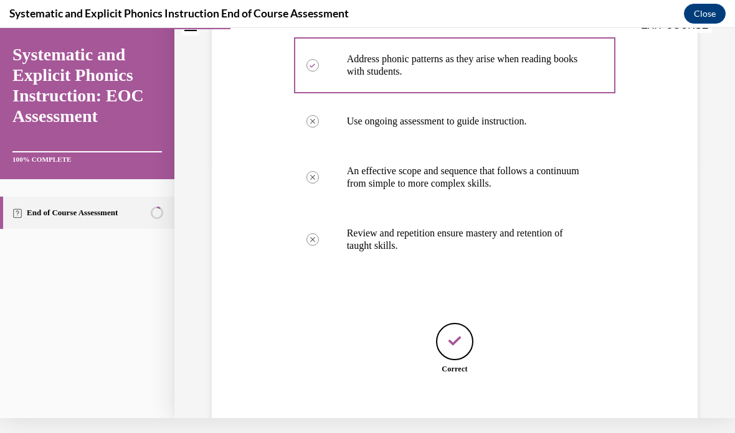
scroll to position [263, 0]
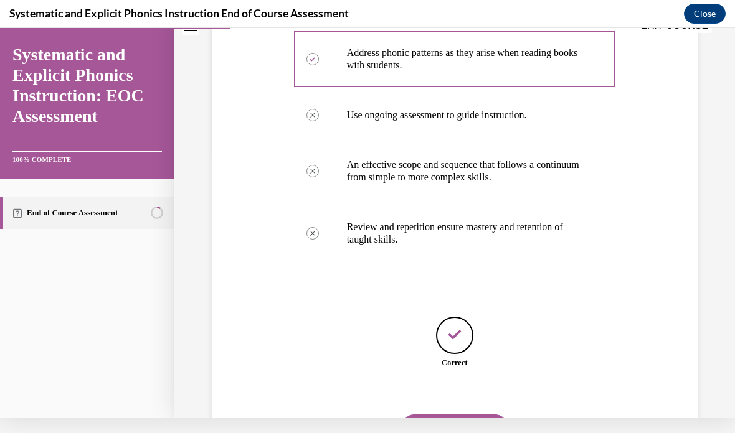
click at [446, 422] on button "NEXT" at bounding box center [455, 427] width 106 height 25
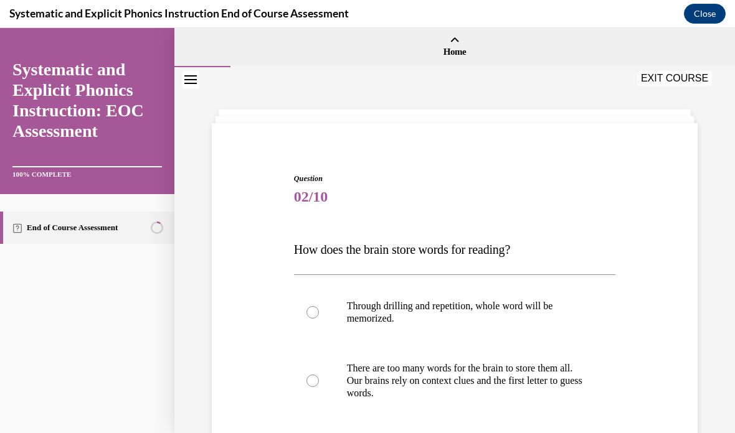
scroll to position [49, 0]
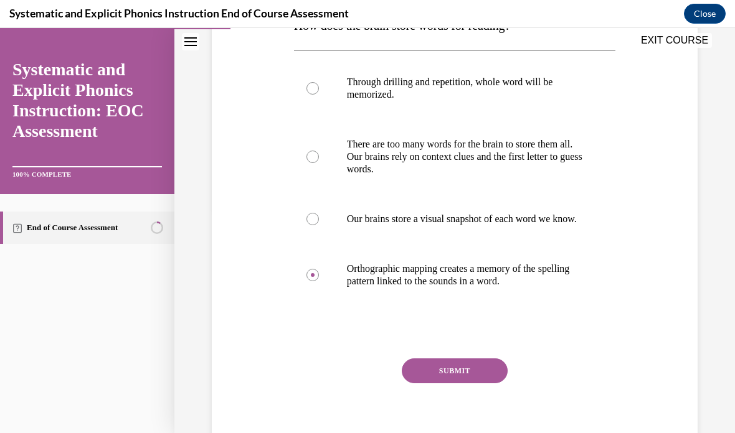
click at [473, 380] on button "SUBMIT" at bounding box center [455, 371] width 106 height 25
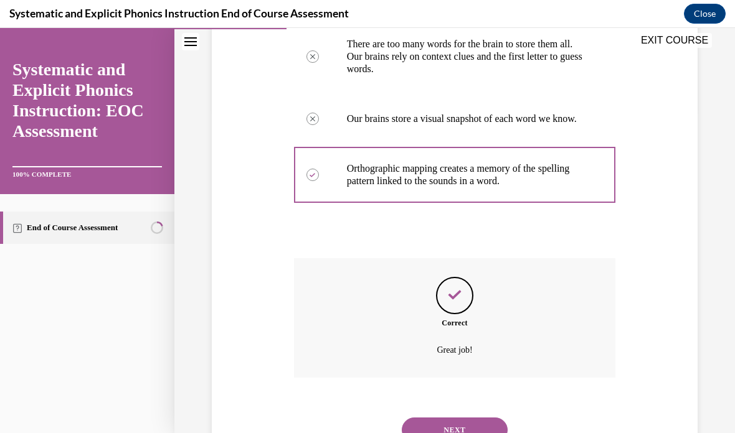
click at [470, 432] on button "NEXT" at bounding box center [455, 430] width 106 height 25
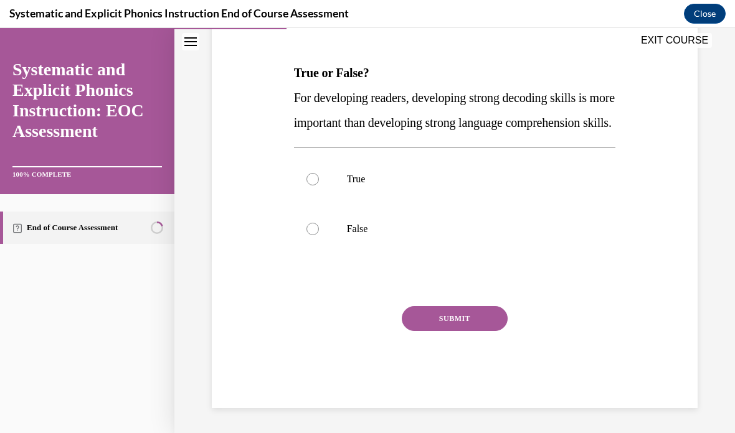
scroll to position [137, 0]
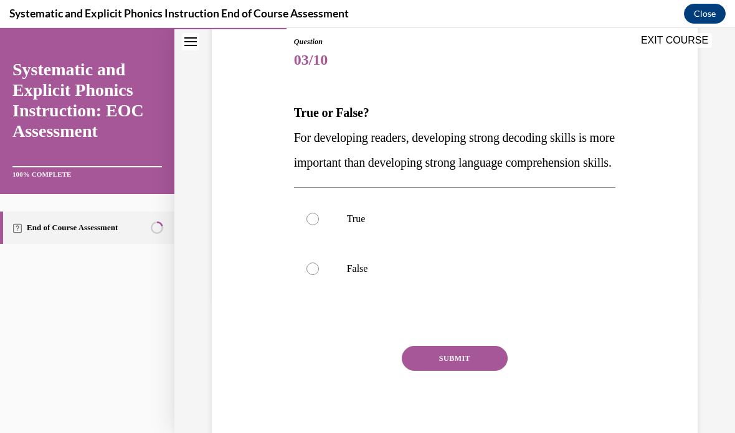
click at [427, 287] on div at bounding box center [455, 269] width 322 height 50
click at [480, 371] on button "SUBMIT" at bounding box center [455, 358] width 106 height 25
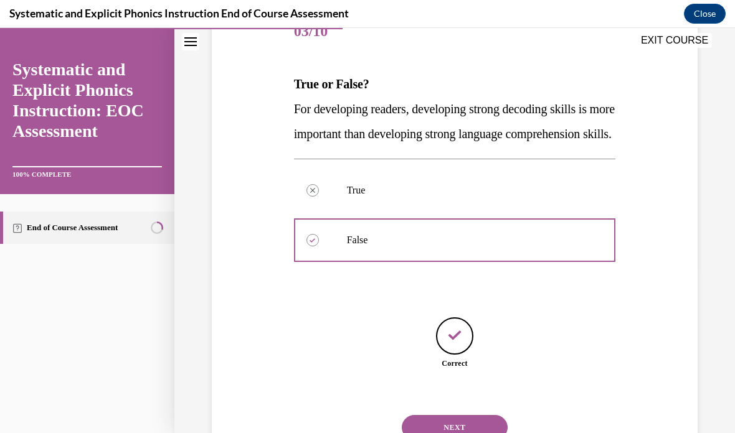
scroll to position [176, 0]
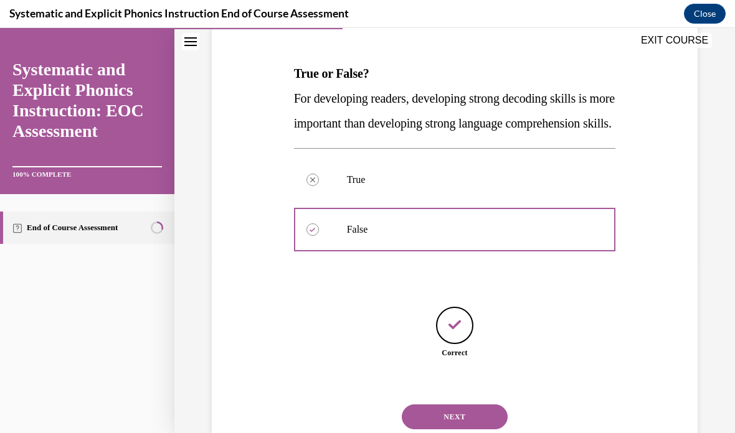
click at [485, 425] on button "NEXT" at bounding box center [455, 417] width 106 height 25
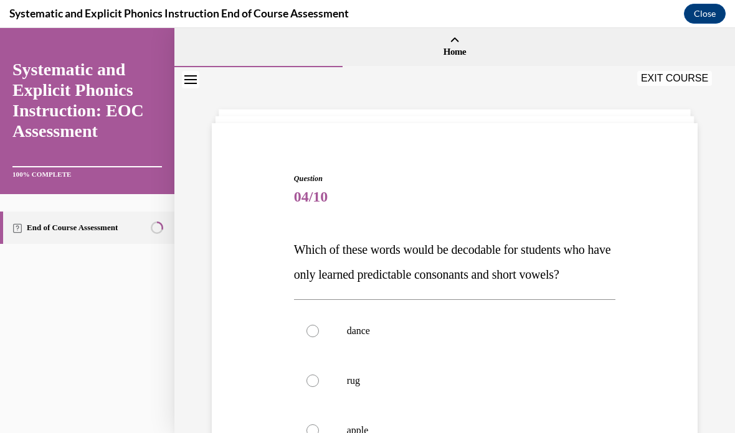
scroll to position [53, 0]
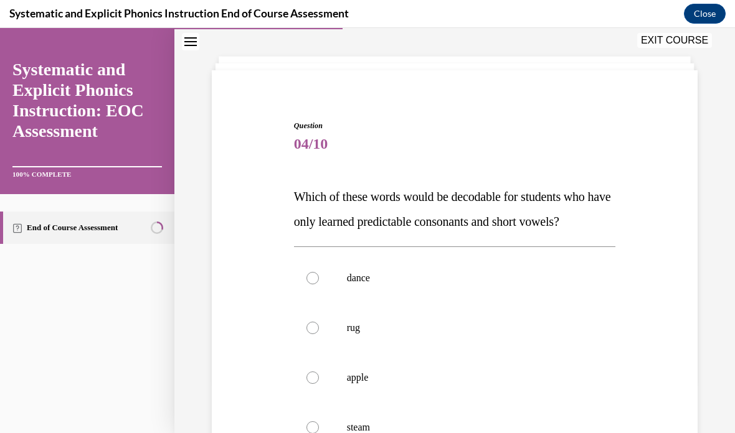
click at [375, 320] on div at bounding box center [455, 328] width 322 height 50
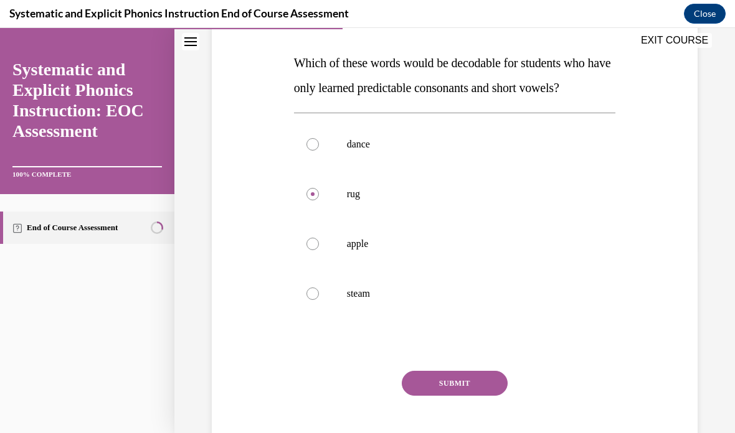
click at [475, 389] on button "SUBMIT" at bounding box center [455, 383] width 106 height 25
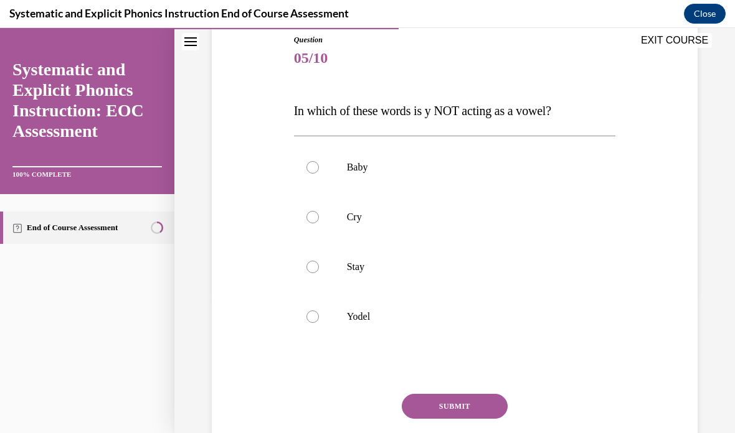
click at [444, 413] on button "SUBMIT" at bounding box center [455, 406] width 106 height 25
click at [441, 341] on div at bounding box center [455, 317] width 322 height 50
click at [465, 407] on button "SUBMIT" at bounding box center [455, 406] width 106 height 25
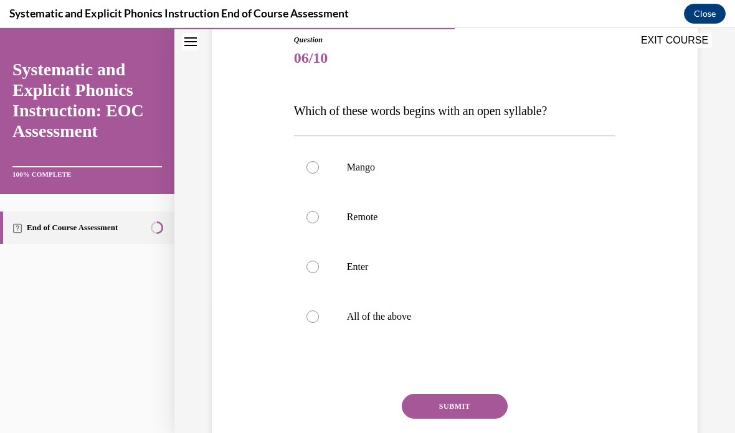
click at [468, 230] on div at bounding box center [455, 217] width 322 height 50
click at [463, 401] on button "SUBMIT" at bounding box center [455, 406] width 106 height 25
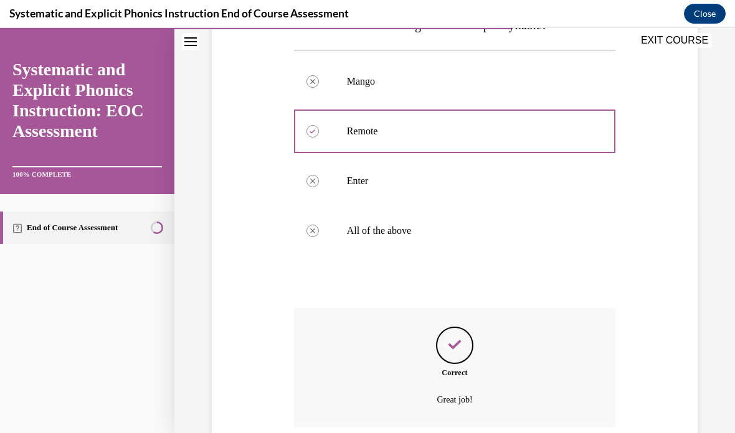
scroll to position [262, 0]
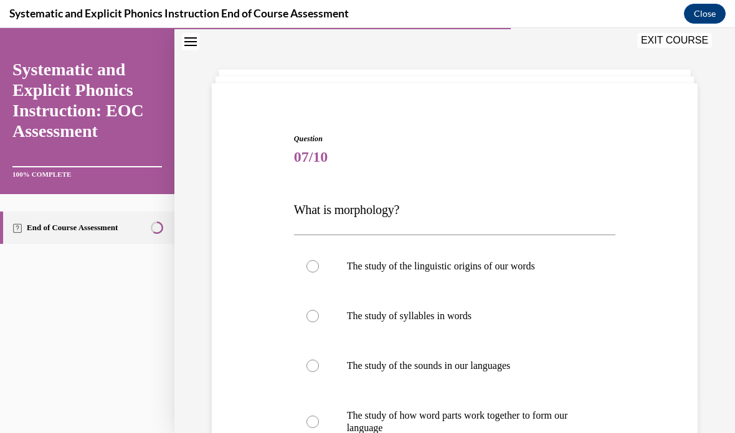
scroll to position [46, 0]
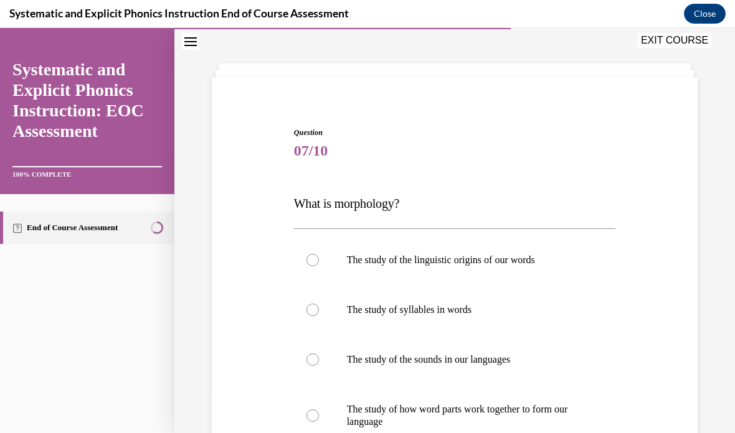
click at [505, 420] on p "The study of how word parts work together to form our language" at bounding box center [466, 416] width 238 height 25
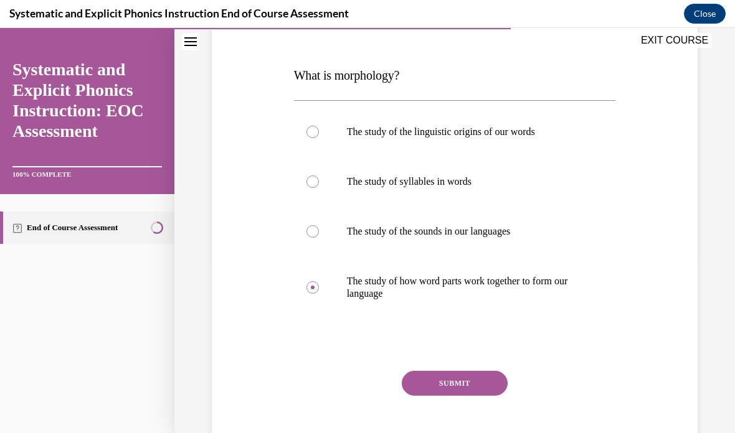
click at [491, 383] on button "SUBMIT" at bounding box center [455, 383] width 106 height 25
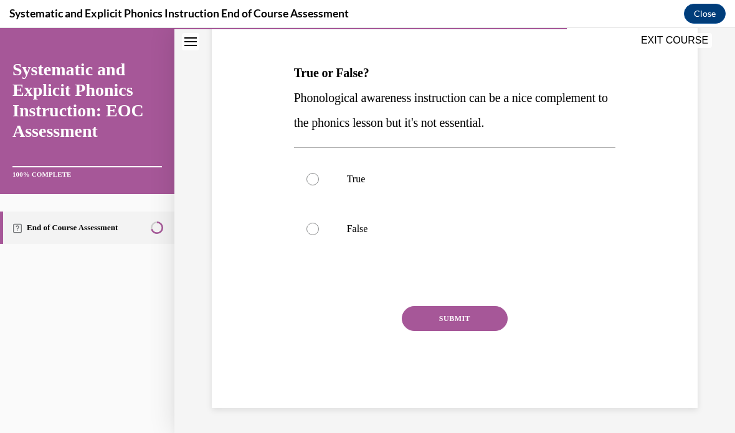
scroll to position [112, 0]
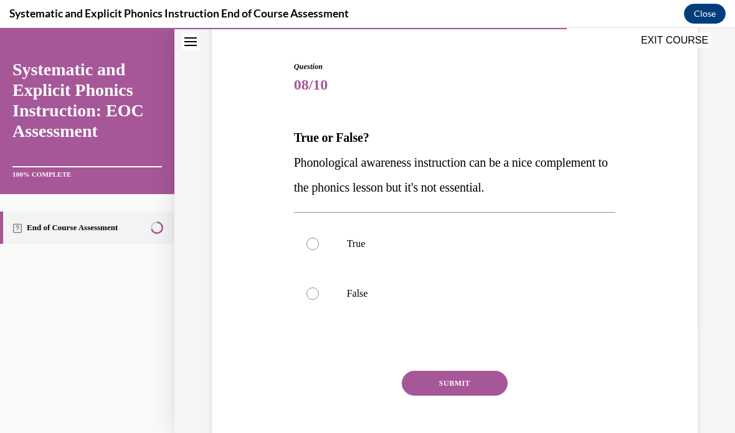
click at [416, 287] on div at bounding box center [455, 294] width 322 height 50
click at [457, 381] on button "SUBMIT" at bounding box center [455, 383] width 106 height 25
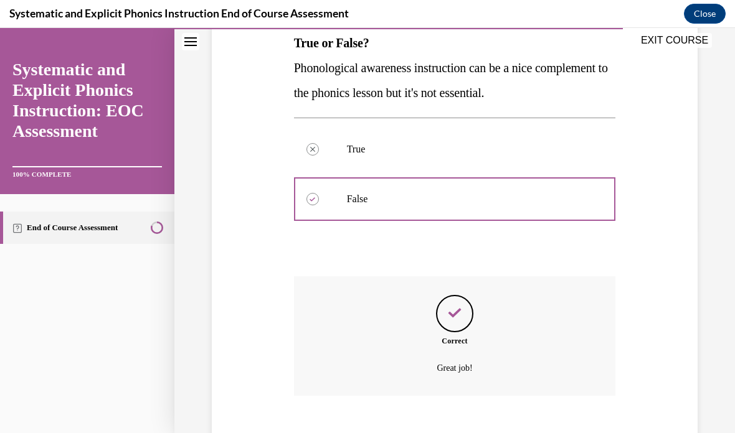
scroll to position [212, 0]
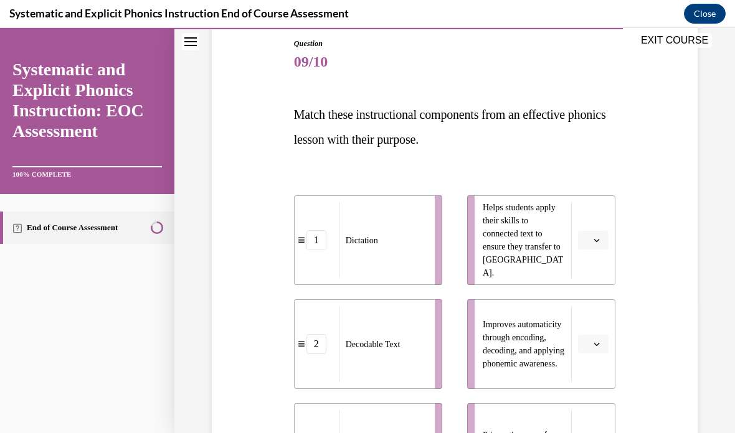
scroll to position [136, 0]
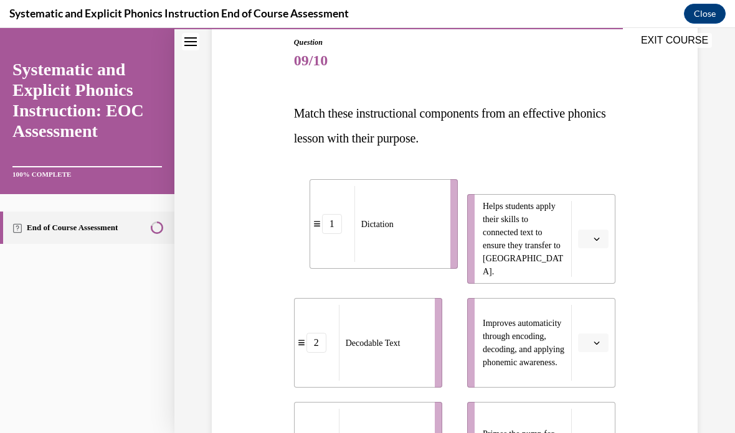
click at [453, 72] on span "09/10" at bounding box center [455, 60] width 322 height 25
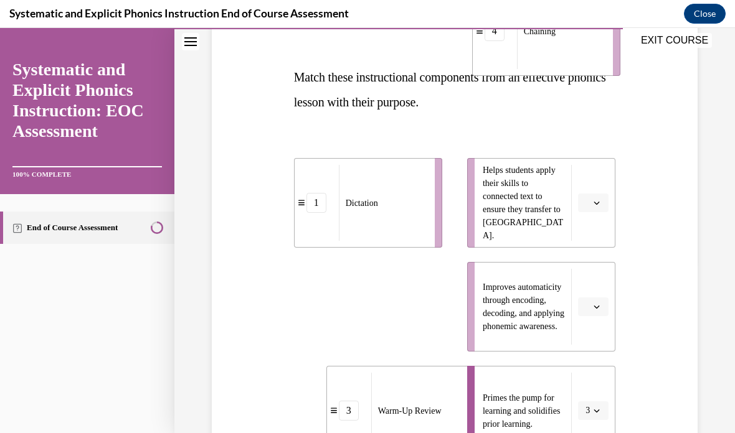
scroll to position [153, 0]
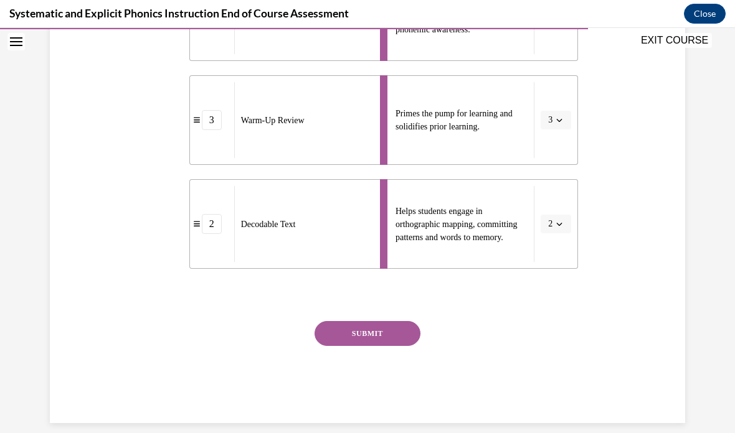
click at [377, 335] on button "SUBMIT" at bounding box center [368, 333] width 106 height 25
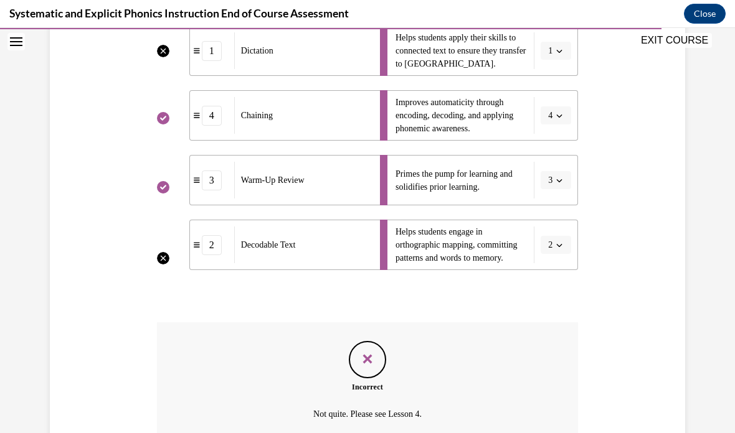
scroll to position [39, 0]
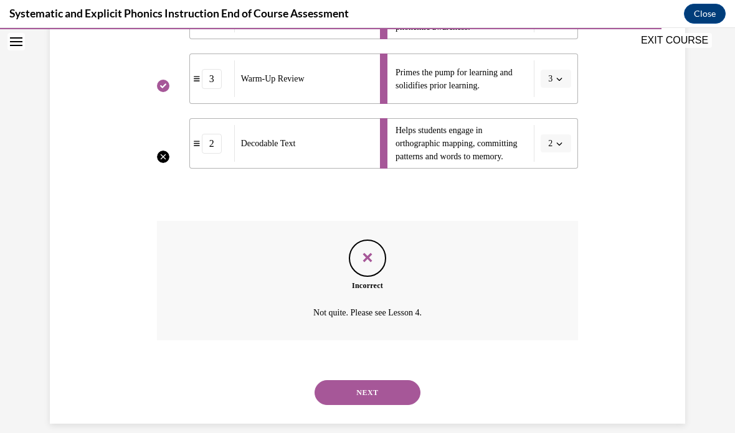
click at [382, 381] on button "NEXT" at bounding box center [368, 393] width 106 height 25
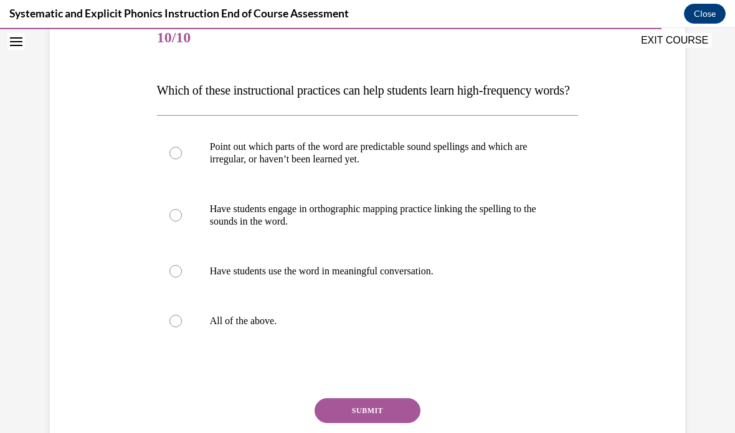
scroll to position [159, 0]
click at [304, 346] on div at bounding box center [368, 321] width 422 height 50
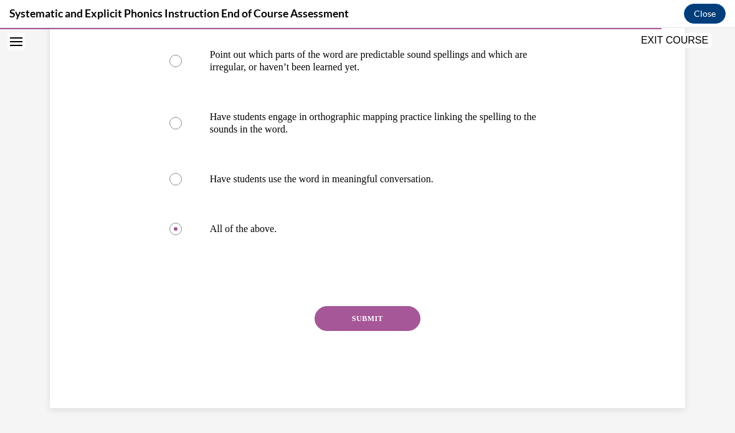
click at [362, 331] on button "SUBMIT" at bounding box center [368, 318] width 106 height 25
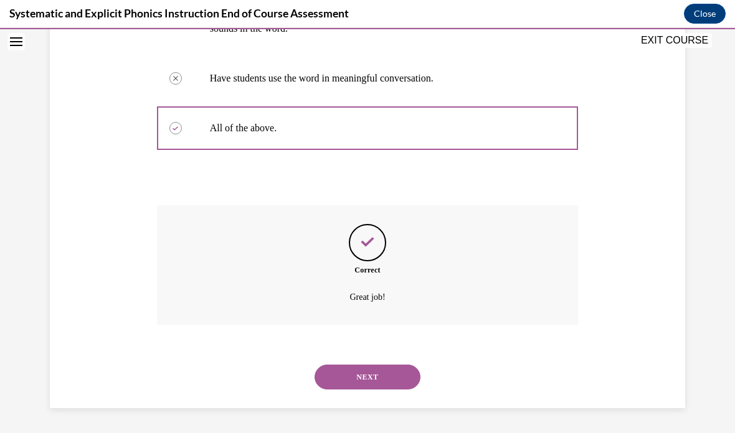
click at [372, 379] on button "NEXT" at bounding box center [368, 377] width 106 height 25
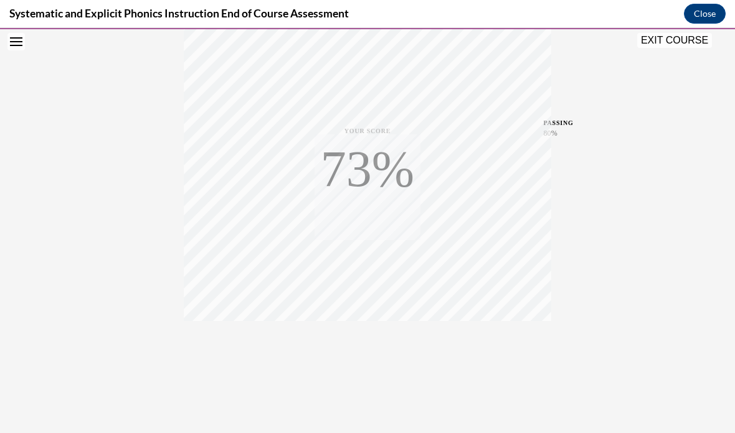
scroll to position [233, 0]
click at [369, 359] on icon "button" at bounding box center [368, 358] width 44 height 14
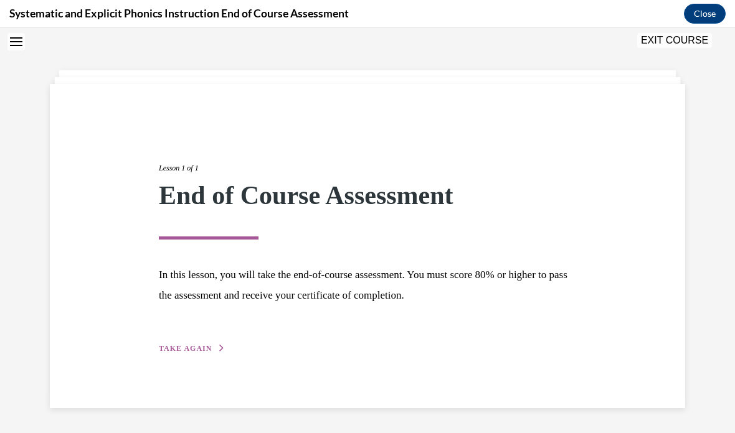
click at [182, 351] on span "TAKE AGAIN" at bounding box center [185, 348] width 53 height 9
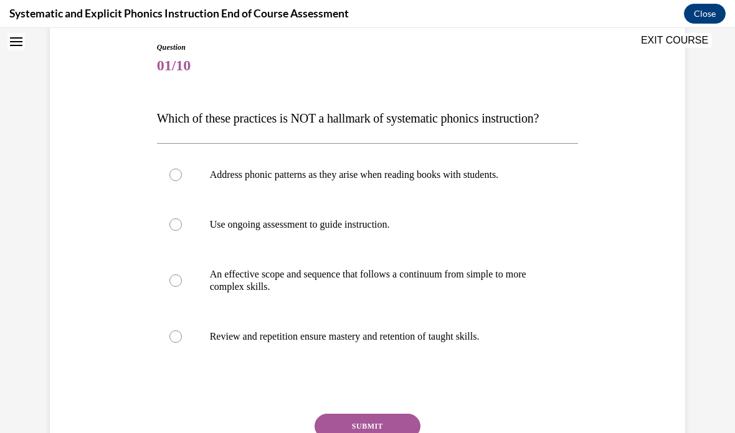
scroll to position [157, 0]
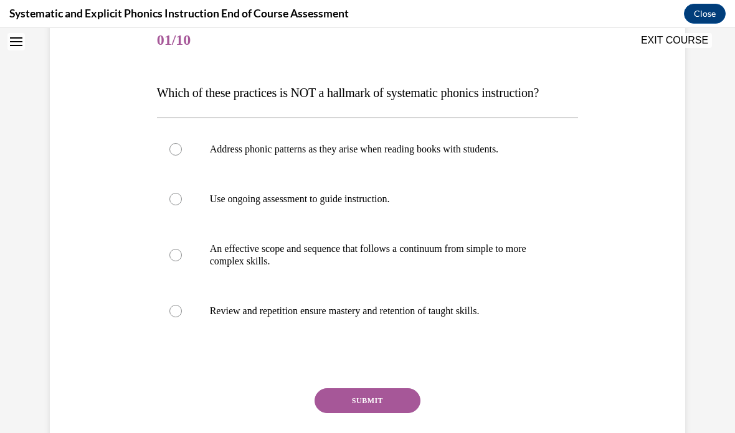
click at [504, 164] on div at bounding box center [368, 150] width 422 height 50
click at [366, 410] on button "SUBMIT" at bounding box center [368, 401] width 106 height 25
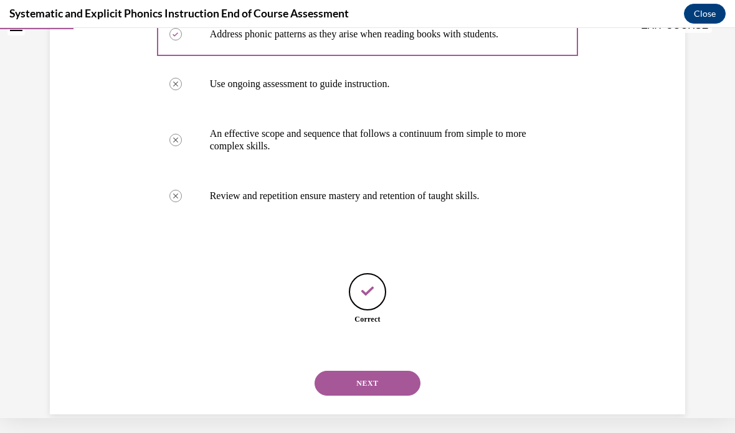
scroll to position [263, 0]
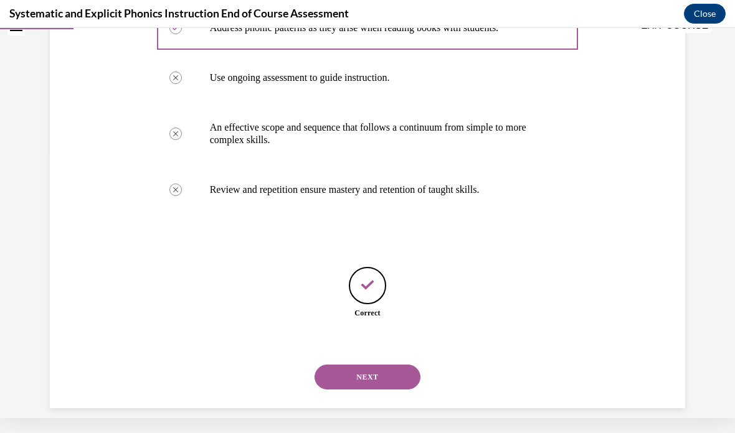
click at [364, 374] on button "NEXT" at bounding box center [368, 377] width 106 height 25
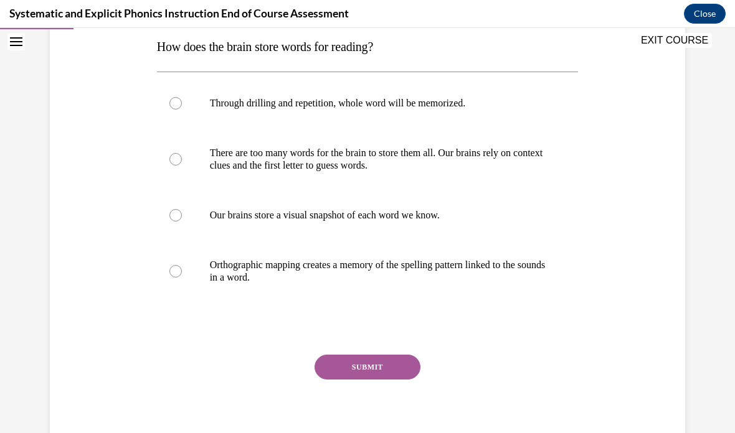
click at [362, 258] on div at bounding box center [368, 271] width 422 height 62
click at [358, 372] on button "SUBMIT" at bounding box center [368, 367] width 106 height 25
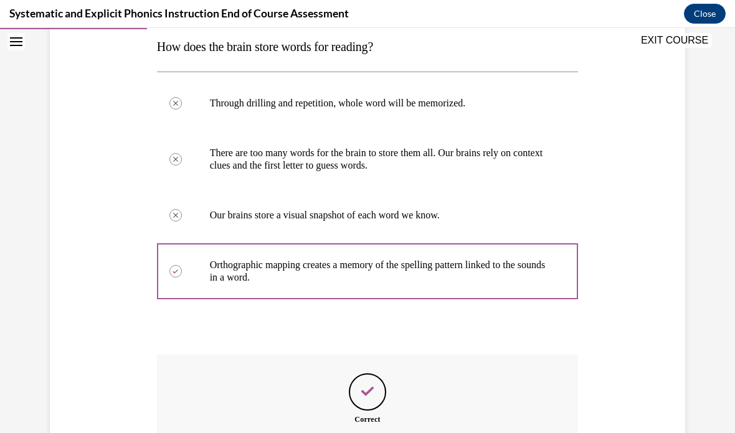
scroll to position [15, 0]
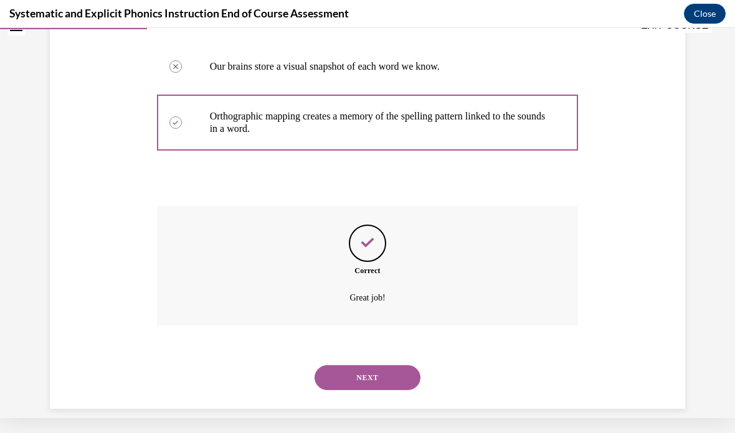
click at [372, 374] on button "NEXT" at bounding box center [368, 378] width 106 height 25
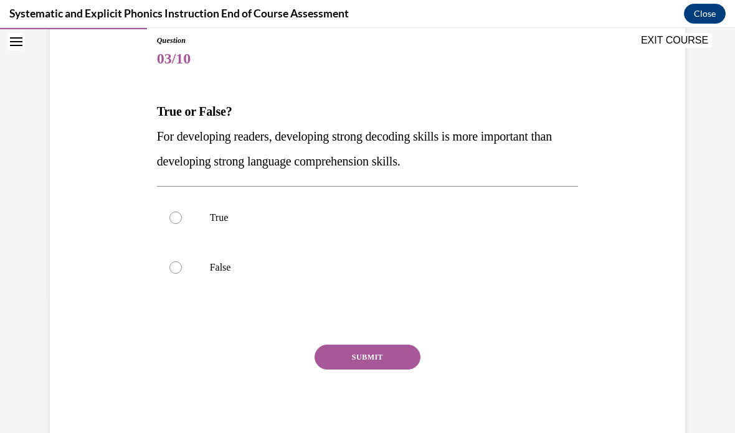
click at [319, 274] on div at bounding box center [368, 268] width 422 height 50
click at [362, 361] on button "SUBMIT" at bounding box center [368, 357] width 106 height 25
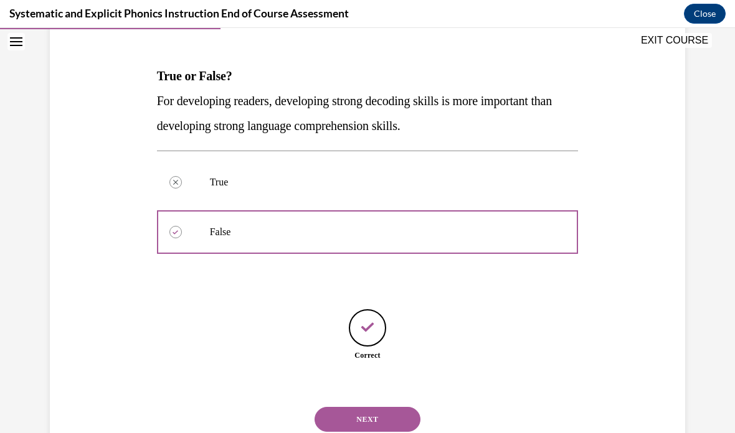
scroll to position [201, 0]
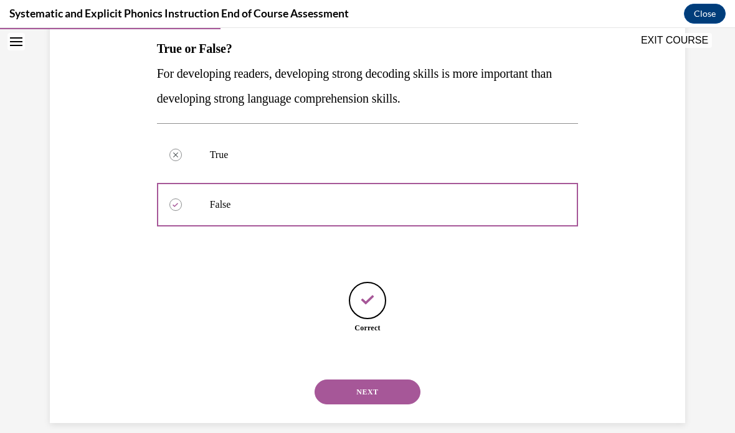
click at [371, 389] on button "NEXT" at bounding box center [368, 392] width 106 height 25
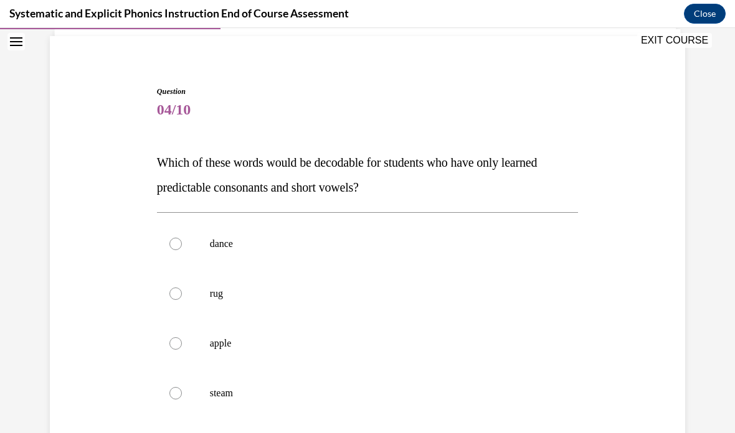
click at [310, 287] on div at bounding box center [368, 294] width 422 height 50
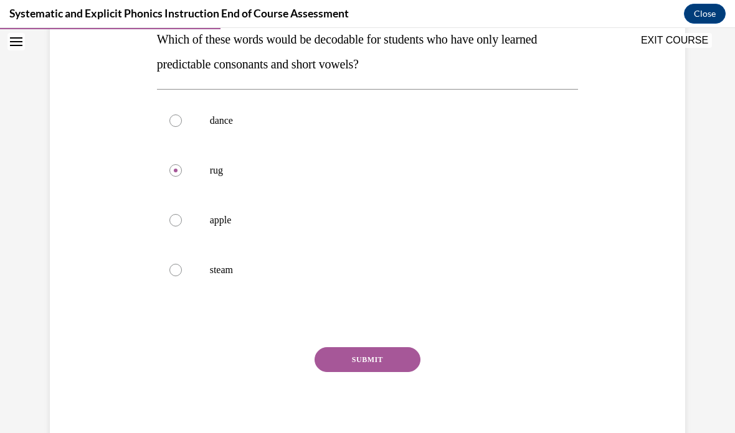
click at [374, 365] on button "SUBMIT" at bounding box center [368, 360] width 106 height 25
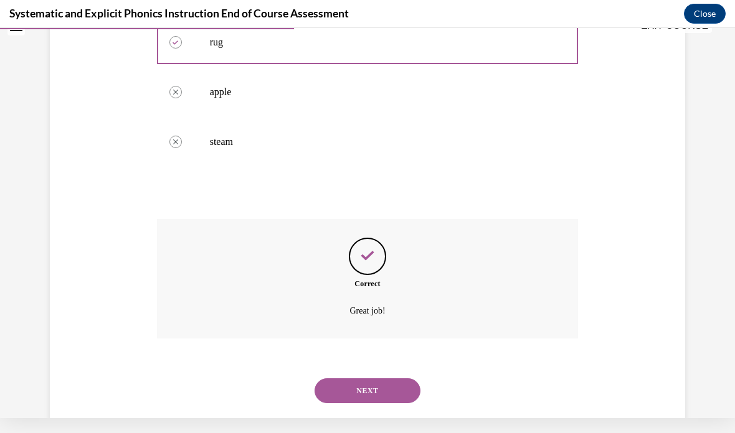
scroll to position [337, 0]
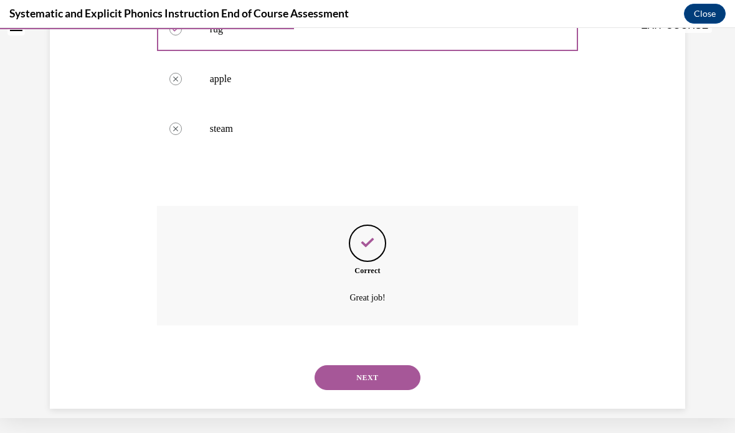
click at [363, 366] on button "NEXT" at bounding box center [368, 378] width 106 height 25
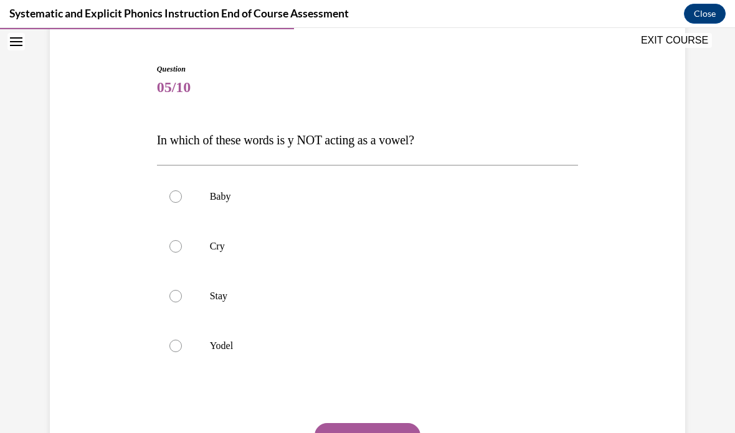
scroll to position [111, 0]
click at [303, 364] on div at bounding box center [368, 345] width 422 height 50
click at [374, 428] on button "SUBMIT" at bounding box center [368, 434] width 106 height 25
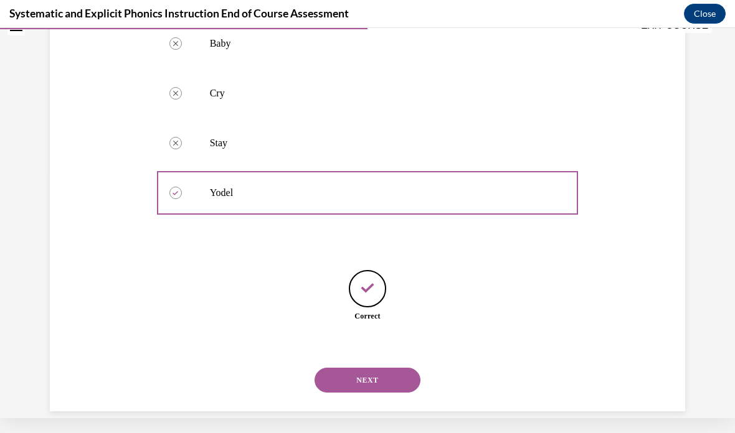
scroll to position [251, 0]
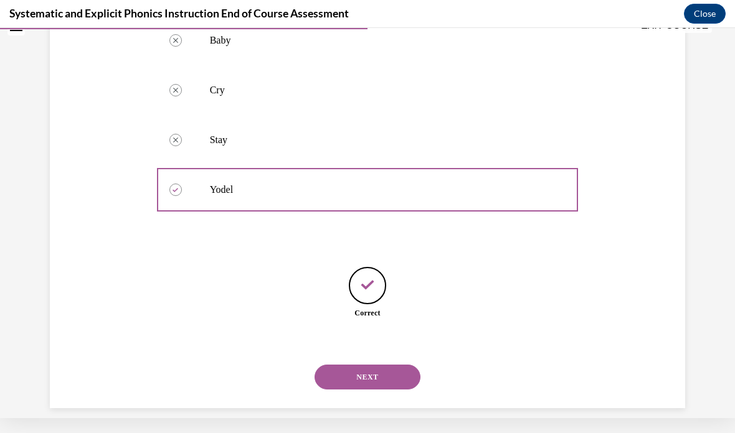
click at [370, 374] on button "NEXT" at bounding box center [368, 377] width 106 height 25
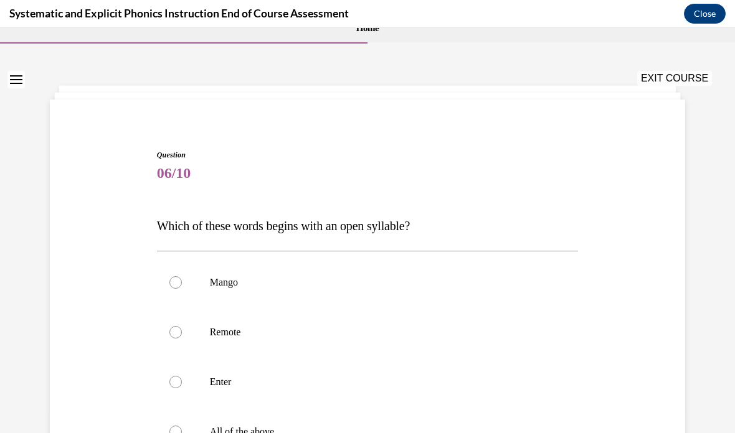
scroll to position [42, 0]
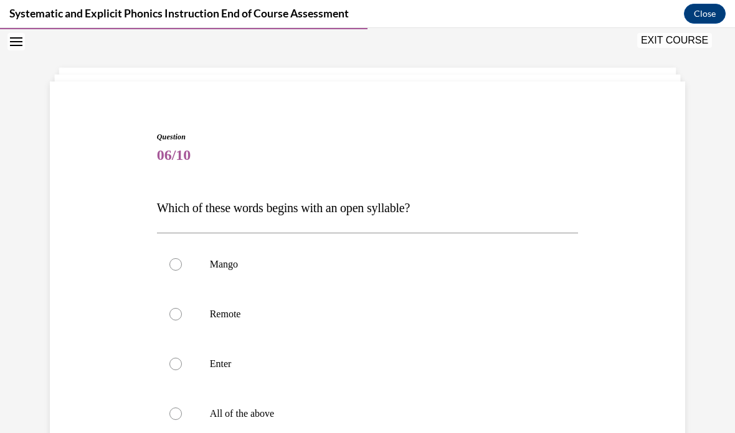
click at [265, 331] on div at bounding box center [368, 315] width 422 height 50
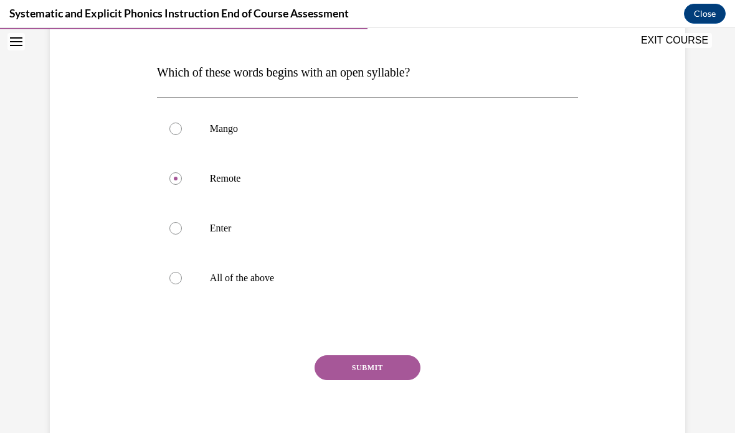
click at [340, 374] on button "SUBMIT" at bounding box center [368, 368] width 106 height 25
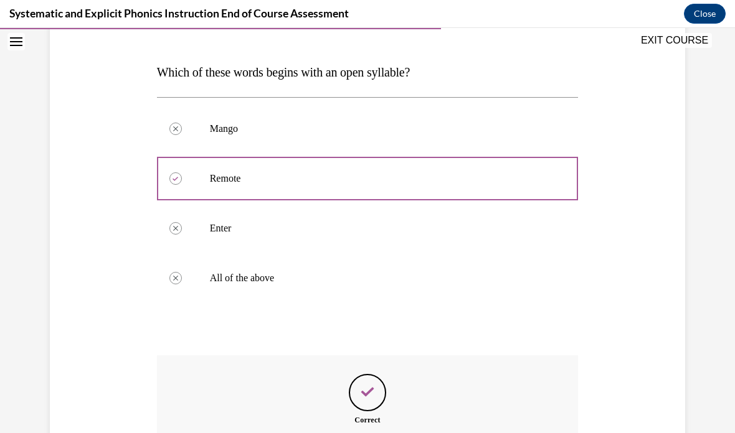
scroll to position [176, 0]
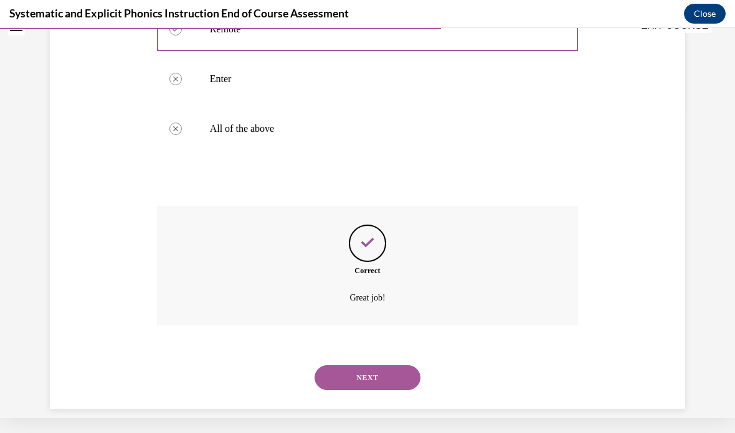
click at [378, 367] on button "NEXT" at bounding box center [368, 378] width 106 height 25
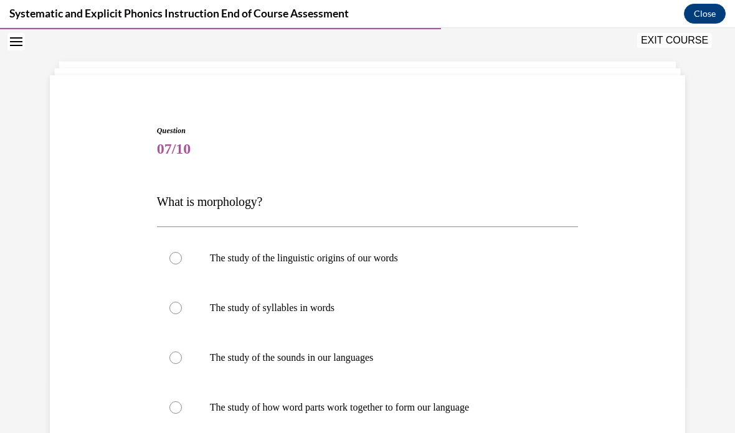
click at [310, 392] on div at bounding box center [368, 408] width 422 height 50
click at [324, 414] on div at bounding box center [368, 408] width 422 height 50
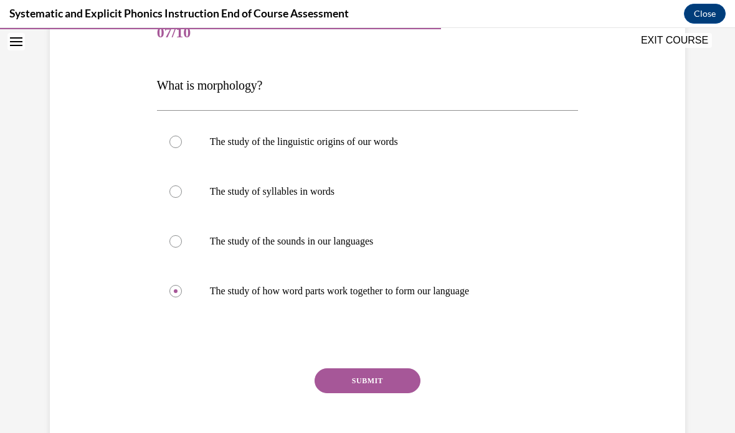
click at [358, 371] on button "SUBMIT" at bounding box center [368, 381] width 106 height 25
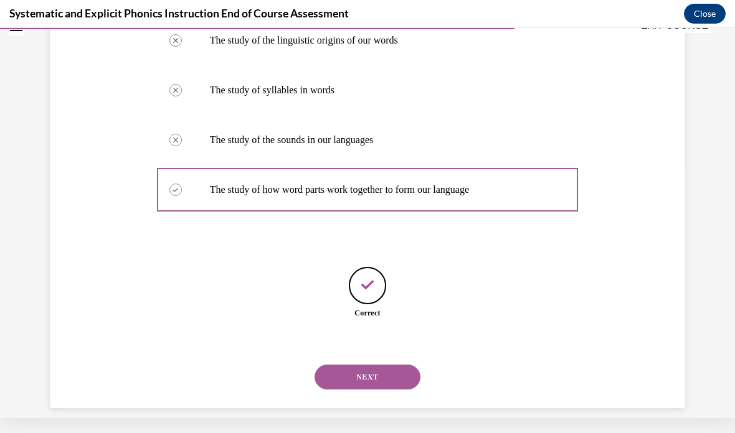
click at [374, 374] on button "NEXT" at bounding box center [368, 377] width 106 height 25
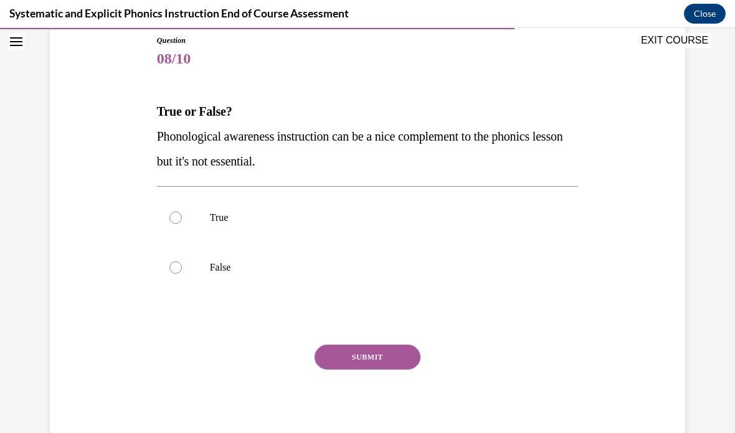
click at [381, 381] on div "SUBMIT" at bounding box center [368, 376] width 422 height 62
click at [414, 247] on div at bounding box center [368, 268] width 422 height 50
click at [349, 391] on div "SUBMIT" at bounding box center [368, 376] width 422 height 62
click at [364, 356] on button "SUBMIT" at bounding box center [368, 357] width 106 height 25
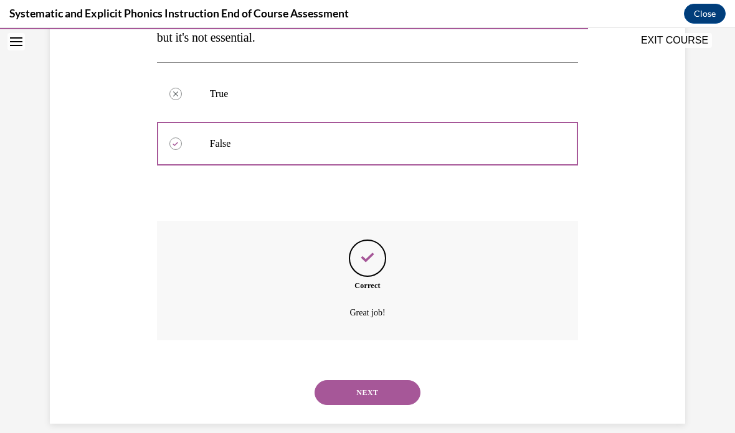
click at [372, 384] on button "NEXT" at bounding box center [368, 393] width 106 height 25
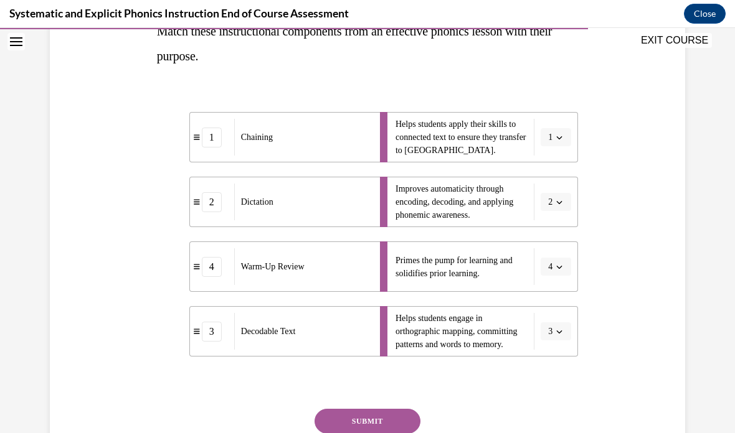
scroll to position [219, 0]
click at [351, 422] on button "SUBMIT" at bounding box center [368, 421] width 106 height 25
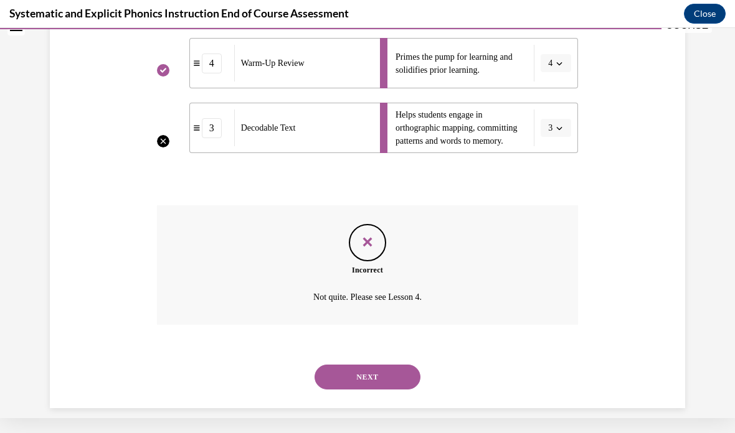
scroll to position [407, 0]
click at [367, 366] on button "NEXT" at bounding box center [368, 378] width 106 height 25
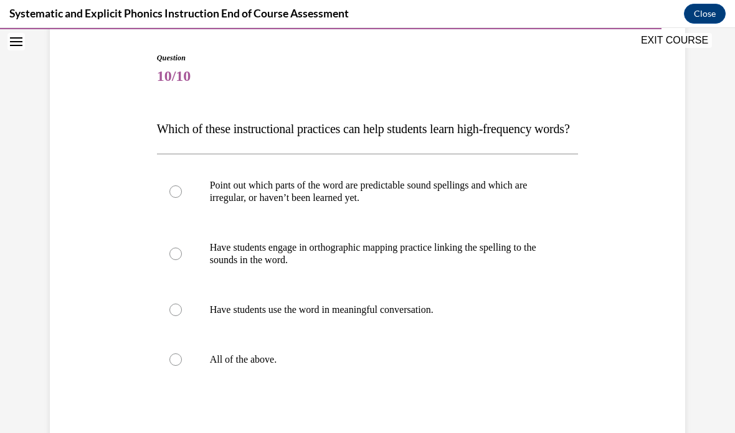
scroll to position [123, 0]
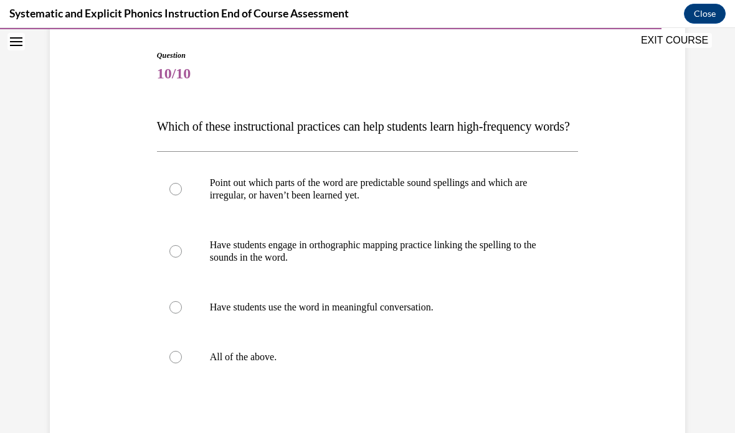
click at [267, 382] on div at bounding box center [368, 358] width 422 height 50
click at [271, 389] on div "Point out which parts of the word are predictable sound spellings and which are…" at bounding box center [368, 269] width 422 height 237
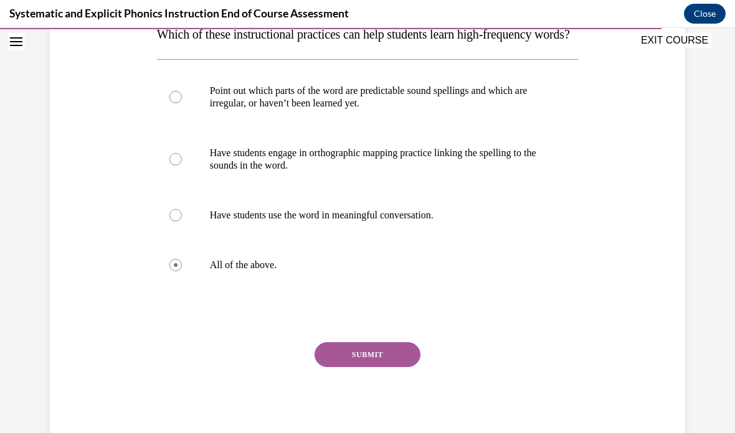
click at [370, 367] on button "SUBMIT" at bounding box center [368, 355] width 106 height 25
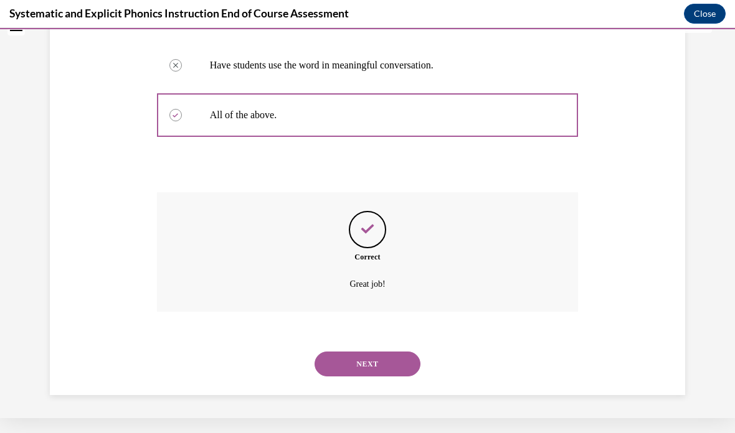
scroll to position [362, 0]
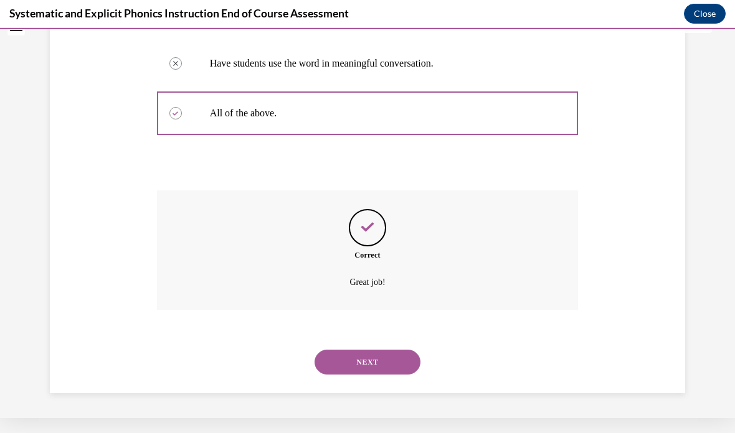
click at [382, 374] on button "NEXT" at bounding box center [368, 362] width 106 height 25
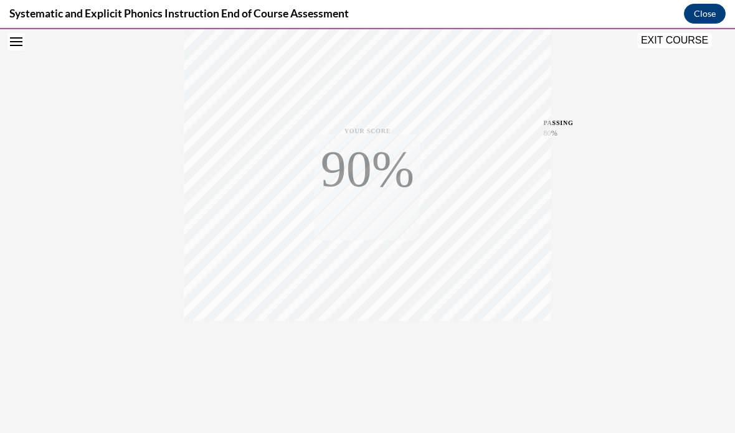
scroll to position [233, 0]
click at [340, 350] on button "TAKE AGAIN" at bounding box center [368, 349] width 74 height 56
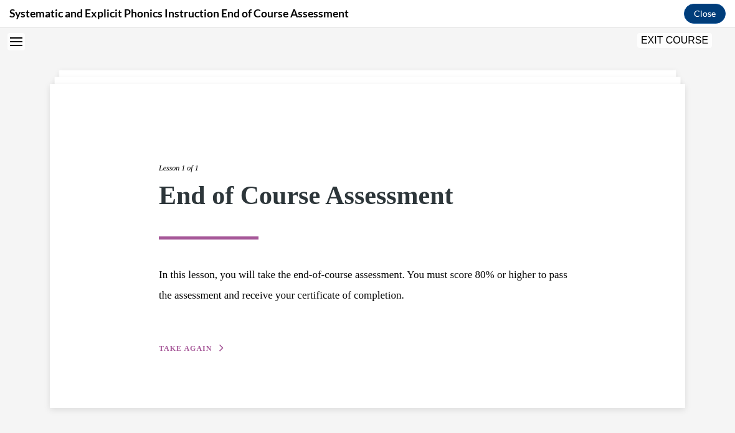
click at [200, 343] on button "TAKE AGAIN" at bounding box center [192, 348] width 67 height 11
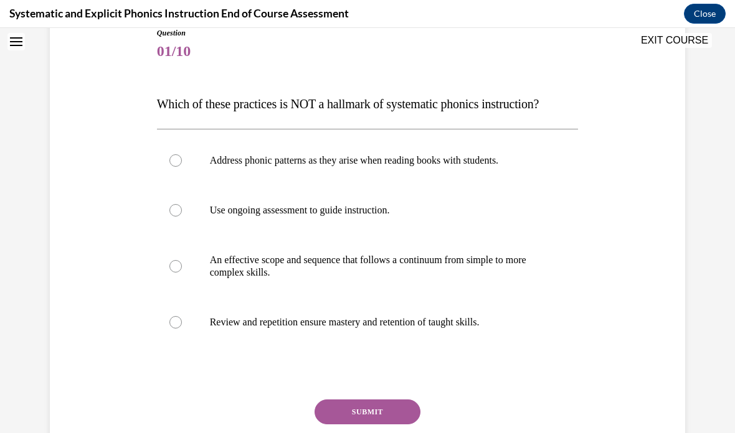
scroll to position [148, 0]
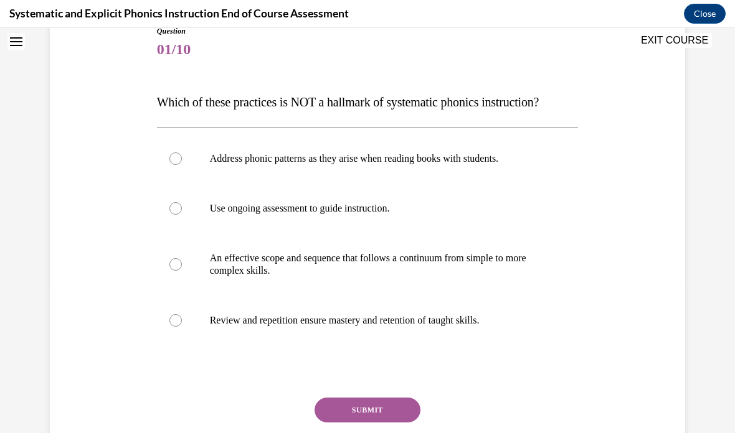
click at [483, 166] on div at bounding box center [368, 159] width 422 height 50
click at [372, 406] on button "SUBMIT" at bounding box center [368, 410] width 106 height 25
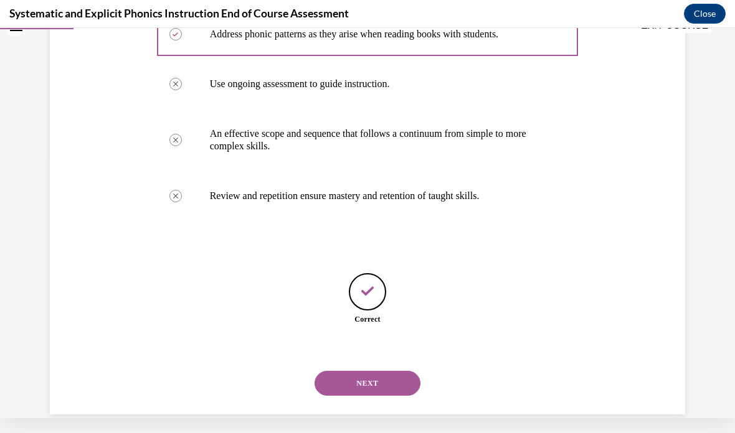
scroll to position [263, 0]
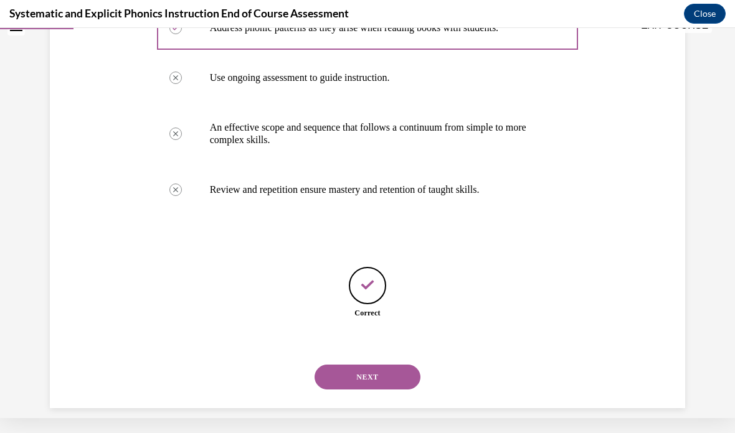
click at [376, 374] on button "NEXT" at bounding box center [368, 377] width 106 height 25
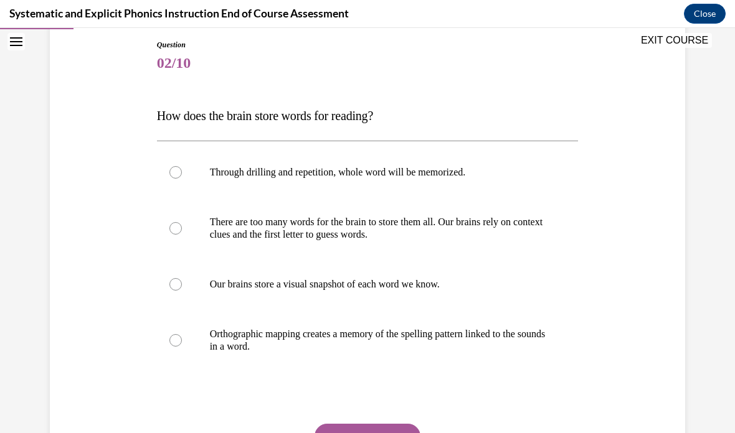
scroll to position [138, 0]
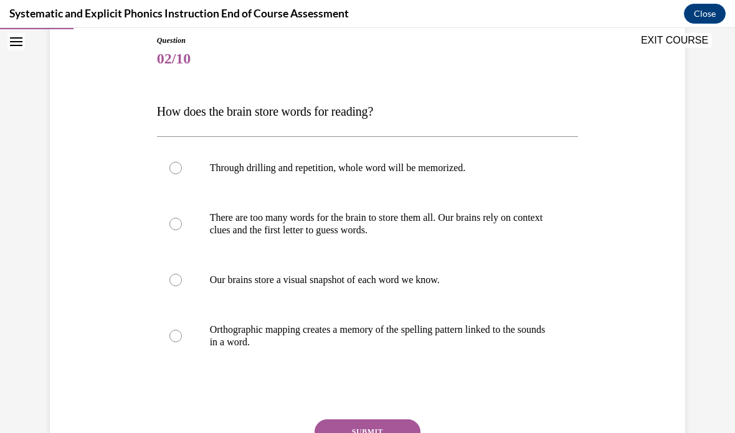
click at [277, 362] on div at bounding box center [368, 336] width 422 height 62
click at [364, 429] on button "SUBMIT" at bounding box center [368, 432] width 106 height 25
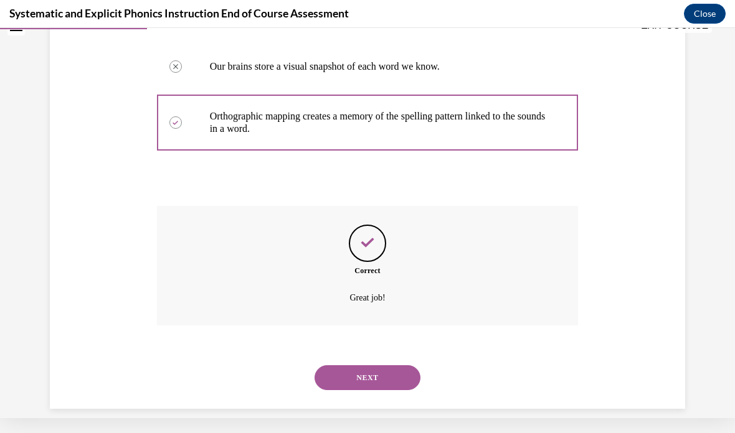
click at [376, 375] on button "NEXT" at bounding box center [368, 378] width 106 height 25
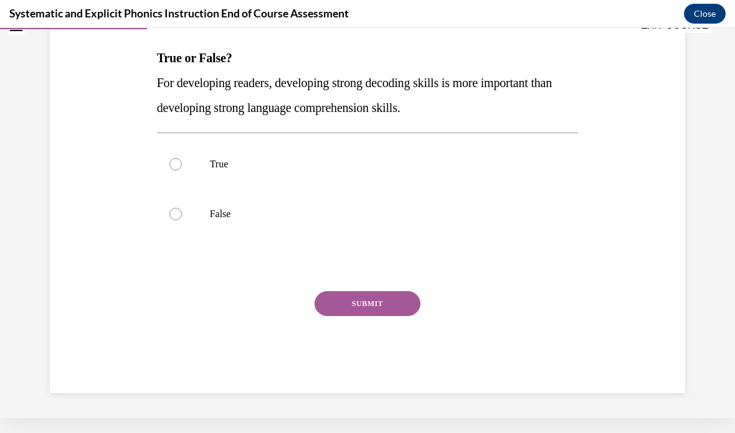
scroll to position [0, 0]
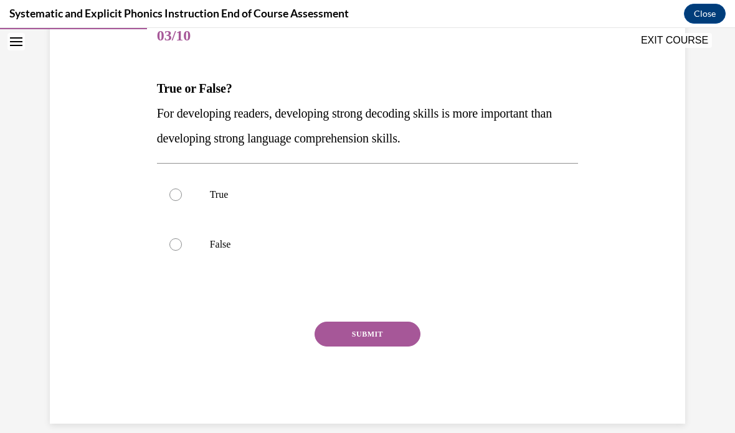
click at [358, 265] on div at bounding box center [368, 245] width 422 height 50
click at [355, 355] on div "SUBMIT" at bounding box center [368, 353] width 422 height 62
click at [361, 366] on div "SUBMIT" at bounding box center [368, 353] width 422 height 62
click at [396, 356] on div "SUBMIT" at bounding box center [368, 353] width 422 height 62
click at [362, 371] on div "SUBMIT" at bounding box center [368, 353] width 422 height 62
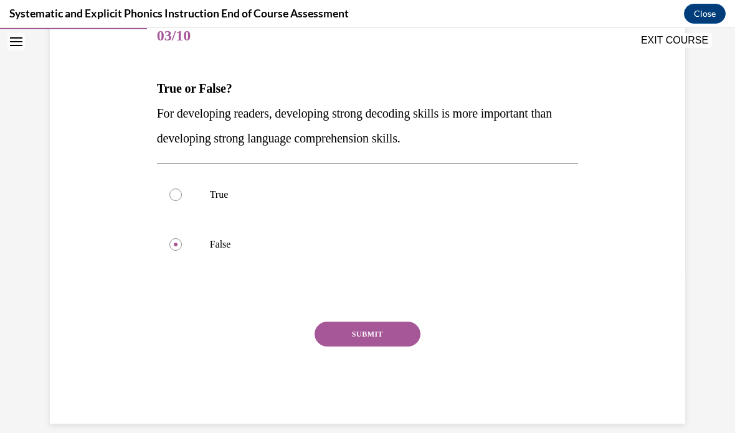
click at [362, 371] on div "SUBMIT" at bounding box center [368, 353] width 422 height 62
click at [361, 345] on button "SUBMIT" at bounding box center [368, 334] width 106 height 25
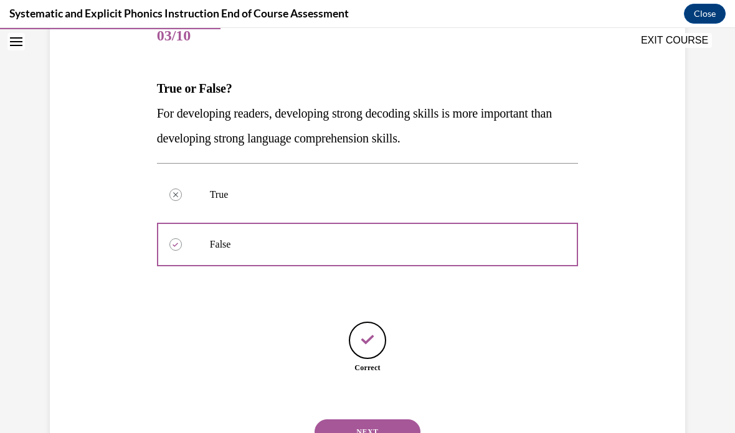
click at [366, 399] on button "SUBMIT" at bounding box center [368, 411] width 106 height 25
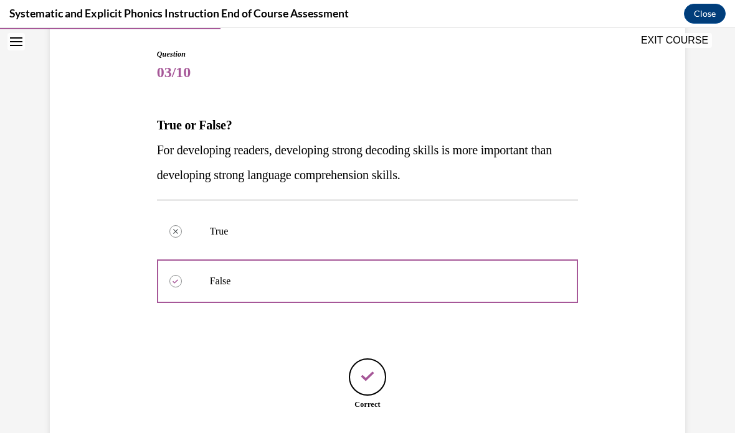
click at [359, 354] on div "Question 03/10 True or False? For developing readers, developing strong decodin…" at bounding box center [368, 275] width 422 height 452
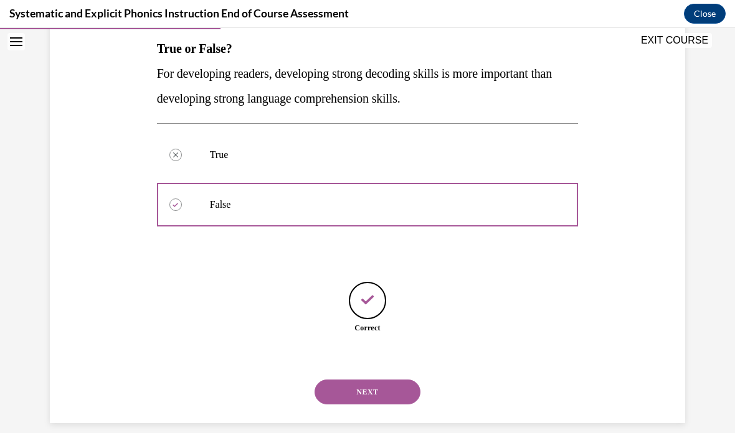
click at [376, 380] on button "NEXT" at bounding box center [368, 392] width 106 height 25
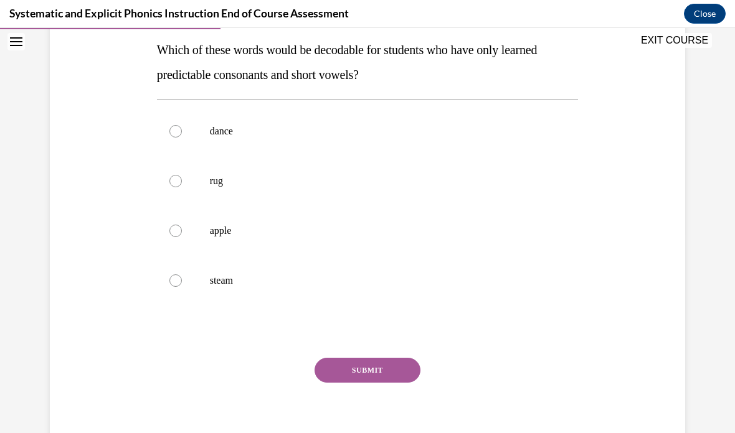
scroll to position [19, 0]
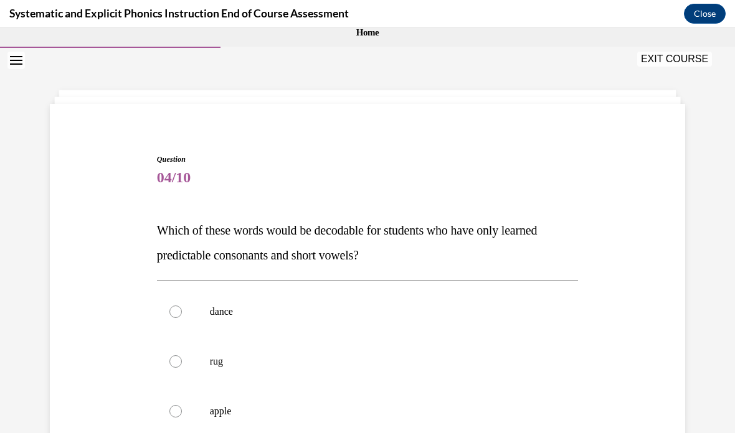
click at [295, 353] on div at bounding box center [368, 362] width 422 height 50
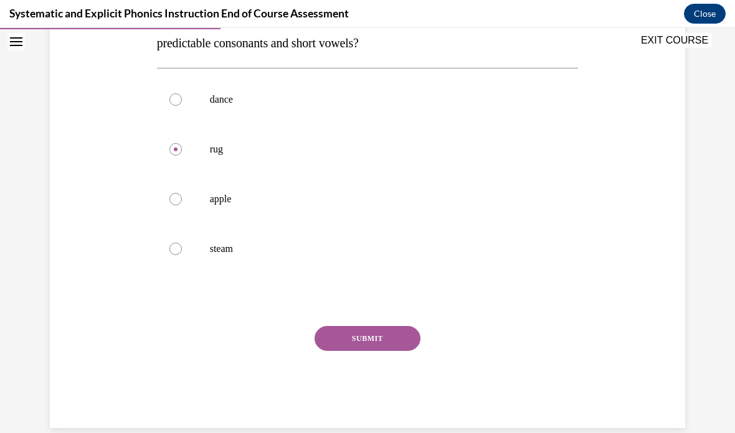
click at [371, 350] on button "SUBMIT" at bounding box center [368, 338] width 106 height 25
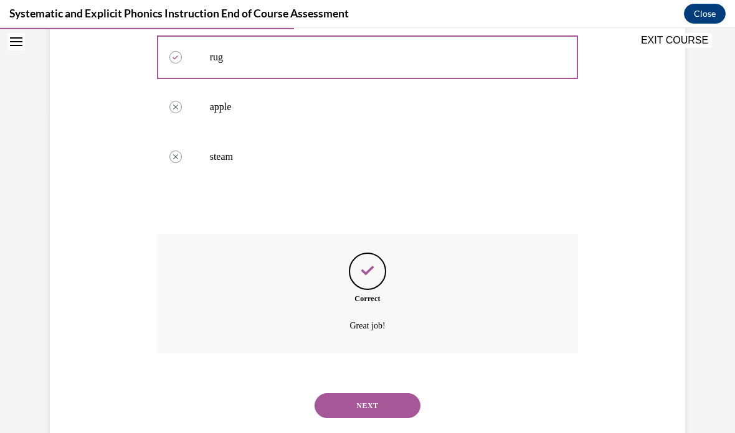
scroll to position [337, 0]
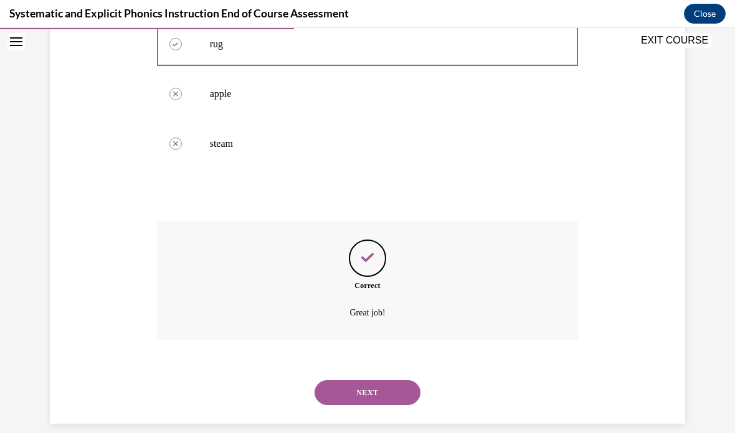
click at [403, 381] on button "NEXT" at bounding box center [368, 393] width 106 height 25
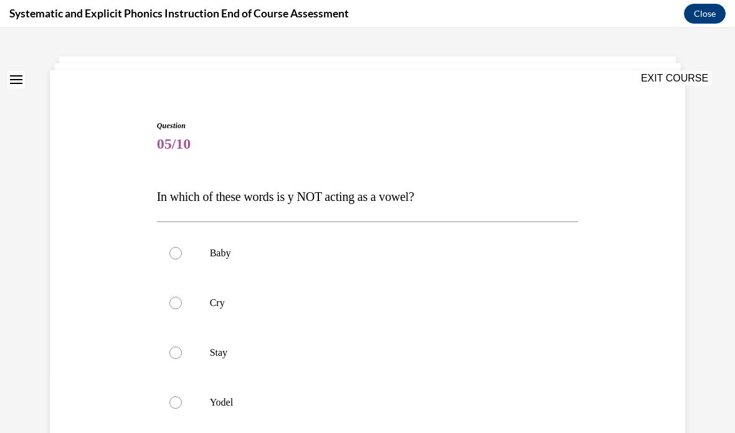
scroll to position [53, 0]
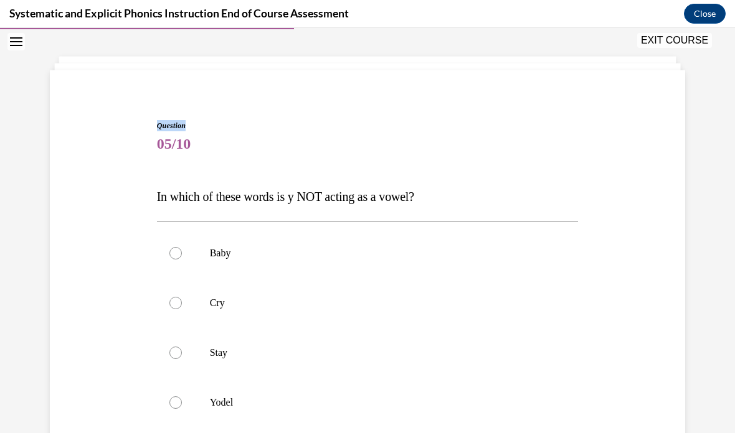
click at [343, 295] on div at bounding box center [368, 303] width 422 height 50
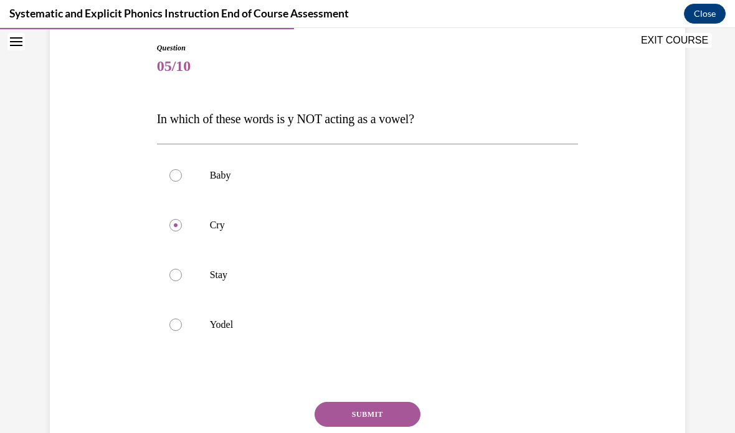
scroll to position [135, 0]
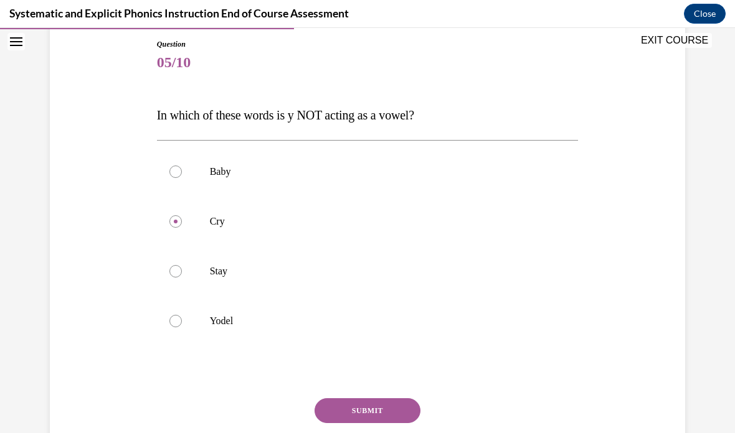
click at [307, 325] on p "Yodel" at bounding box center [379, 321] width 338 height 12
click at [378, 407] on button "SUBMIT" at bounding box center [368, 411] width 106 height 25
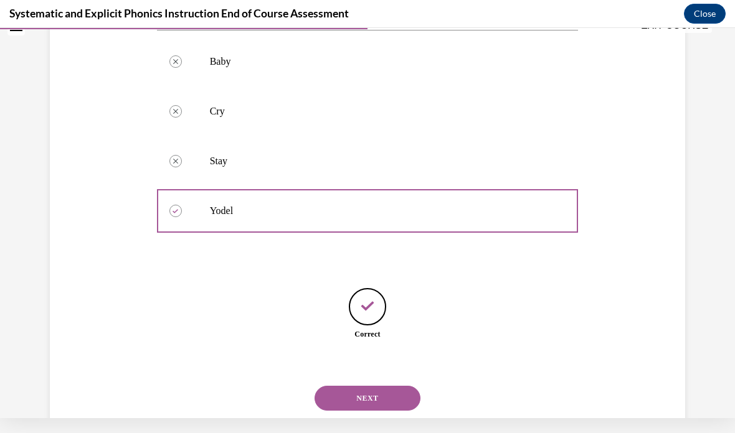
scroll to position [251, 0]
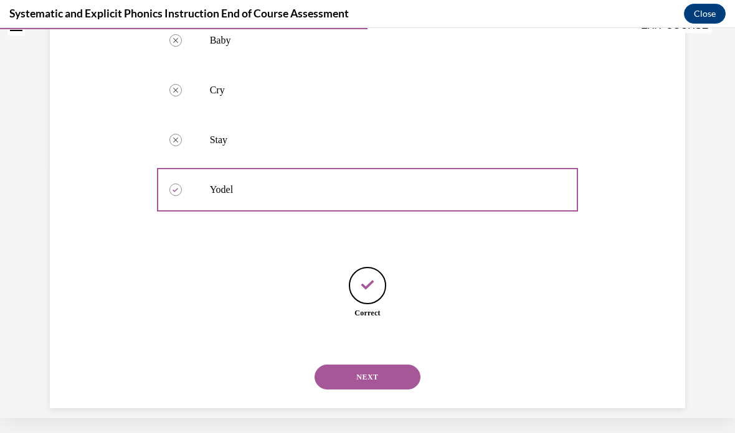
click at [353, 365] on button "NEXT" at bounding box center [368, 377] width 106 height 25
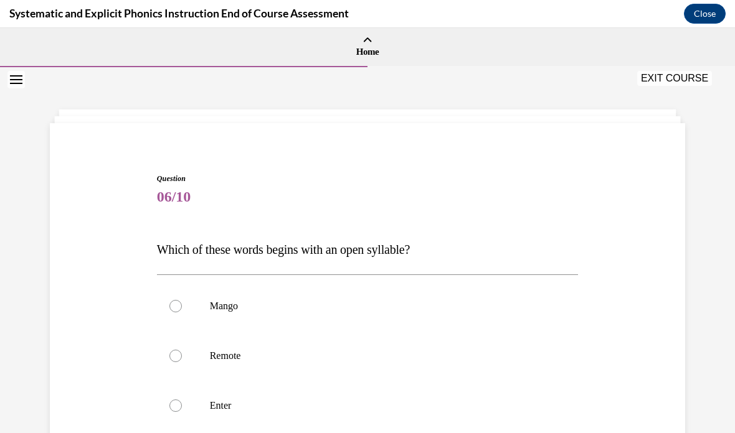
scroll to position [52, 0]
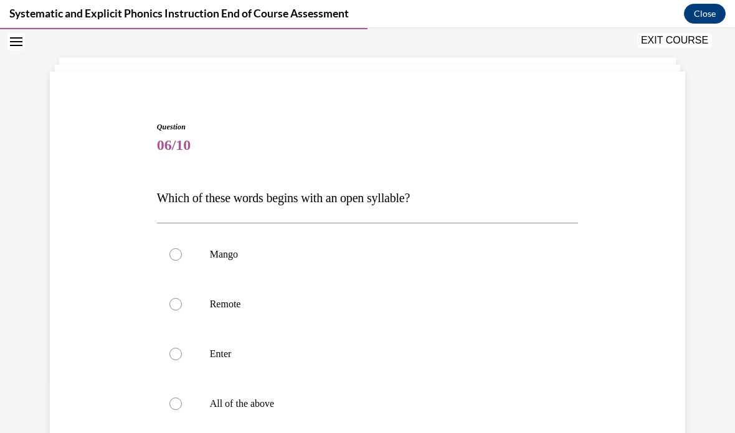
click at [245, 296] on div at bounding box center [368, 305] width 422 height 50
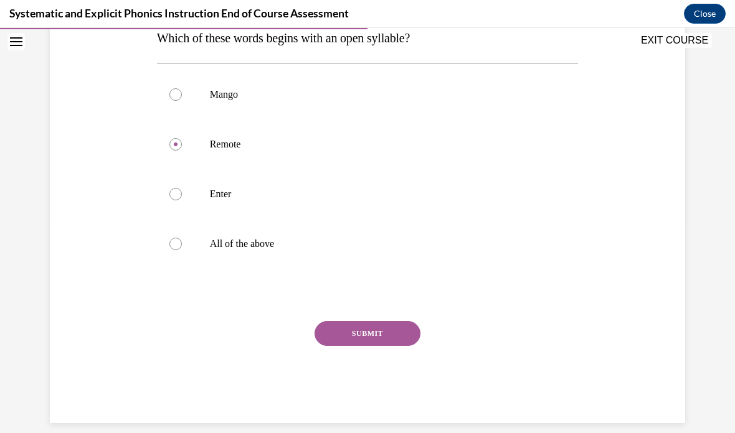
click at [387, 340] on button "SUBMIT" at bounding box center [368, 333] width 106 height 25
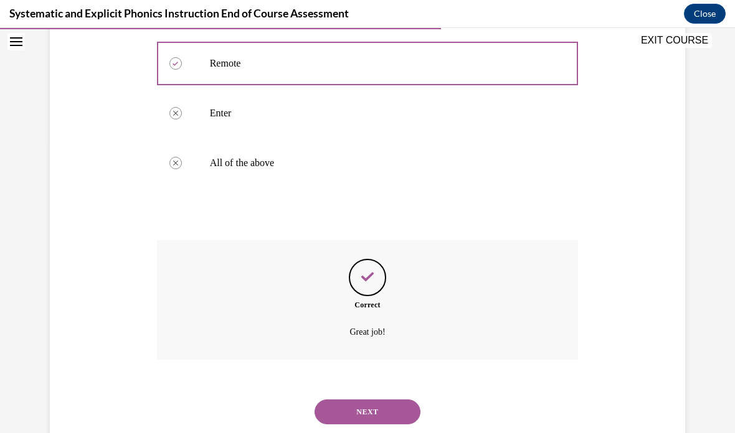
scroll to position [312, 0]
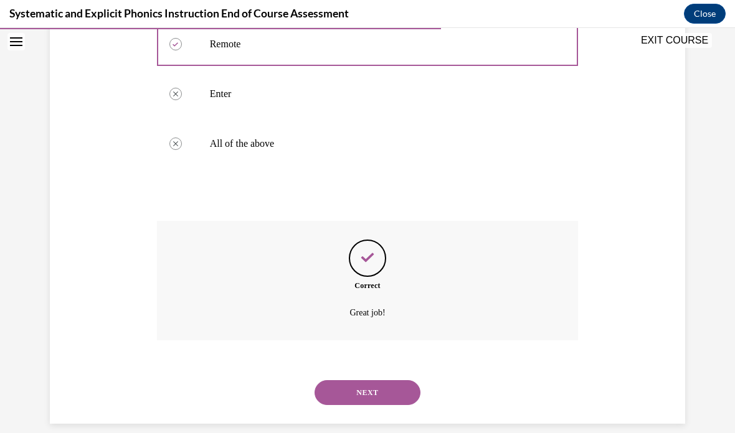
click at [372, 382] on button "NEXT" at bounding box center [368, 393] width 106 height 25
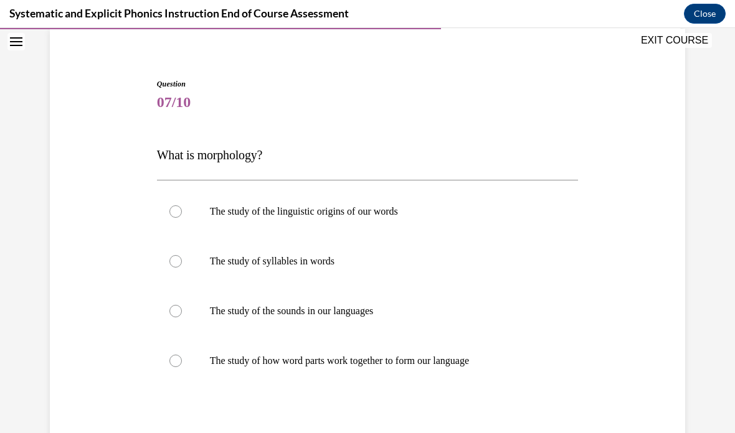
scroll to position [110, 0]
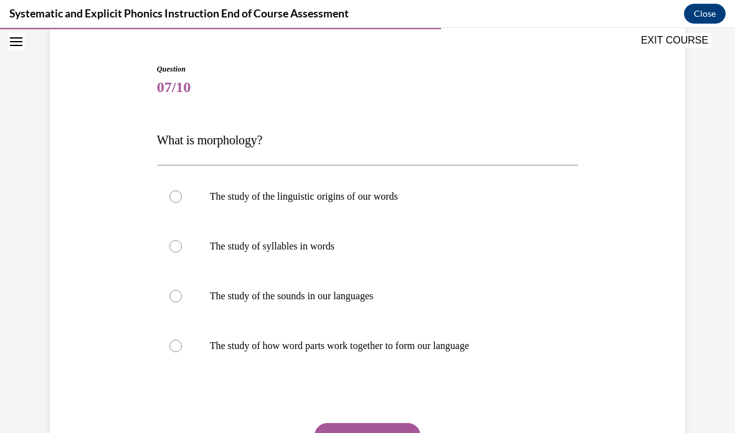
click at [374, 339] on div at bounding box center [368, 346] width 422 height 50
click at [397, 425] on button "SUBMIT" at bounding box center [368, 436] width 106 height 25
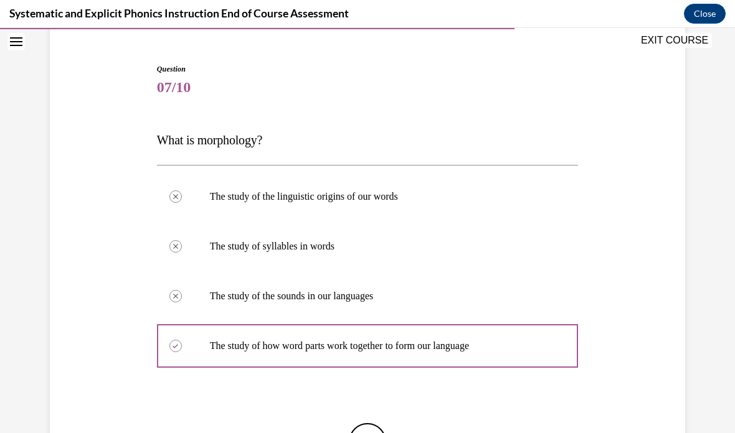
scroll to position [15, 0]
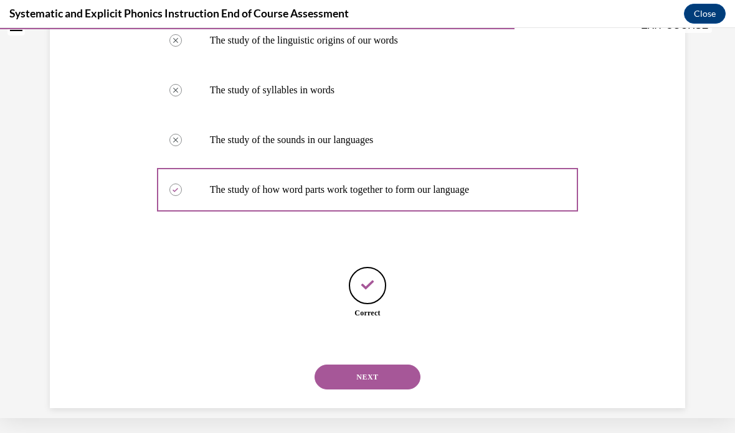
click at [375, 367] on button "NEXT" at bounding box center [368, 377] width 106 height 25
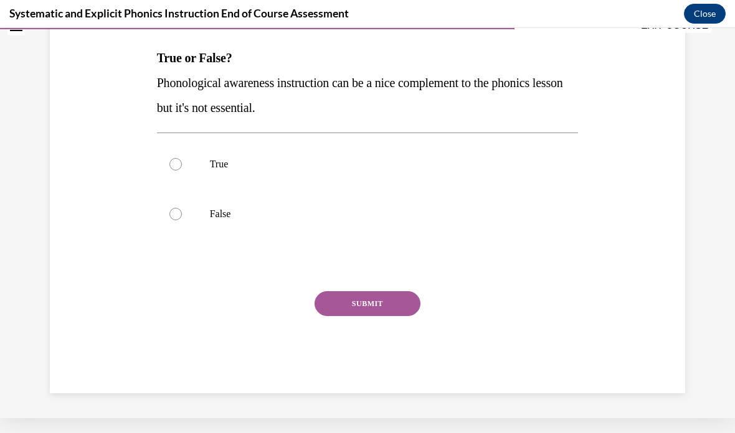
scroll to position [0, 0]
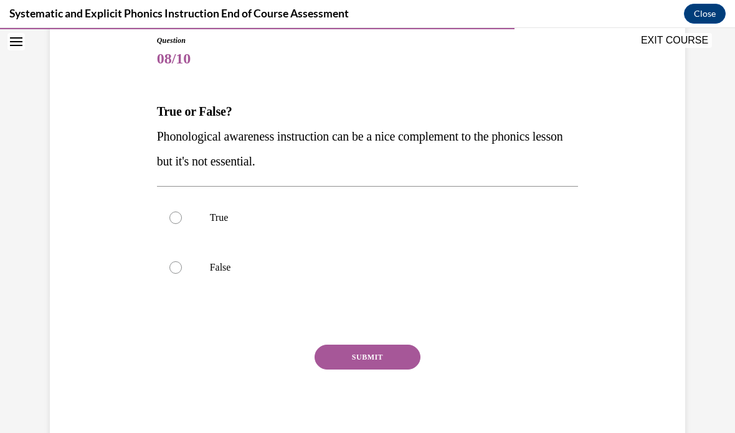
click at [333, 261] on div at bounding box center [368, 268] width 422 height 50
click at [367, 355] on button "SUBMIT" at bounding box center [368, 357] width 106 height 25
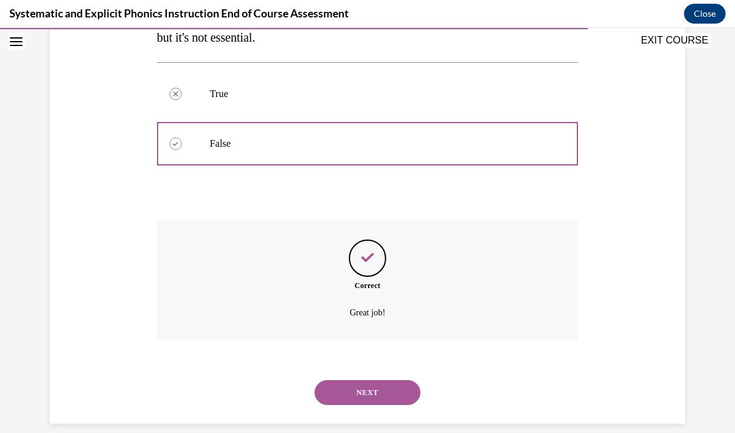
click at [374, 389] on button "NEXT" at bounding box center [368, 393] width 106 height 25
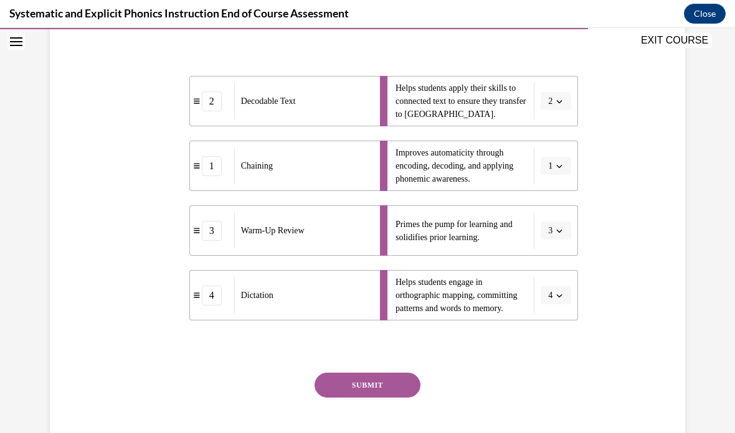
scroll to position [255, 0]
click at [379, 395] on button "SUBMIT" at bounding box center [368, 385] width 106 height 25
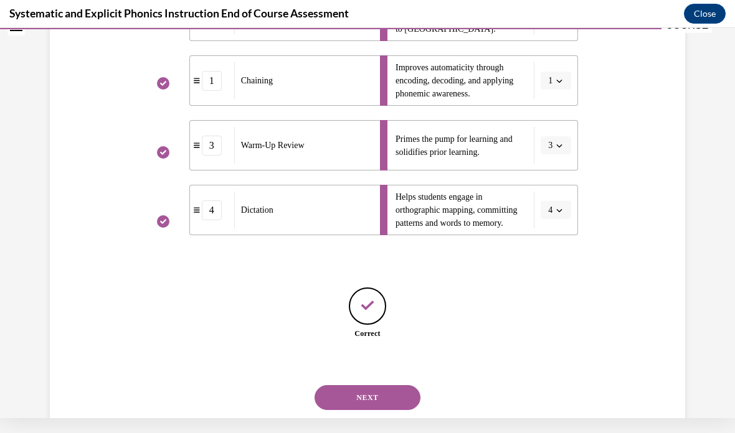
scroll to position [346, 0]
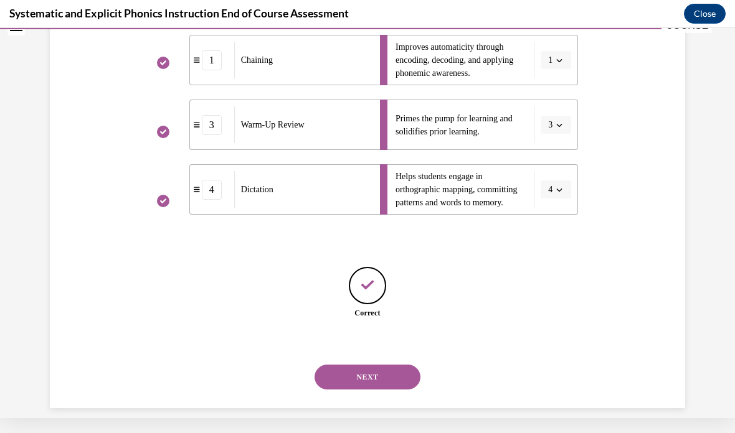
click at [394, 374] on button "NEXT" at bounding box center [368, 377] width 106 height 25
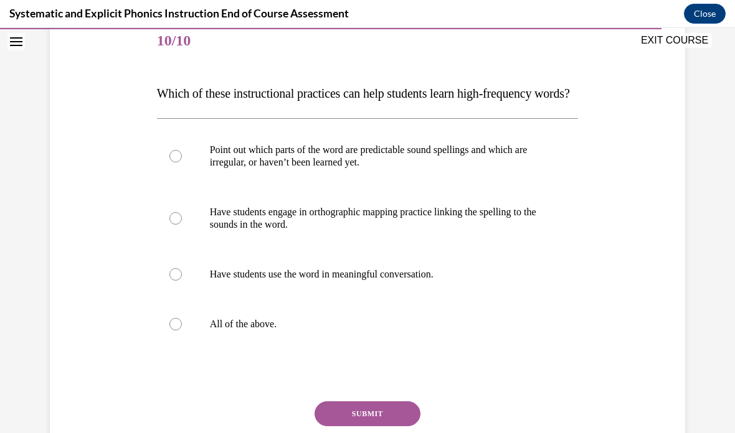
scroll to position [161, 0]
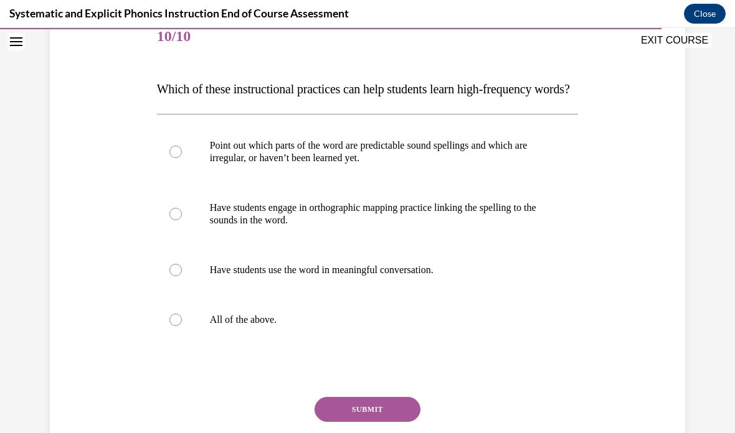
click at [306, 337] on div at bounding box center [368, 320] width 422 height 50
click at [387, 422] on button "SUBMIT" at bounding box center [368, 409] width 106 height 25
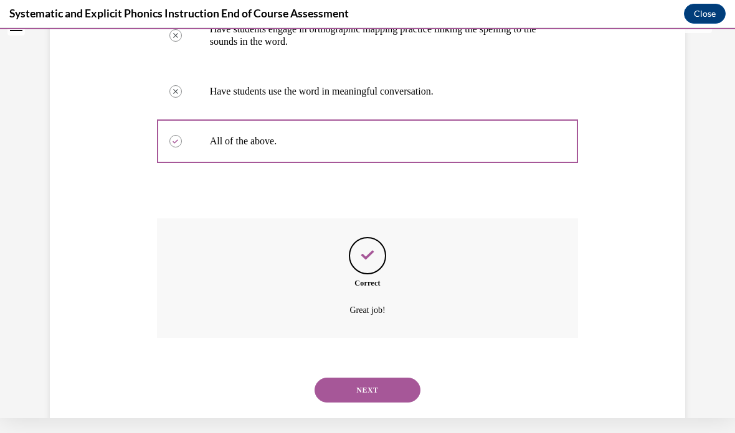
scroll to position [362, 0]
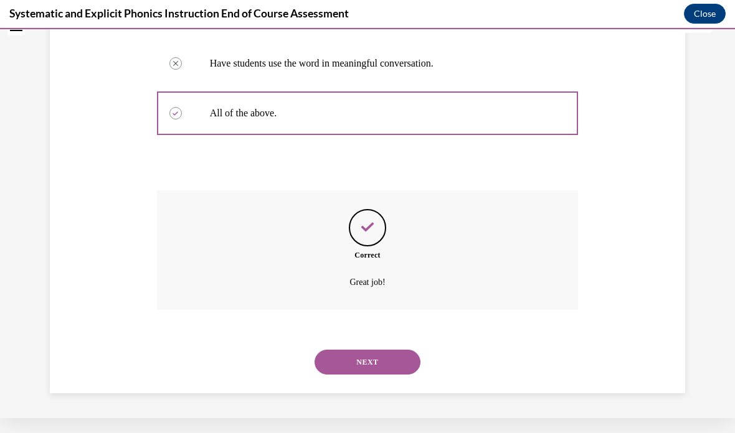
click at [384, 369] on button "NEXT" at bounding box center [368, 362] width 106 height 25
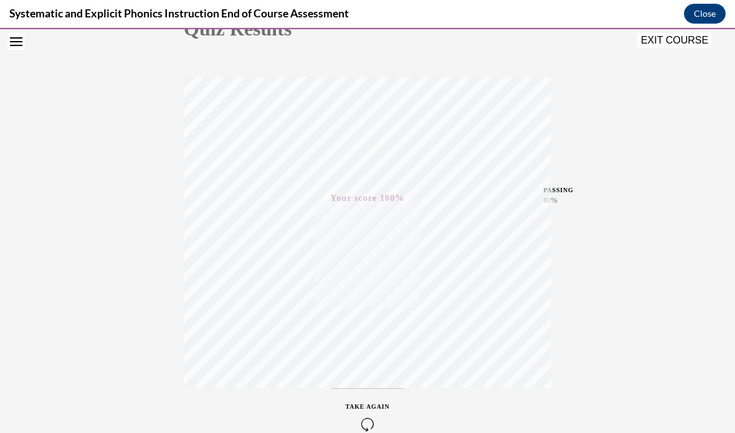
scroll to position [39, 0]
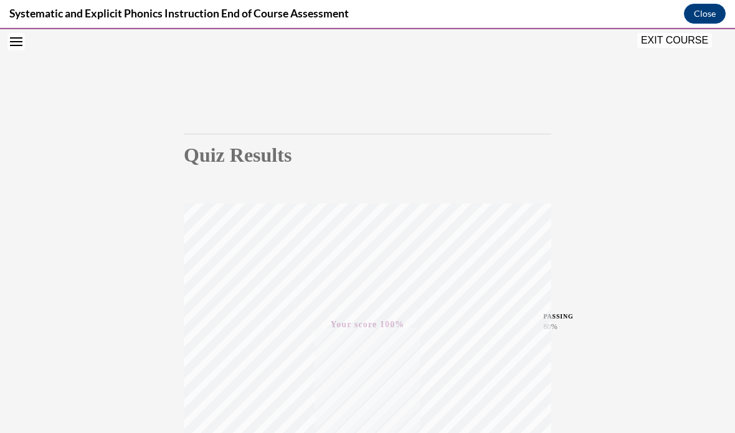
click at [697, 42] on button "EXIT COURSE" at bounding box center [674, 40] width 75 height 15
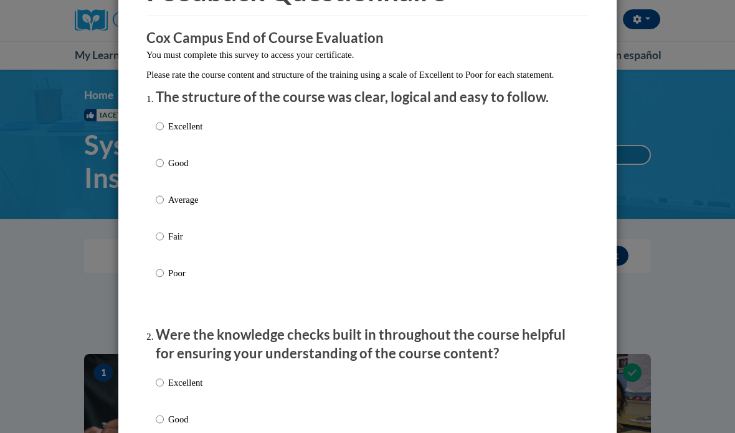
scroll to position [85, 0]
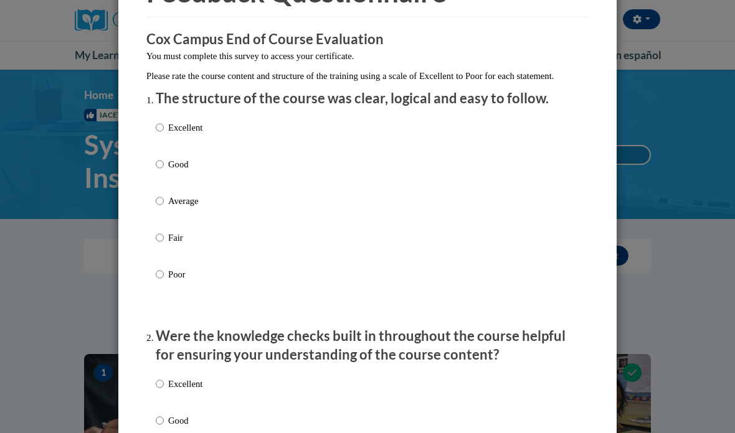
click at [306, 126] on div "Excellent Good Average Fair Poor" at bounding box center [368, 216] width 424 height 203
click at [195, 136] on label "Excellent" at bounding box center [179, 138] width 47 height 34
click at [164, 135] on input "Excellent" at bounding box center [160, 128] width 8 height 14
radio input "true"
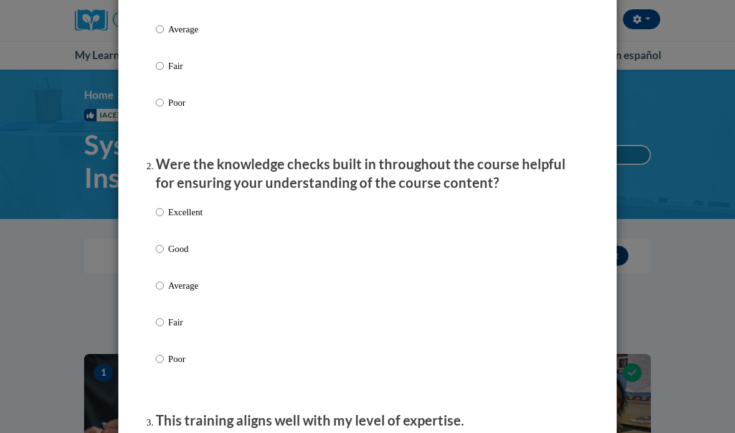
click at [191, 206] on p "Excellent" at bounding box center [185, 213] width 34 height 14
click at [164, 206] on input "Excellent" at bounding box center [160, 213] width 8 height 14
radio input "true"
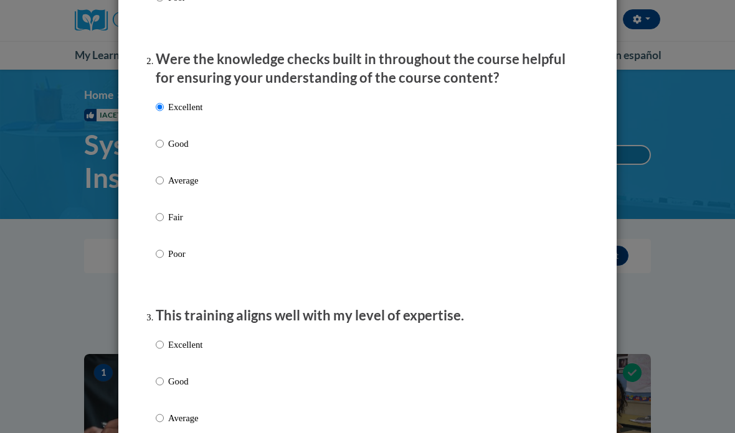
scroll to position [489, 0]
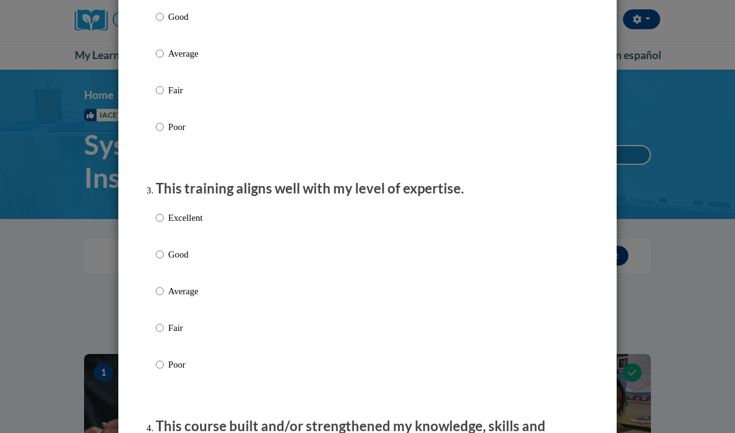
click at [183, 215] on p "Excellent" at bounding box center [185, 218] width 34 height 14
click at [164, 215] on input "Excellent" at bounding box center [160, 218] width 8 height 14
radio input "true"
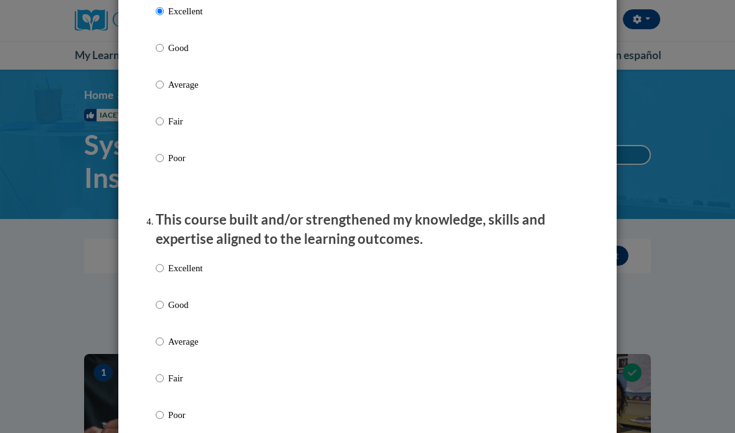
scroll to position [693, 0]
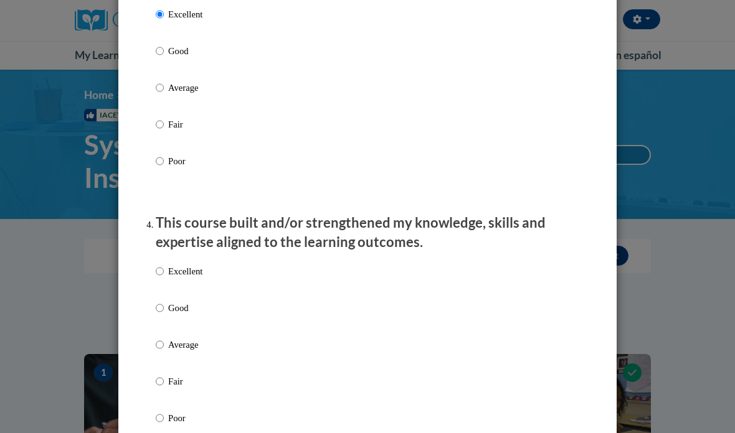
click at [196, 265] on p "Excellent" at bounding box center [185, 272] width 34 height 14
click at [164, 265] on input "Excellent" at bounding box center [160, 272] width 8 height 14
radio input "true"
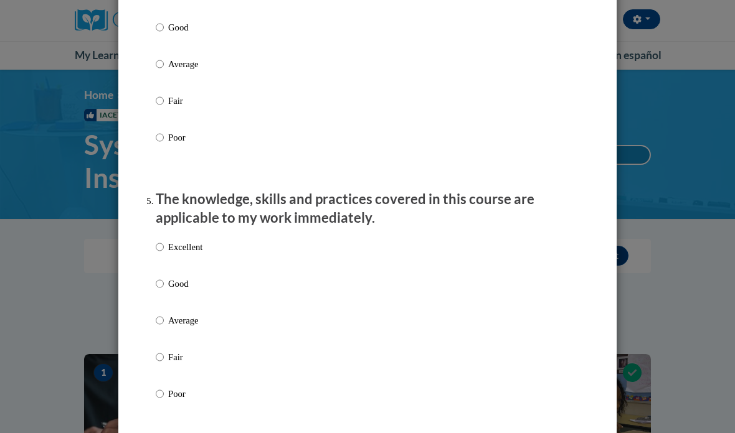
click at [185, 240] on p "Excellent" at bounding box center [185, 247] width 34 height 14
click at [164, 240] on input "Excellent" at bounding box center [160, 247] width 8 height 14
radio input "true"
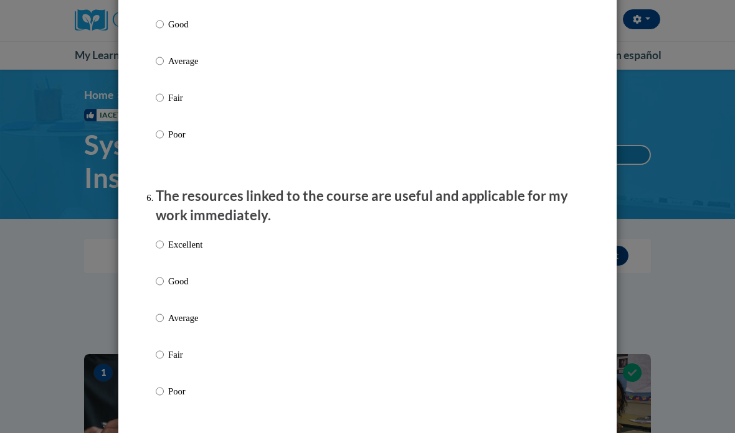
click at [195, 255] on label "Excellent" at bounding box center [179, 255] width 47 height 34
click at [164, 252] on input "Excellent" at bounding box center [160, 245] width 8 height 14
radio input "true"
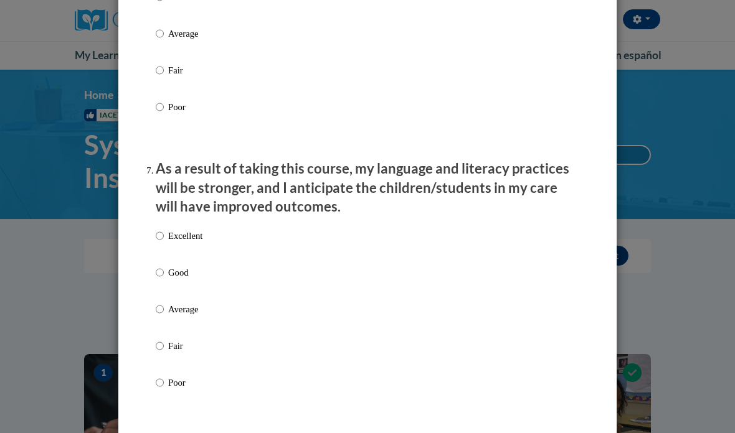
scroll to position [1518, 0]
click at [191, 223] on div "Excellent Good Average Fair Poor" at bounding box center [179, 319] width 47 height 193
click at [253, 350] on div "Excellent Good Average Fair Poor" at bounding box center [368, 324] width 424 height 203
click at [186, 229] on p "Excellent" at bounding box center [185, 236] width 34 height 14
click at [164, 229] on input "Excellent" at bounding box center [160, 236] width 8 height 14
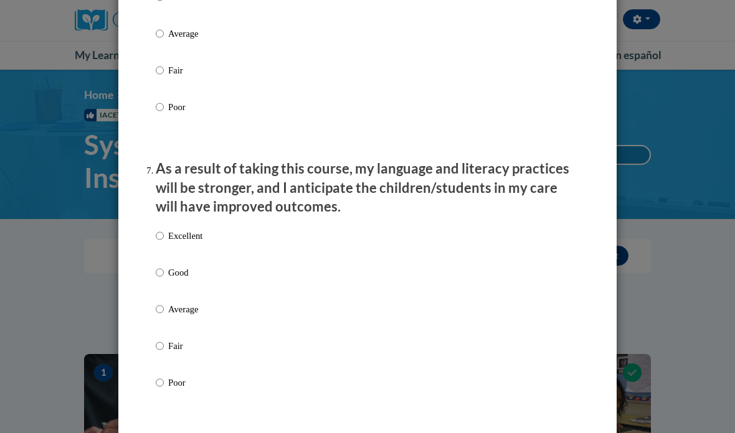
radio input "true"
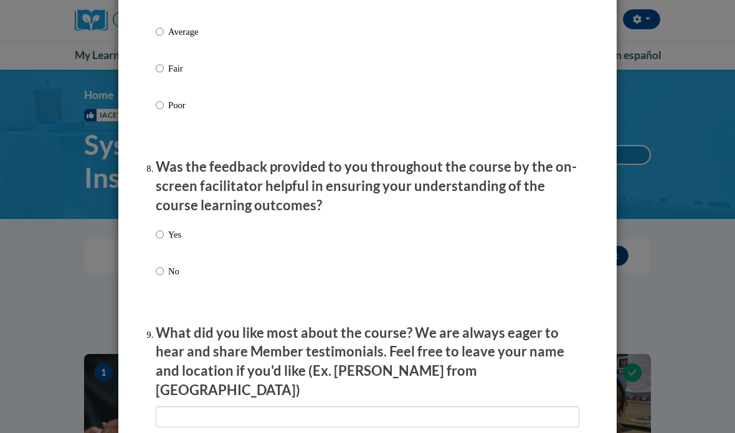
click at [170, 222] on div "Yes No" at bounding box center [169, 263] width 26 height 83
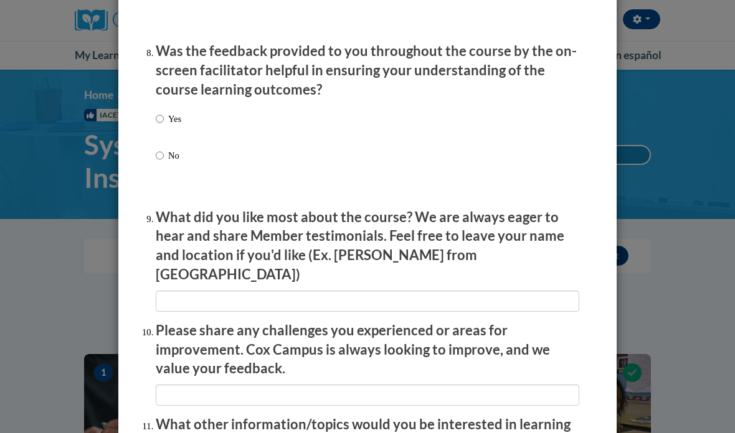
click at [164, 112] on input "Yes" at bounding box center [160, 119] width 8 height 14
radio input "true"
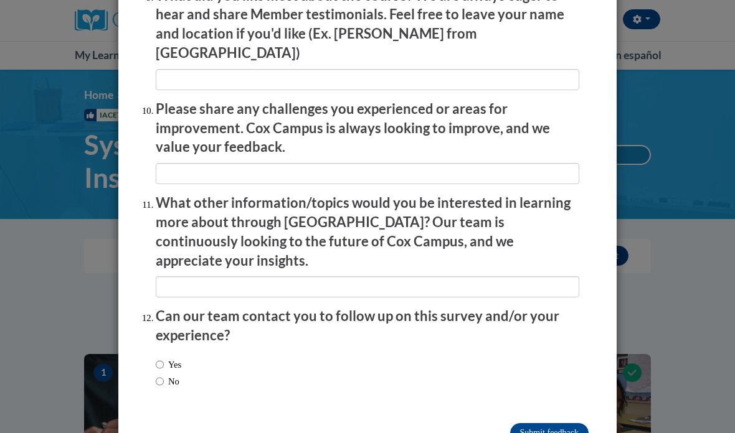
scroll to position [2133, 0]
click at [559, 424] on input "Submit feedback" at bounding box center [549, 434] width 78 height 20
click at [556, 424] on input "Submitting" at bounding box center [549, 434] width 78 height 20
